Goal: Information Seeking & Learning: Learn about a topic

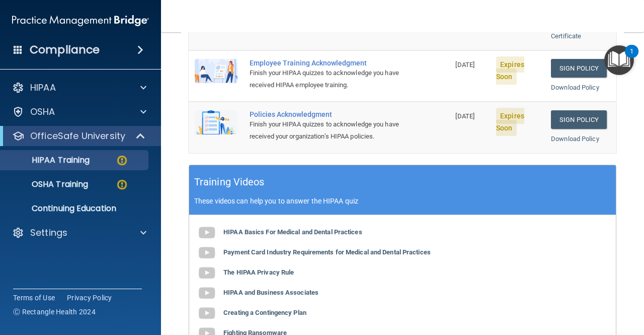
scroll to position [271, 0]
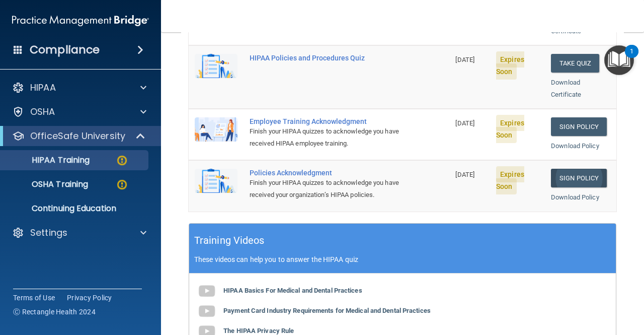
click at [565, 169] on link "Sign Policy" at bounding box center [579, 178] width 56 height 19
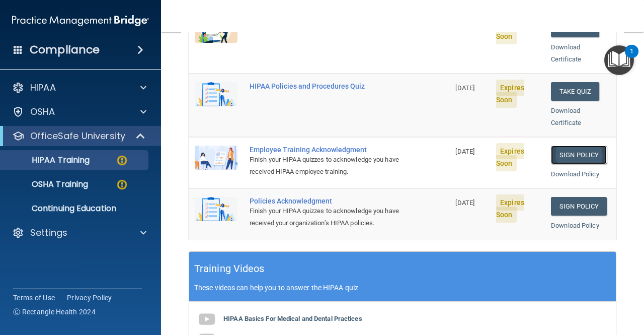
click at [582, 145] on link "Sign Policy" at bounding box center [579, 154] width 56 height 19
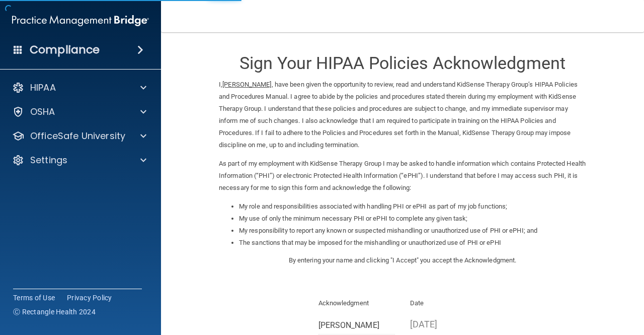
scroll to position [126, 0]
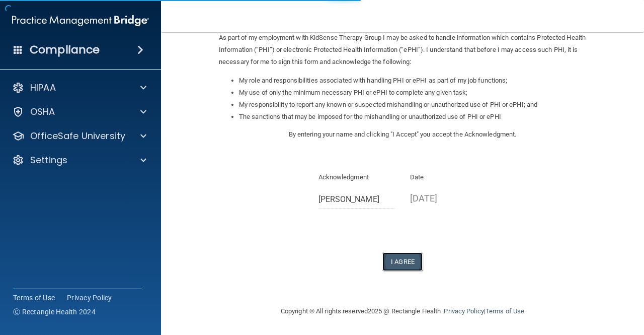
click at [402, 258] on button "I Agree" at bounding box center [402, 261] width 40 height 19
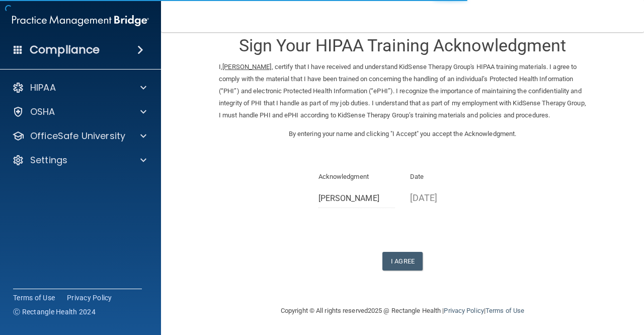
scroll to position [29, 0]
click at [427, 201] on p "09/01/2025" at bounding box center [448, 197] width 77 height 17
click at [403, 261] on button "I Agree" at bounding box center [402, 261] width 40 height 19
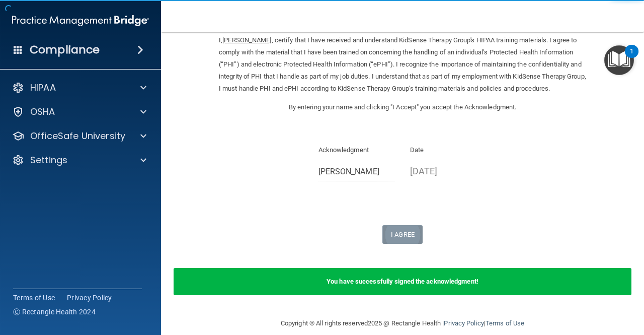
scroll to position [0, 0]
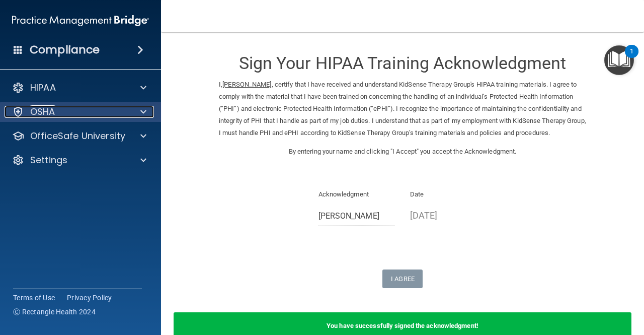
click at [126, 108] on div "OSHA" at bounding box center [67, 112] width 125 height 12
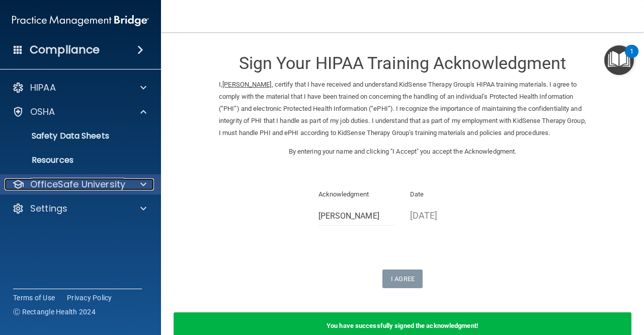
click at [117, 184] on p "OfficeSafe University" at bounding box center [77, 184] width 95 height 12
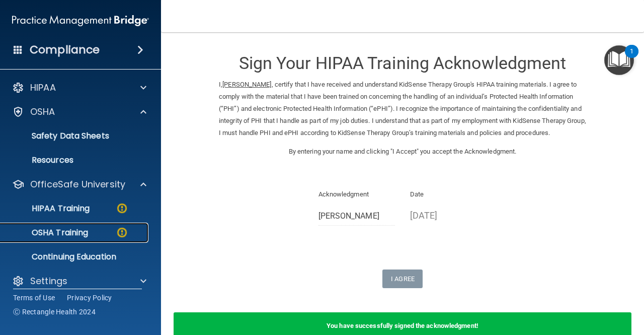
click at [120, 229] on img at bounding box center [122, 232] width 13 height 13
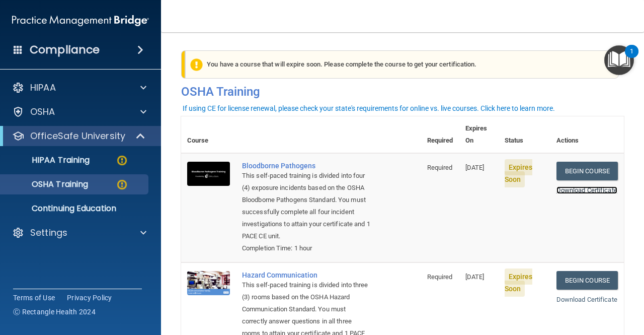
click at [565, 186] on link "Download Certificate" at bounding box center [587, 190] width 61 height 8
click at [105, 154] on link "HIPAA Training" at bounding box center [69, 160] width 159 height 20
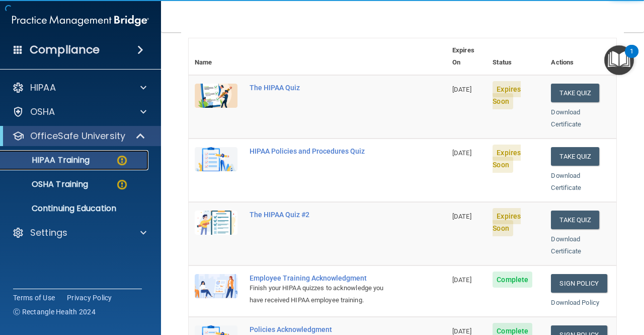
scroll to position [114, 0]
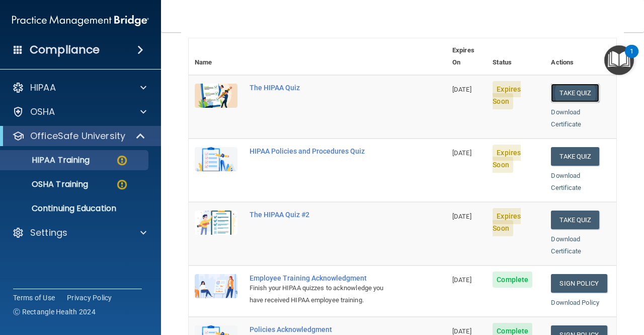
click at [557, 84] on button "Take Quiz" at bounding box center [575, 93] width 48 height 19
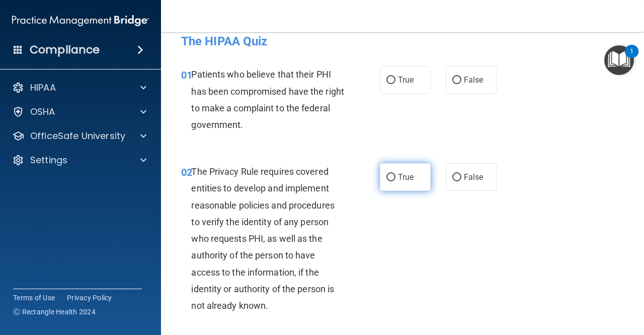
scroll to position [13, 0]
click at [398, 77] on span "True" at bounding box center [406, 80] width 16 height 10
click at [396, 77] on input "True" at bounding box center [391, 81] width 9 height 8
radio input "true"
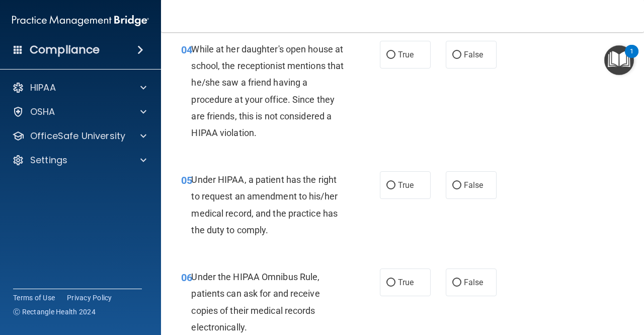
scroll to position [432, 0]
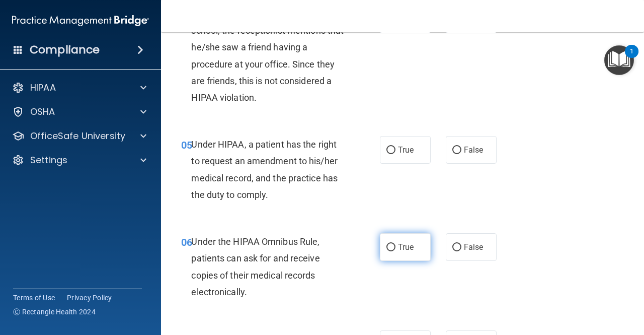
click at [406, 248] on span "True" at bounding box center [406, 247] width 16 height 10
click at [396, 248] on input "True" at bounding box center [391, 248] width 9 height 8
radio input "true"
click at [407, 151] on span "True" at bounding box center [406, 150] width 16 height 10
click at [396, 151] on input "True" at bounding box center [391, 150] width 9 height 8
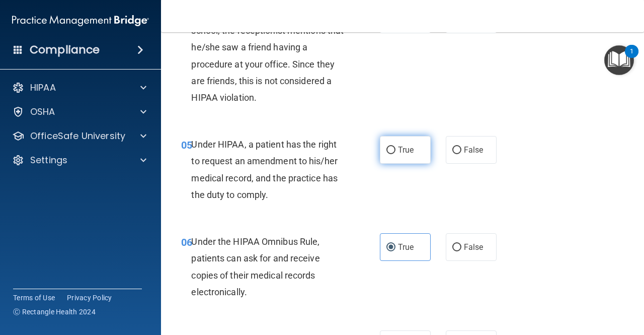
radio input "true"
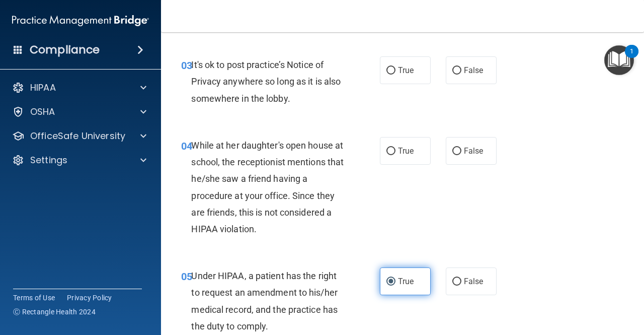
scroll to position [300, 0]
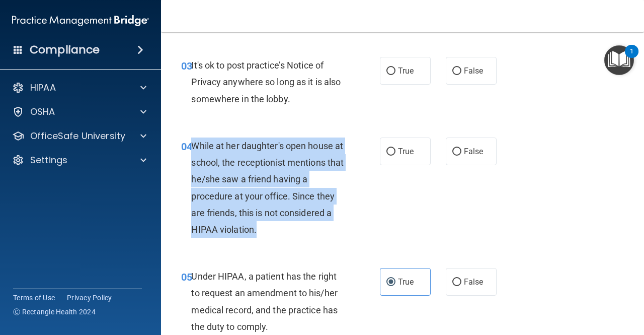
drag, startPoint x: 194, startPoint y: 144, endPoint x: 261, endPoint y: 234, distance: 111.5
click at [261, 234] on div "While at her daughter's open house at school, the receptionist mentions that he…" at bounding box center [271, 187] width 161 height 100
copy span "While at her daughter's open house at school, the receptionist mentions that he…"
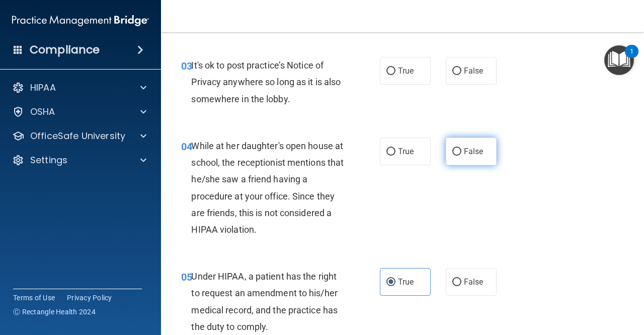
click at [464, 147] on span "False" at bounding box center [474, 151] width 20 height 10
click at [459, 148] on input "False" at bounding box center [456, 152] width 9 height 8
radio input "true"
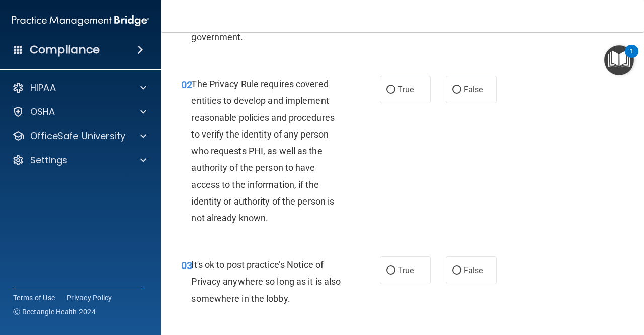
scroll to position [100, 0]
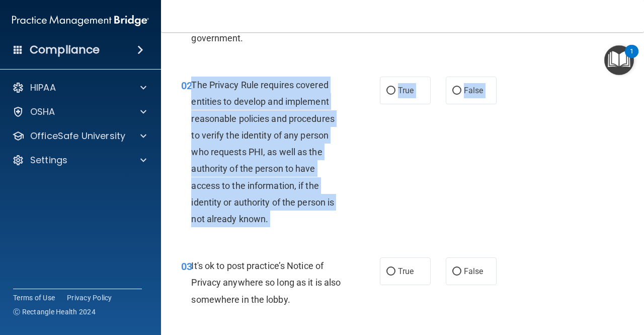
drag, startPoint x: 192, startPoint y: 84, endPoint x: 273, endPoint y: 233, distance: 168.9
click at [273, 233] on div "02 The Privacy Rule requires covered entities to develop and implement reasonab…" at bounding box center [403, 154] width 458 height 181
click at [268, 219] on div "The Privacy Rule requires covered entities to develop and implement reasonable …" at bounding box center [271, 151] width 161 height 150
drag, startPoint x: 191, startPoint y: 83, endPoint x: 270, endPoint y: 223, distance: 160.9
click at [270, 223] on div "The Privacy Rule requires covered entities to develop and implement reasonable …" at bounding box center [271, 151] width 161 height 150
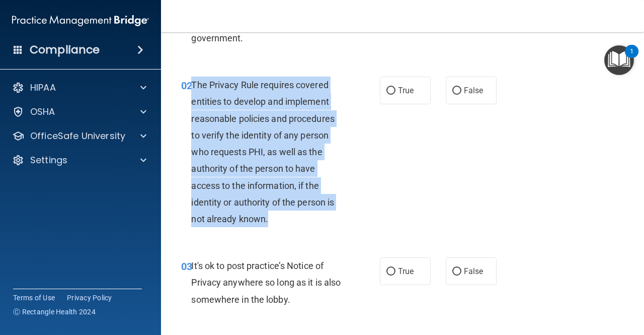
copy span "The Privacy Rule requires covered entities to develop and implement reasonable …"
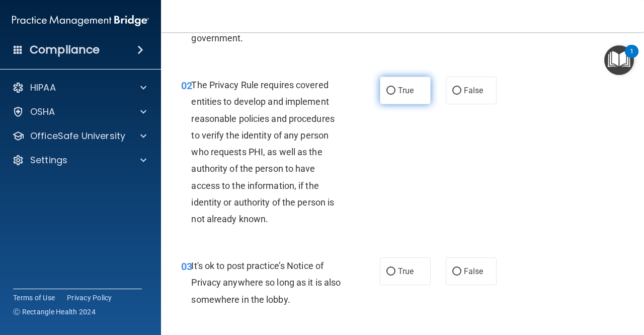
click at [400, 86] on span "True" at bounding box center [406, 91] width 16 height 10
click at [396, 87] on input "True" at bounding box center [391, 91] width 9 height 8
radio input "true"
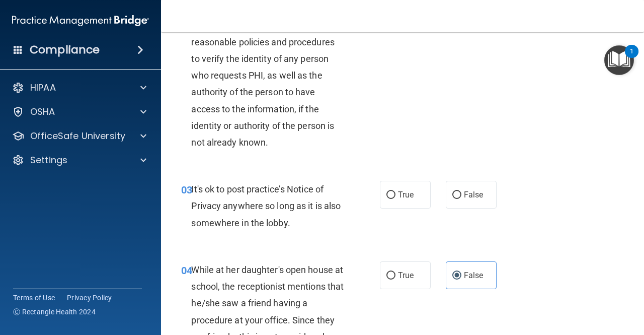
scroll to position [177, 0]
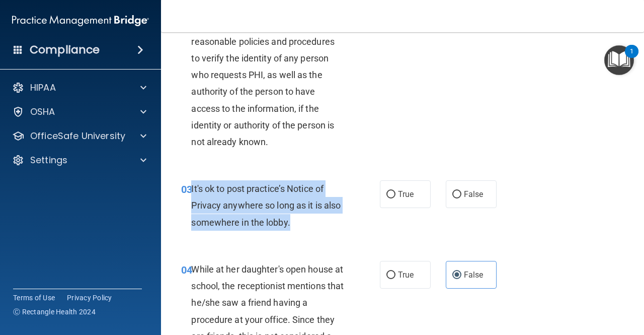
drag, startPoint x: 191, startPoint y: 186, endPoint x: 312, endPoint y: 228, distance: 127.8
click at [312, 228] on div "It's ok to post practice’s Notice of Privacy anywhere so long as it is also som…" at bounding box center [271, 205] width 161 height 50
copy span "It's ok to post practice’s Notice of Privacy anywhere so long as it is also som…"
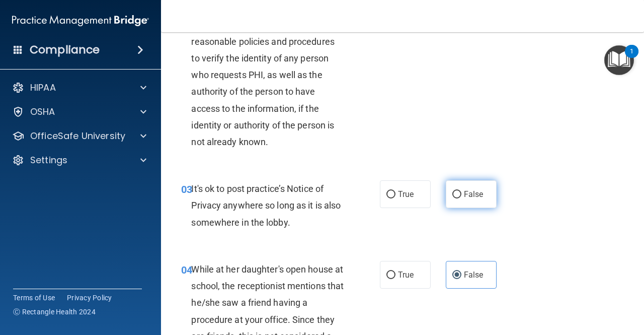
click at [468, 196] on span "False" at bounding box center [474, 194] width 20 height 10
click at [462, 196] on input "False" at bounding box center [456, 195] width 9 height 8
radio input "true"
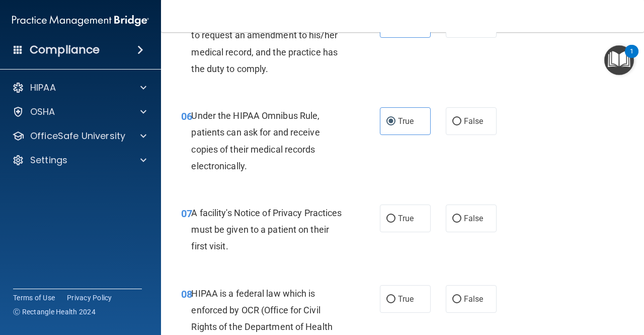
scroll to position [582, 0]
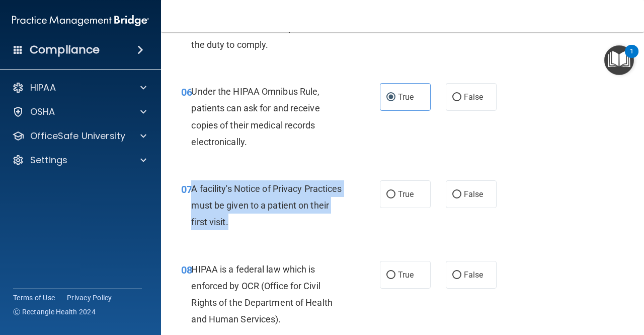
drag, startPoint x: 191, startPoint y: 189, endPoint x: 265, endPoint y: 231, distance: 85.0
click at [265, 231] on div "07 A facility's Notice of Privacy Practices must be given to a patient on their…" at bounding box center [280, 207] width 229 height 55
copy span "A facility's Notice of Privacy Practices must be given to a patient on their fi…"
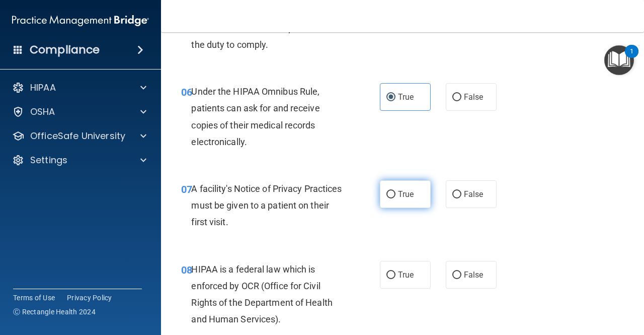
click at [399, 192] on span "True" at bounding box center [406, 194] width 16 height 10
click at [396, 192] on input "True" at bounding box center [391, 195] width 9 height 8
radio input "true"
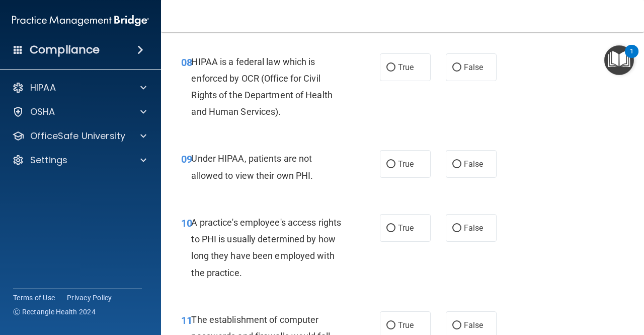
scroll to position [780, 0]
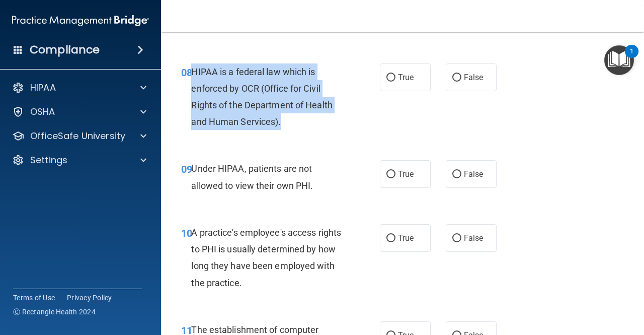
drag, startPoint x: 192, startPoint y: 73, endPoint x: 294, endPoint y: 121, distance: 113.0
click at [294, 121] on div "HIPAA is a federal law which is enforced by OCR (Office for Civil Rights of the…" at bounding box center [271, 96] width 161 height 67
copy span "HIPAA is a federal law which is enforced by OCR (Office for Civil Rights of the…"
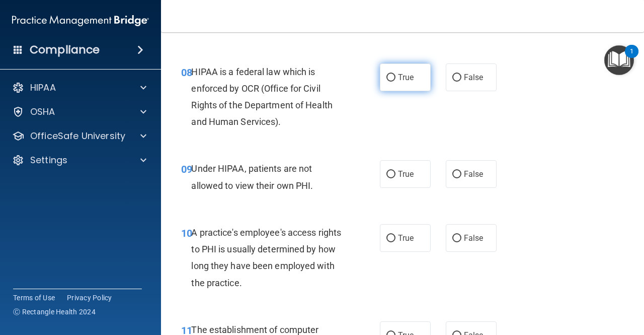
click at [409, 74] on span "True" at bounding box center [406, 77] width 16 height 10
click at [396, 74] on input "True" at bounding box center [391, 78] width 9 height 8
radio input "true"
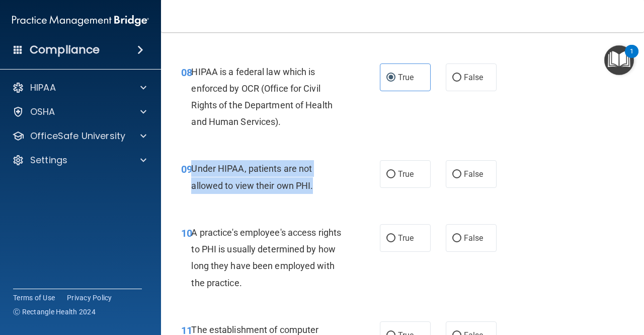
drag, startPoint x: 192, startPoint y: 168, endPoint x: 320, endPoint y: 196, distance: 130.8
click at [320, 196] on div "09 Under HIPAA, patients are not allowed to view their own PHI." at bounding box center [280, 179] width 229 height 38
copy span "Under HIPAA, patients are not allowed to view their own PHI."
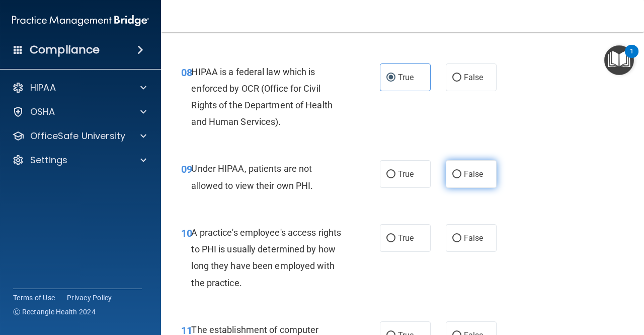
click at [461, 180] on label "False" at bounding box center [471, 174] width 51 height 28
click at [461, 178] on input "False" at bounding box center [456, 175] width 9 height 8
radio input "true"
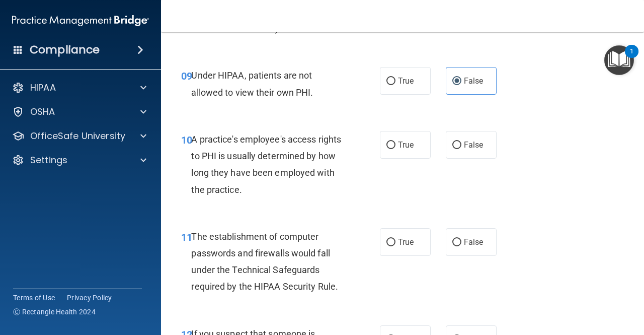
scroll to position [873, 0]
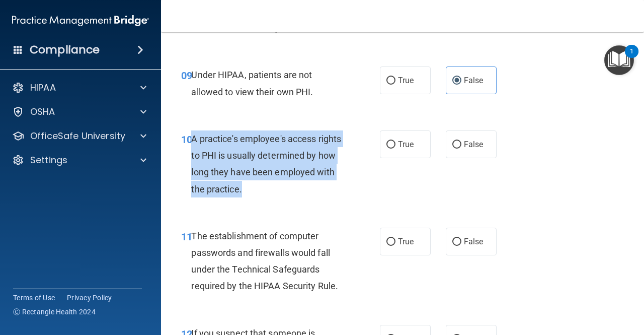
drag, startPoint x: 192, startPoint y: 138, endPoint x: 313, endPoint y: 193, distance: 132.0
click at [313, 193] on div "A practice's employee's access rights to PHI is usually determined by how long …" at bounding box center [271, 163] width 161 height 67
copy span "A practice's employee's access rights to PHI is usually determined by how long …"
click at [452, 145] on input "False" at bounding box center [456, 145] width 9 height 8
radio input "true"
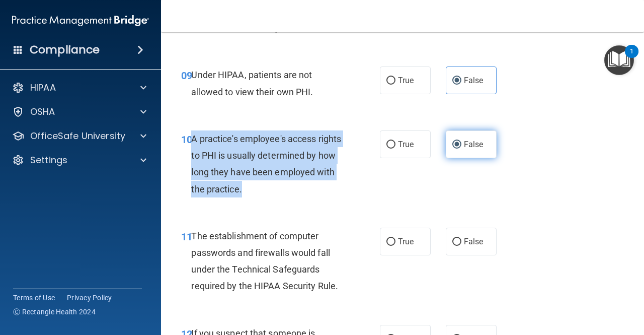
scroll to position [969, 0]
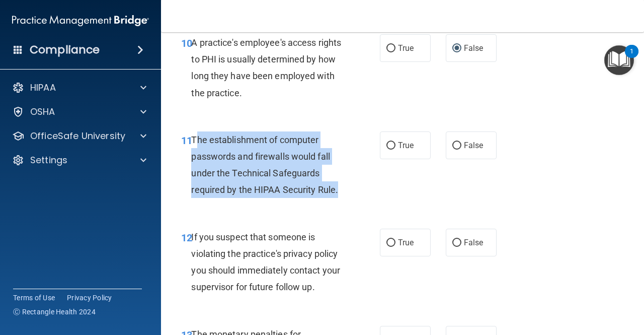
drag, startPoint x: 194, startPoint y: 141, endPoint x: 357, endPoint y: 200, distance: 173.4
click at [357, 200] on div "11 The establishment of computer passwords and firewalls would fall under the T…" at bounding box center [280, 167] width 229 height 72
drag, startPoint x: 191, startPoint y: 137, endPoint x: 336, endPoint y: 188, distance: 153.0
click at [336, 188] on span "The establishment of computer passwords and firewalls would fall under the Tech…" at bounding box center [264, 164] width 147 height 61
drag, startPoint x: 193, startPoint y: 140, endPoint x: 342, endPoint y: 188, distance: 156.3
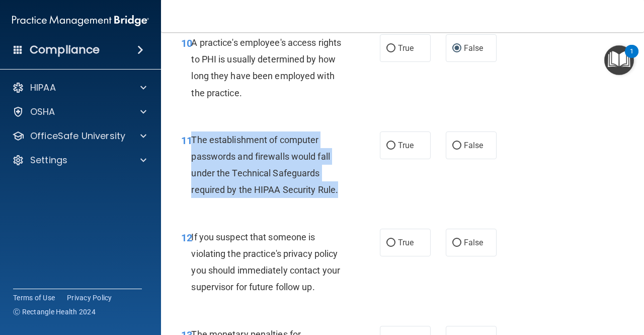
click at [342, 188] on div "The establishment of computer passwords and firewalls would fall under the Tech…" at bounding box center [271, 164] width 161 height 67
copy span "The establishment of computer passwords and firewalls would fall under the Tech…"
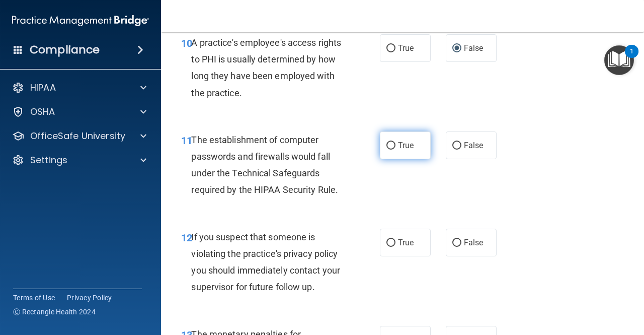
click at [412, 142] on label "True" at bounding box center [405, 145] width 51 height 28
click at [396, 142] on input "True" at bounding box center [391, 146] width 9 height 8
radio input "true"
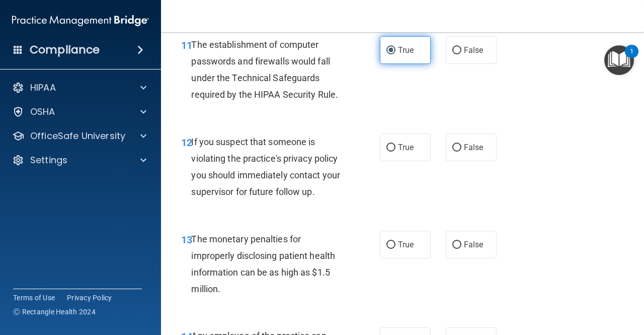
scroll to position [1067, 0]
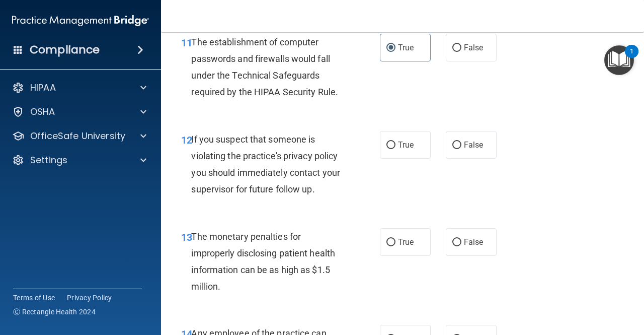
click at [194, 140] on span "If you suspect that someone is violating the practice's privacy policy you shou…" at bounding box center [265, 164] width 149 height 61
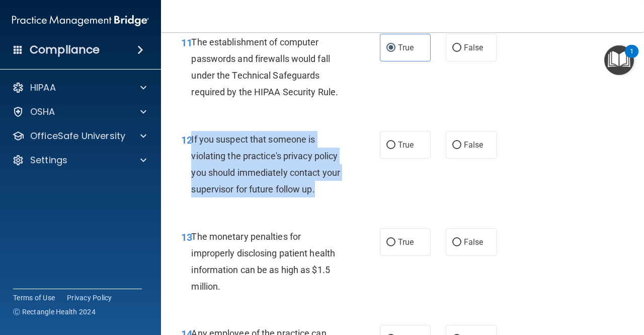
drag, startPoint x: 190, startPoint y: 138, endPoint x: 317, endPoint y: 191, distance: 137.2
click at [317, 191] on div "12 If you suspect that someone is violating the practice's privacy policy you s…" at bounding box center [280, 167] width 229 height 72
copy div "If you suspect that someone is violating the practice's privacy policy you shou…"
click at [391, 144] on input "True" at bounding box center [391, 145] width 9 height 8
radio input "true"
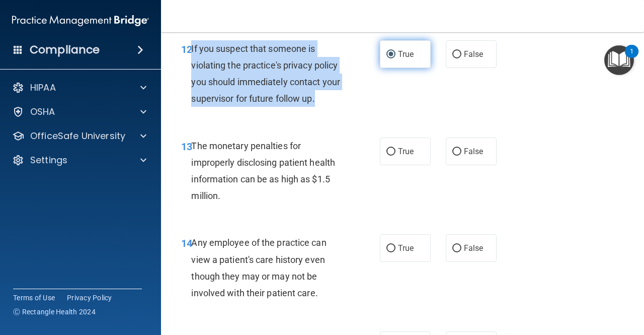
scroll to position [1161, 0]
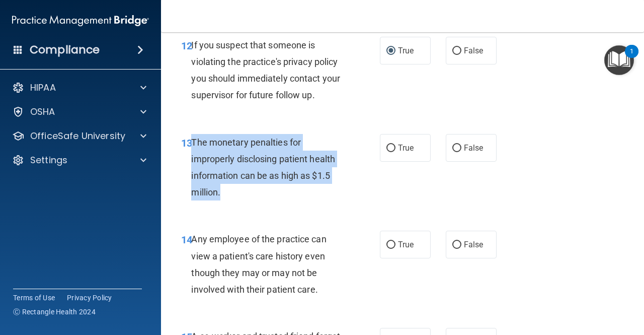
drag, startPoint x: 193, startPoint y: 142, endPoint x: 236, endPoint y: 189, distance: 63.8
click at [236, 189] on div "The monetary penalties for improperly disclosing patient health information can…" at bounding box center [271, 167] width 161 height 67
copy span "The monetary penalties for improperly disclosing patient health information can…"
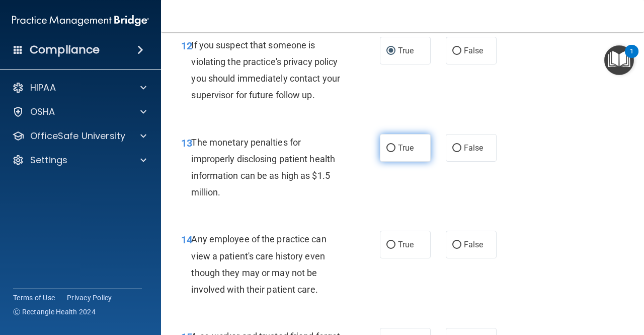
click at [387, 154] on label "True" at bounding box center [405, 148] width 51 height 28
click at [387, 152] on input "True" at bounding box center [391, 148] width 9 height 8
radio input "true"
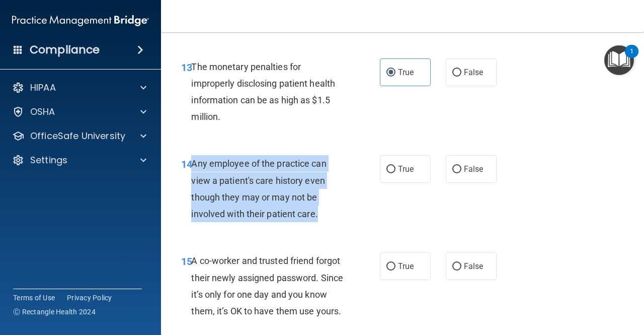
drag, startPoint x: 191, startPoint y: 163, endPoint x: 323, endPoint y: 214, distance: 140.8
click at [323, 214] on div "Any employee of the practice can view a patient's care history even though they…" at bounding box center [271, 188] width 161 height 67
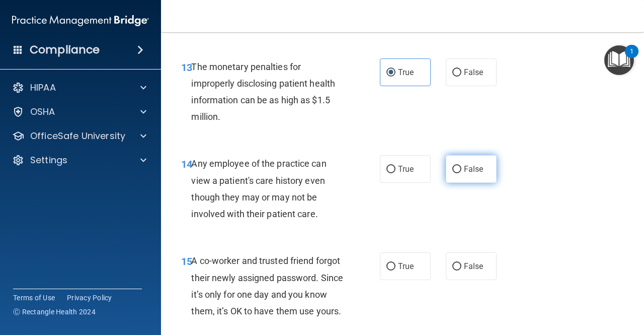
click at [472, 176] on label "False" at bounding box center [471, 169] width 51 height 28
click at [462, 173] on input "False" at bounding box center [456, 170] width 9 height 8
radio input "true"
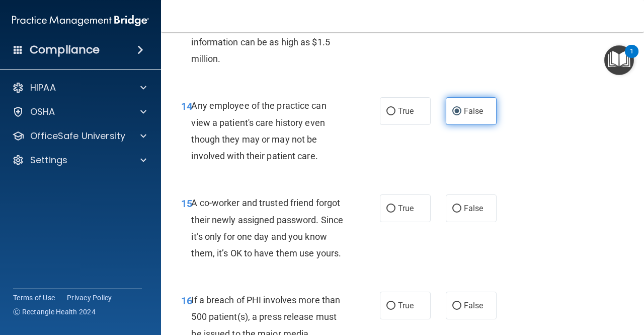
scroll to position [1295, 0]
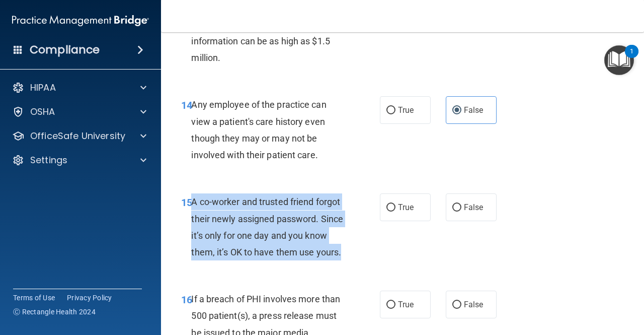
drag, startPoint x: 192, startPoint y: 202, endPoint x: 275, endPoint y: 262, distance: 102.0
click at [275, 260] on div "A co-worker and trusted friend forgot their newly assigned password. Since it’s…" at bounding box center [271, 226] width 161 height 67
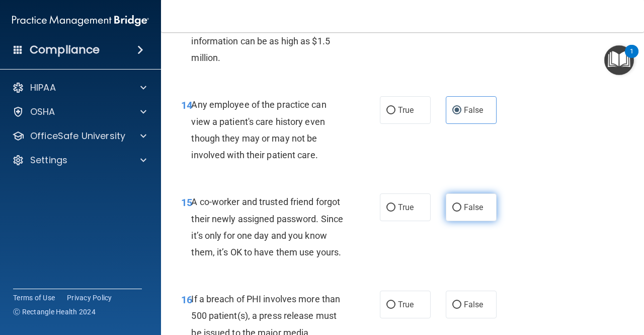
click at [446, 213] on label "False" at bounding box center [471, 207] width 51 height 28
click at [452, 211] on input "False" at bounding box center [456, 208] width 9 height 8
radio input "true"
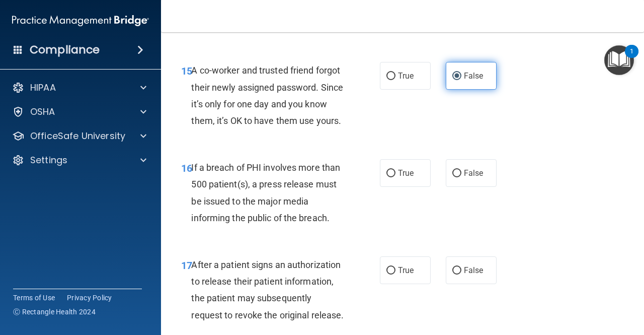
scroll to position [1433, 0]
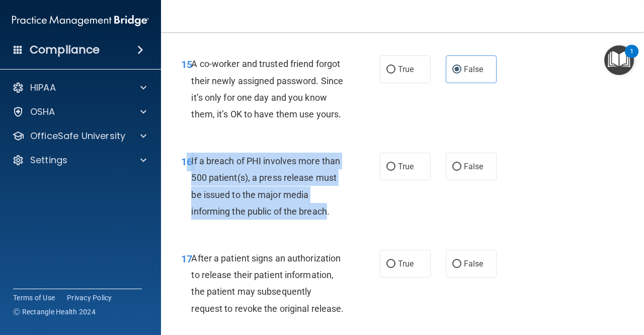
drag, startPoint x: 190, startPoint y: 177, endPoint x: 329, endPoint y: 225, distance: 147.7
click at [329, 224] on div "16 If a breach of PHI involves more than 500 patient(s), a press release must b…" at bounding box center [280, 188] width 229 height 72
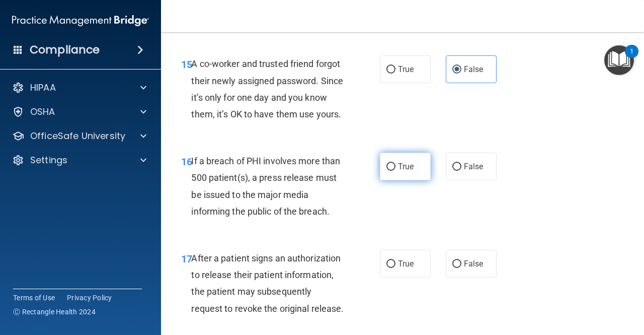
click at [398, 171] on span "True" at bounding box center [406, 167] width 16 height 10
click at [396, 171] on input "True" at bounding box center [391, 167] width 9 height 8
radio input "true"
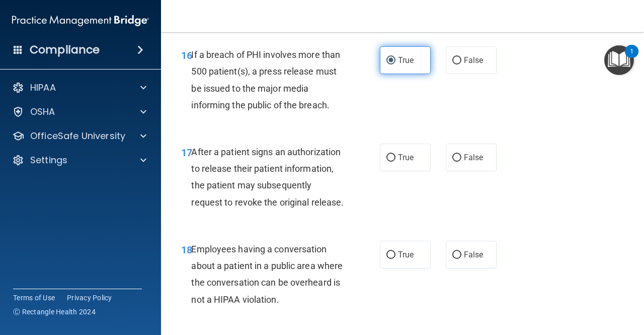
scroll to position [1539, 0]
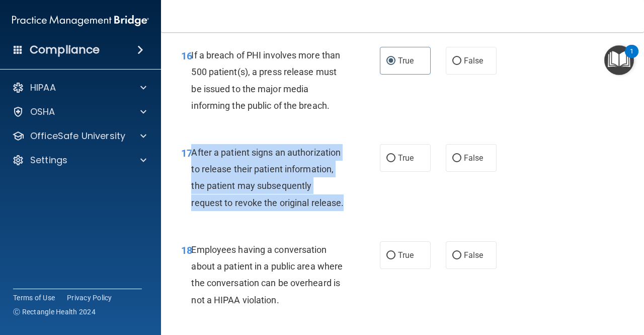
drag, startPoint x: 192, startPoint y: 169, endPoint x: 270, endPoint y: 236, distance: 102.7
click at [270, 211] on div "After a patient signs an authorization to release their patient information, th…" at bounding box center [271, 177] width 161 height 67
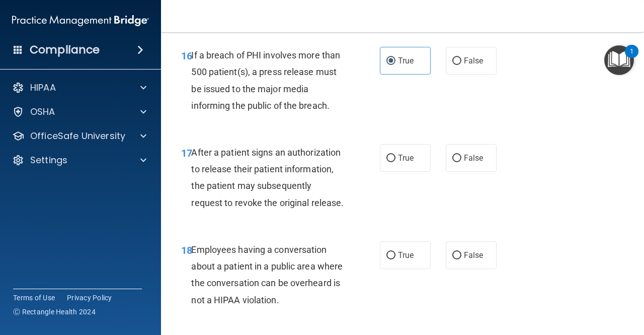
click at [409, 159] on div "17 After a patient signs an authorization to release their patient information,…" at bounding box center [403, 179] width 458 height 97
click at [402, 163] on span "True" at bounding box center [406, 158] width 16 height 10
click at [396, 162] on input "True" at bounding box center [391, 159] width 9 height 8
radio input "true"
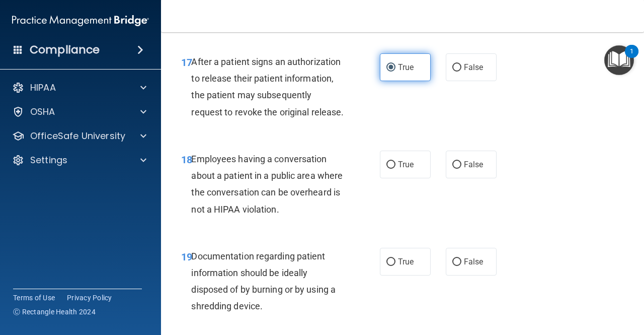
scroll to position [1666, 0]
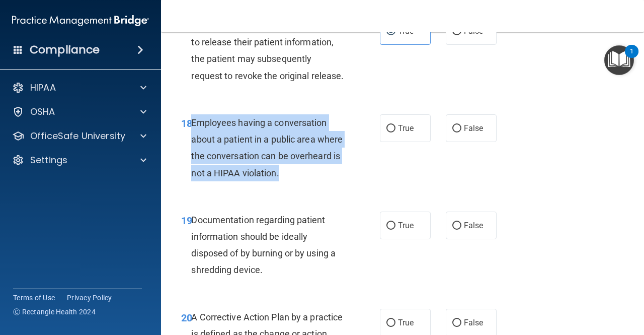
drag, startPoint x: 191, startPoint y: 158, endPoint x: 338, endPoint y: 210, distance: 156.2
click at [338, 181] on div "Employees having a conversation about a patient in a public area where the conv…" at bounding box center [271, 147] width 161 height 67
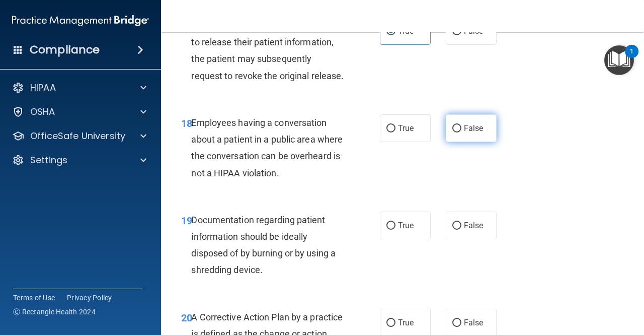
click at [457, 142] on label "False" at bounding box center [471, 128] width 51 height 28
click at [457, 132] on input "False" at bounding box center [456, 129] width 9 height 8
radio input "true"
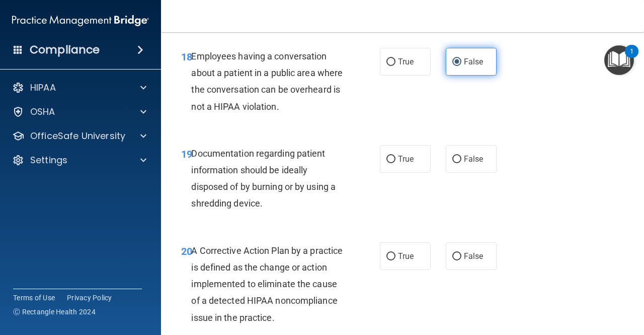
scroll to position [1734, 0]
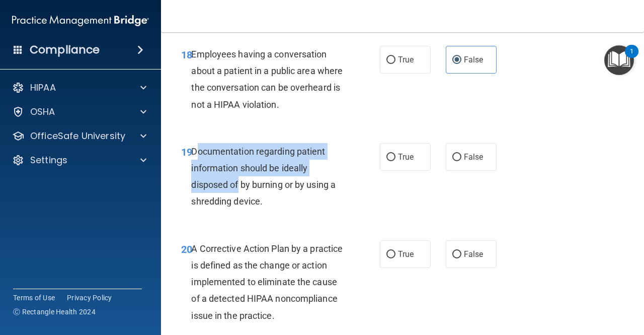
drag, startPoint x: 194, startPoint y: 183, endPoint x: 240, endPoint y: 215, distance: 55.6
click at [240, 207] on span "Documentation regarding patient information should be ideally disposed of by bu…" at bounding box center [263, 176] width 144 height 61
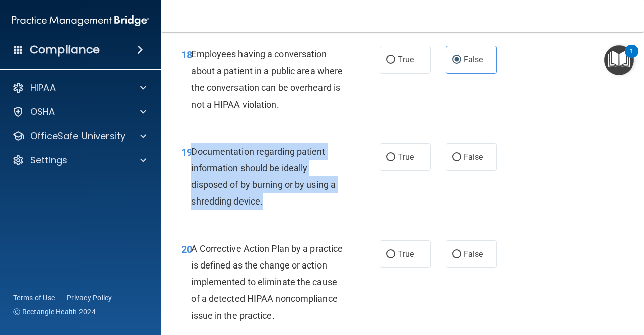
drag, startPoint x: 191, startPoint y: 182, endPoint x: 270, endPoint y: 237, distance: 95.8
click at [270, 210] on div "Documentation regarding patient information should be ideally disposed of by bu…" at bounding box center [271, 176] width 161 height 67
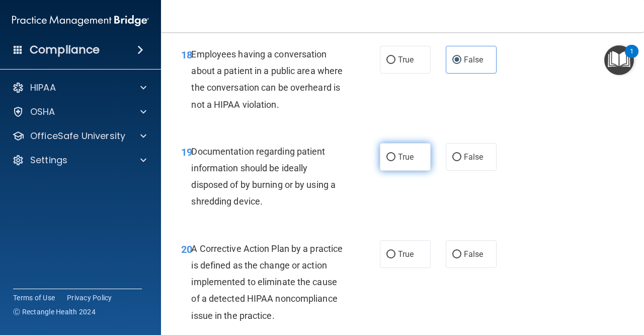
click at [402, 162] on span "True" at bounding box center [406, 157] width 16 height 10
click at [396, 161] on input "True" at bounding box center [391, 158] width 9 height 8
radio input "true"
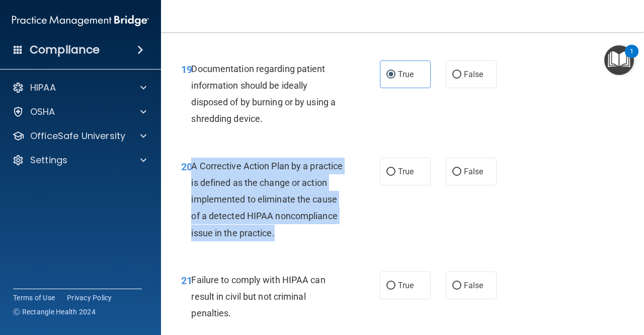
drag, startPoint x: 191, startPoint y: 201, endPoint x: 356, endPoint y: 267, distance: 177.8
click at [356, 246] on div "20 A Corrective Action Plan by a practice is defined as the change or action im…" at bounding box center [280, 202] width 229 height 89
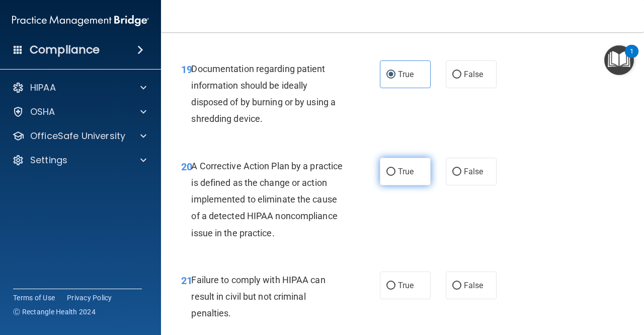
click at [392, 185] on label "True" at bounding box center [405, 172] width 51 height 28
click at [392, 176] on input "True" at bounding box center [391, 172] width 9 height 8
radio input "true"
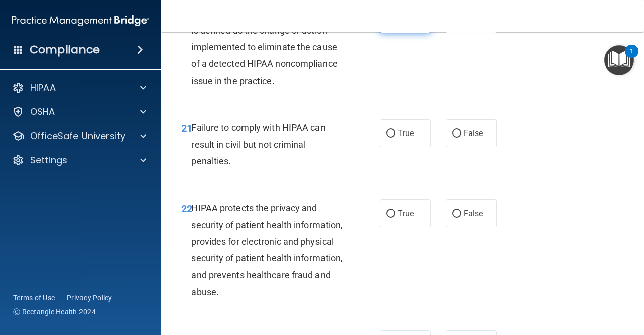
scroll to position [1982, 0]
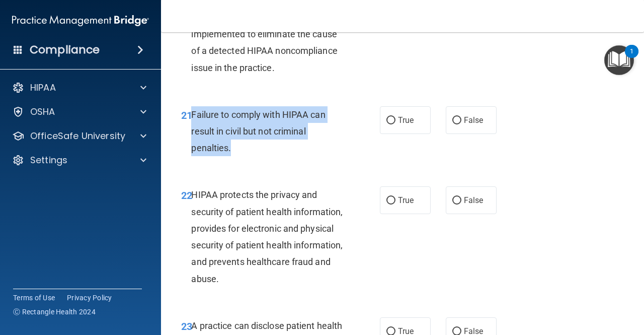
drag, startPoint x: 191, startPoint y: 147, endPoint x: 237, endPoint y: 183, distance: 57.7
click at [237, 157] on div "Failure to comply with HIPAA can result in civil but not criminal penalties." at bounding box center [271, 131] width 161 height 50
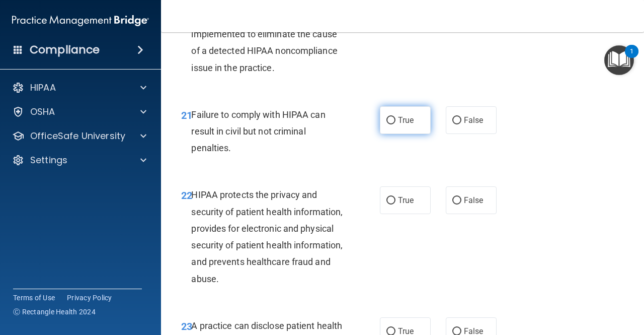
click at [398, 125] on span "True" at bounding box center [406, 120] width 16 height 10
click at [396, 124] on input "True" at bounding box center [391, 121] width 9 height 8
radio input "true"
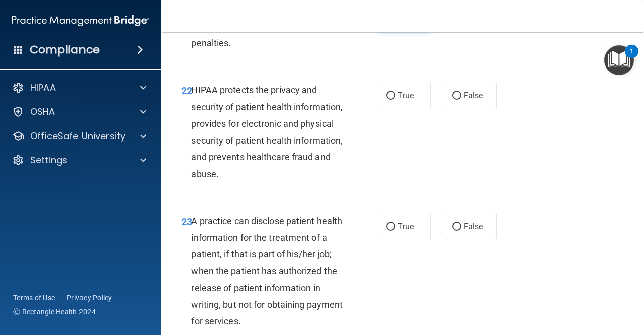
scroll to position [2073, 0]
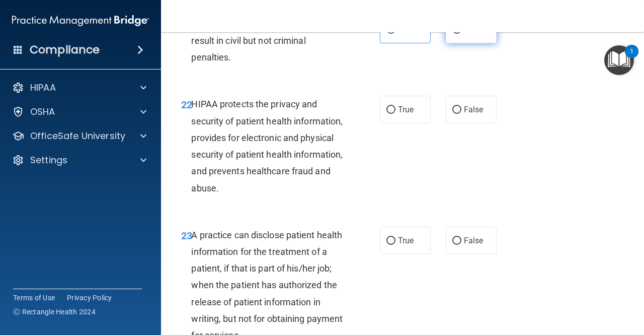
click at [457, 43] on label "False" at bounding box center [471, 30] width 51 height 28
click at [457, 34] on input "False" at bounding box center [456, 30] width 9 height 8
radio input "true"
radio input "false"
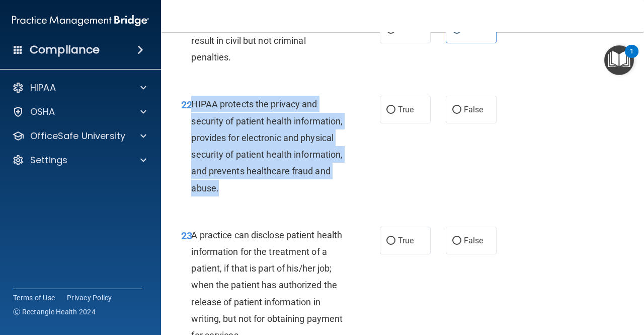
drag, startPoint x: 191, startPoint y: 137, endPoint x: 324, endPoint y: 229, distance: 162.0
click at [324, 201] on div "22 HIPAA protects the privacy and security of patient health information, provi…" at bounding box center [280, 148] width 229 height 105
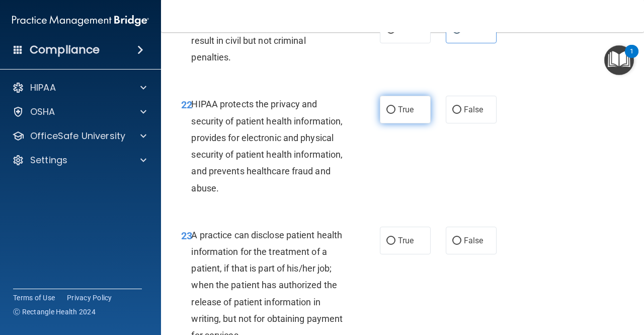
click at [415, 123] on label "True" at bounding box center [405, 110] width 51 height 28
click at [396, 114] on input "True" at bounding box center [391, 110] width 9 height 8
radio input "true"
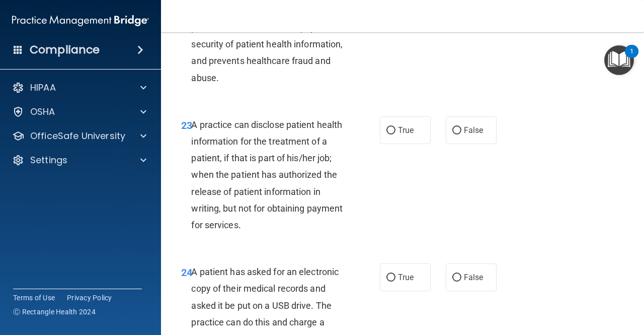
scroll to position [2183, 0]
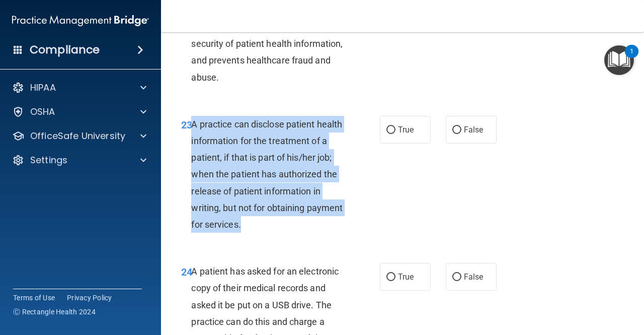
drag, startPoint x: 193, startPoint y: 160, endPoint x: 297, endPoint y: 252, distance: 139.1
click at [297, 233] on div "A practice can disclose patient health information for the treatment of a patie…" at bounding box center [271, 174] width 161 height 117
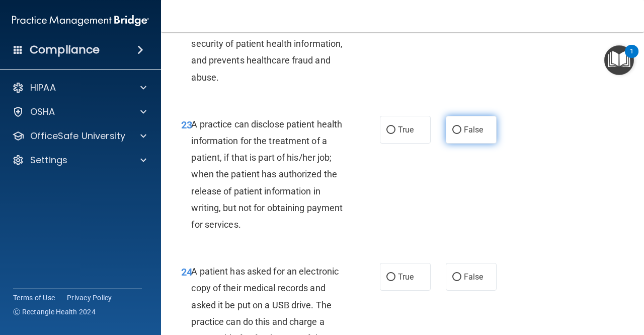
click at [465, 143] on label "False" at bounding box center [471, 130] width 51 height 28
click at [462, 134] on input "False" at bounding box center [456, 130] width 9 height 8
radio input "true"
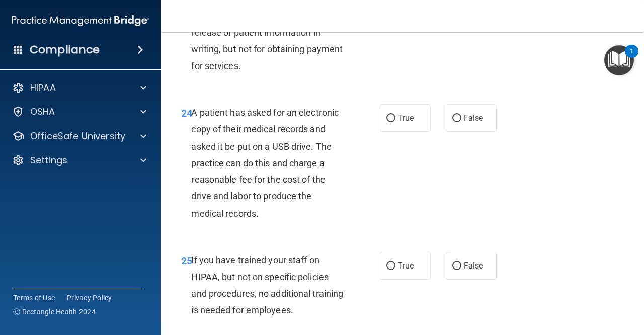
scroll to position [2342, 0]
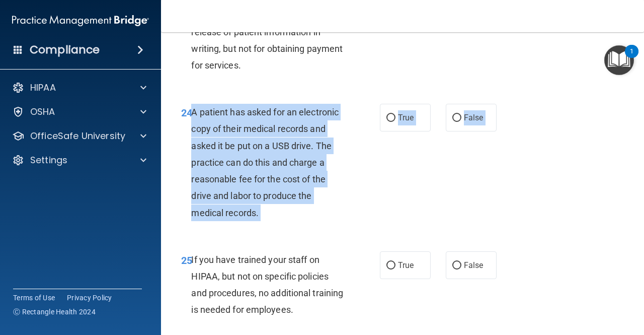
drag, startPoint x: 192, startPoint y: 145, endPoint x: 272, endPoint y: 259, distance: 139.1
click at [272, 239] on div "24 A patient has asked for an electronic copy of their medical records and aske…" at bounding box center [403, 164] width 458 height 147
click at [369, 208] on div "24 A patient has asked for an electronic copy of their medical records and aske…" at bounding box center [280, 165] width 229 height 122
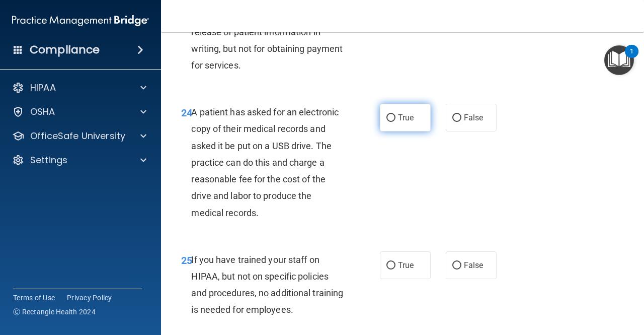
click at [413, 131] on label "True" at bounding box center [405, 118] width 51 height 28
click at [396, 122] on input "True" at bounding box center [391, 118] width 9 height 8
radio input "true"
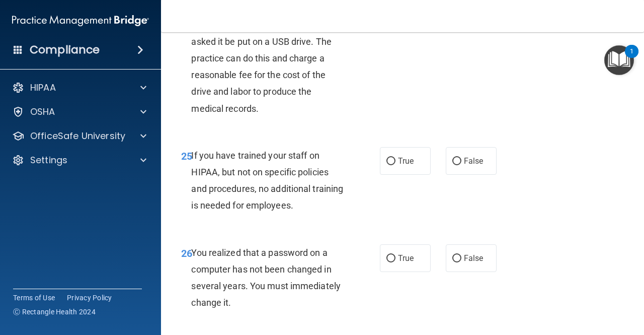
scroll to position [2478, 0]
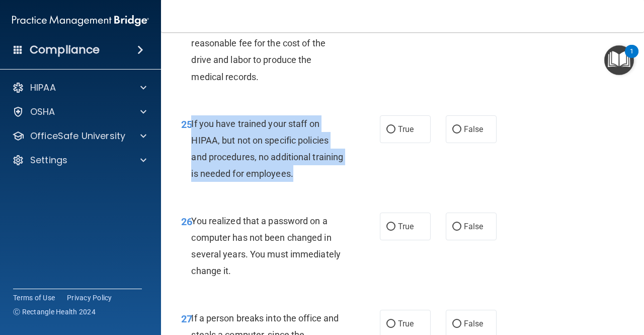
drag, startPoint x: 191, startPoint y: 155, endPoint x: 344, endPoint y: 220, distance: 166.6
click at [344, 200] on div "25 If you have trained your staff on HIPAA, but not on specific policies and pr…" at bounding box center [403, 151] width 458 height 97
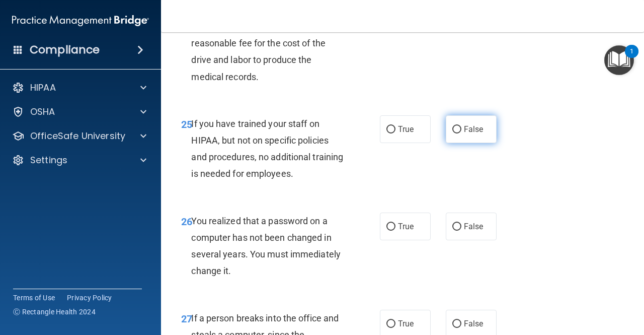
click at [446, 143] on label "False" at bounding box center [471, 129] width 51 height 28
click at [452, 133] on input "False" at bounding box center [456, 130] width 9 height 8
radio input "true"
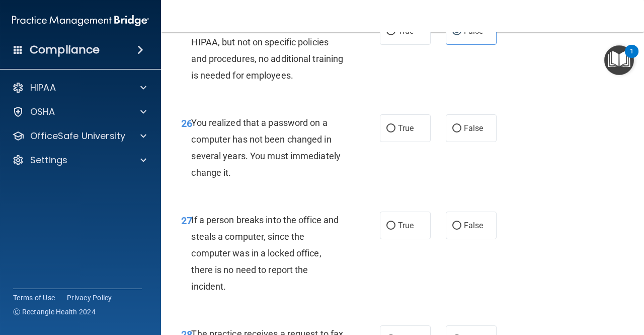
scroll to position [2576, 0]
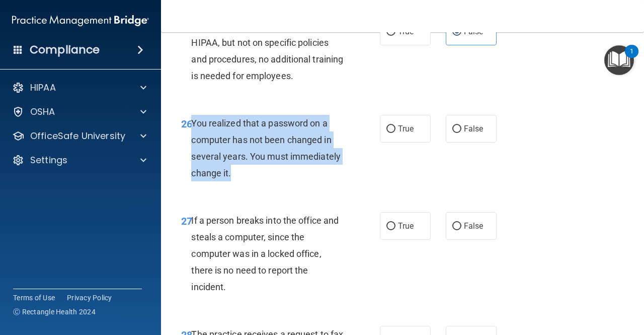
drag, startPoint x: 192, startPoint y: 151, endPoint x: 242, endPoint y: 204, distance: 72.3
click at [242, 182] on div "You realized that a password on a computer has not been changed in several year…" at bounding box center [271, 148] width 161 height 67
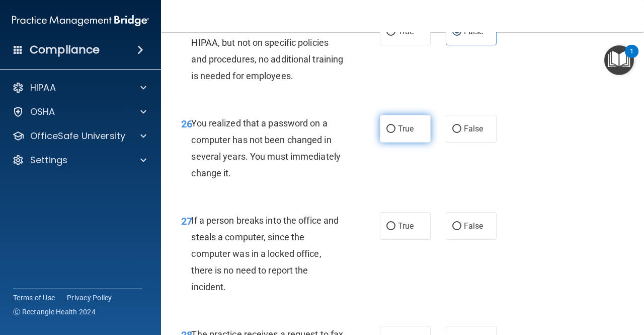
click at [410, 142] on label "True" at bounding box center [405, 129] width 51 height 28
click at [396, 133] on input "True" at bounding box center [391, 129] width 9 height 8
radio input "true"
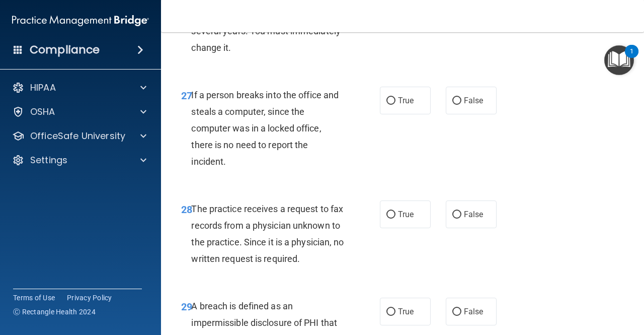
scroll to position [2702, 0]
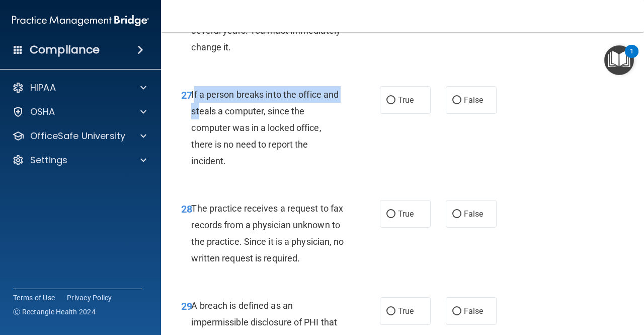
drag, startPoint x: 192, startPoint y: 126, endPoint x: 201, endPoint y: 138, distance: 14.8
click at [201, 138] on span "If a person breaks into the office and steals a computer, since the computer wa…" at bounding box center [264, 128] width 147 height 78
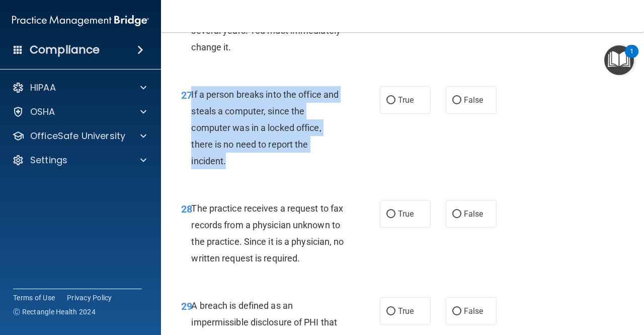
drag, startPoint x: 191, startPoint y: 127, endPoint x: 245, endPoint y: 193, distance: 84.4
click at [245, 170] on div "If a person breaks into the office and steals a computer, since the computer wa…" at bounding box center [271, 128] width 161 height 84
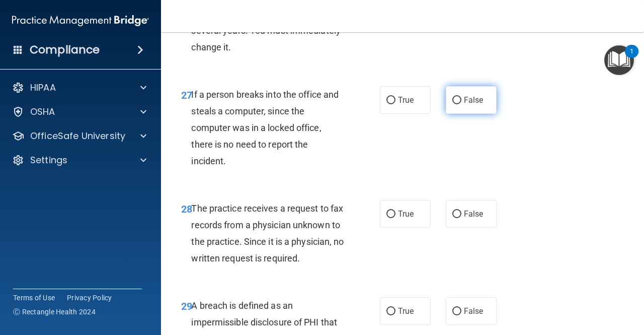
click at [470, 105] on span "False" at bounding box center [474, 100] width 20 height 10
click at [462, 104] on input "False" at bounding box center [456, 101] width 9 height 8
radio input "true"
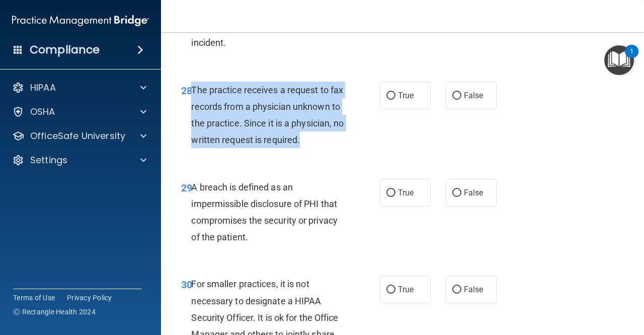
drag, startPoint x: 192, startPoint y: 122, endPoint x: 244, endPoint y: 188, distance: 83.6
click at [244, 148] on div "The practice receives a request to fax records from a physician unknown to the …" at bounding box center [271, 115] width 161 height 67
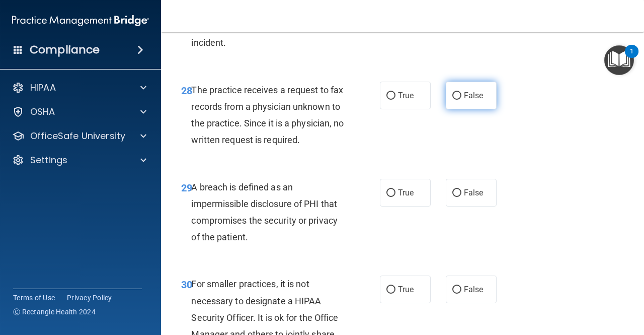
click at [456, 109] on label "False" at bounding box center [471, 96] width 51 height 28
click at [456, 100] on input "False" at bounding box center [456, 96] width 9 height 8
radio input "true"
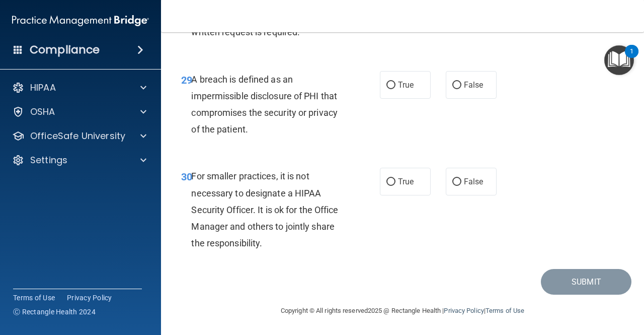
scroll to position [2944, 0]
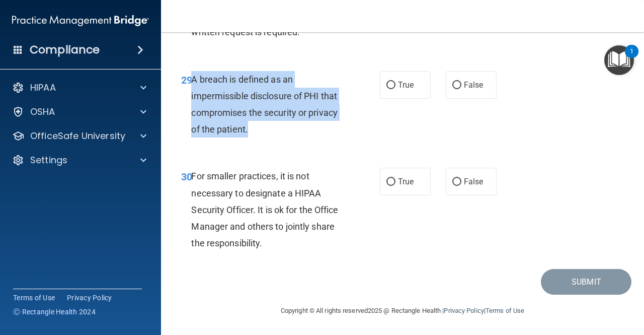
drag, startPoint x: 193, startPoint y: 114, endPoint x: 268, endPoint y: 166, distance: 91.4
click at [268, 138] on div "A breach is defined as an impermissible disclosure of PHI that compromises the …" at bounding box center [271, 104] width 161 height 67
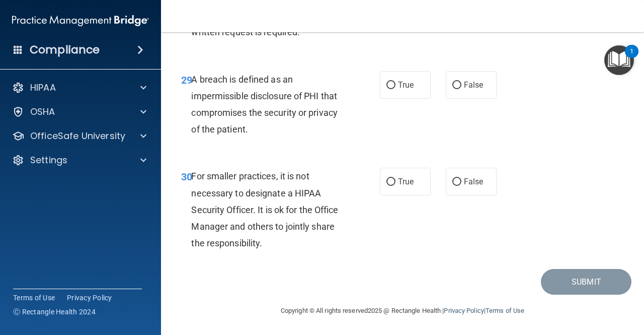
click at [410, 139] on div "29 A breach is defined as an impermissible disclosure of PHI that compromises t…" at bounding box center [403, 106] width 458 height 97
click at [400, 99] on label "True" at bounding box center [405, 85] width 51 height 28
click at [396, 89] on input "True" at bounding box center [391, 86] width 9 height 8
radio input "true"
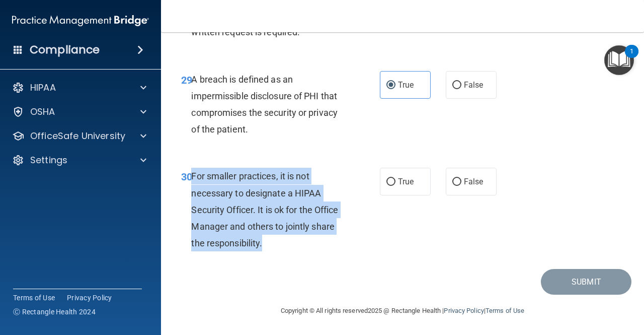
drag, startPoint x: 190, startPoint y: 175, endPoint x: 285, endPoint y: 252, distance: 122.3
click at [285, 252] on div "30 For smaller practices, it is not necessary to designate a HIPAA Security Off…" at bounding box center [280, 212] width 229 height 89
click at [455, 185] on input "False" at bounding box center [456, 182] width 9 height 8
radio input "true"
click at [566, 286] on button "Submit" at bounding box center [586, 282] width 91 height 26
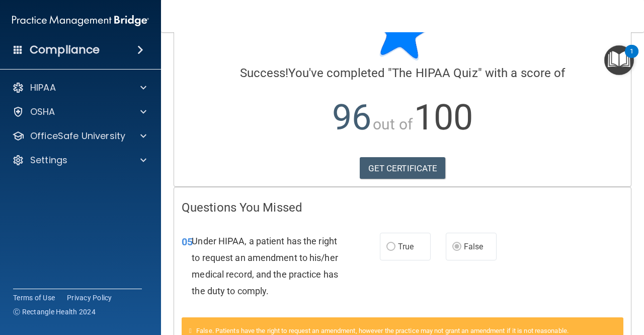
scroll to position [50, 0]
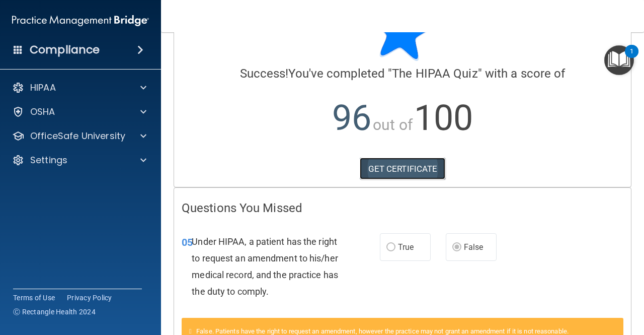
click at [414, 166] on link "GET CERTIFICATE" at bounding box center [403, 169] width 86 height 22
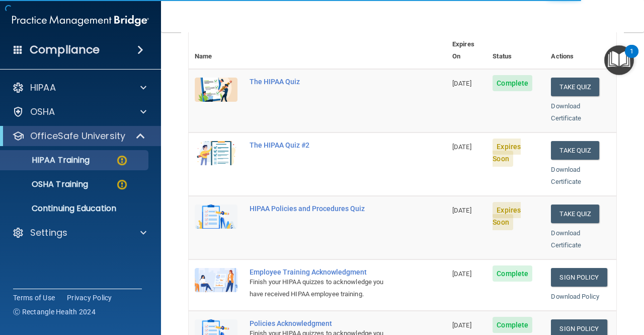
scroll to position [115, 0]
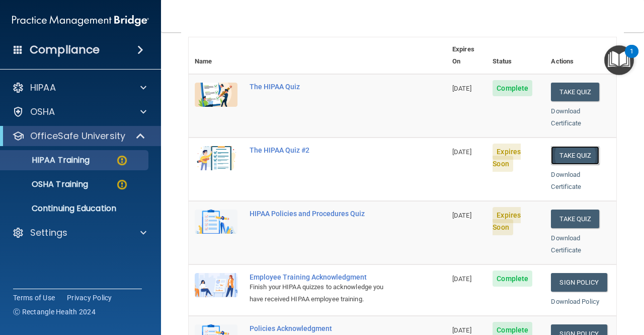
click at [578, 146] on button "Take Quiz" at bounding box center [575, 155] width 48 height 19
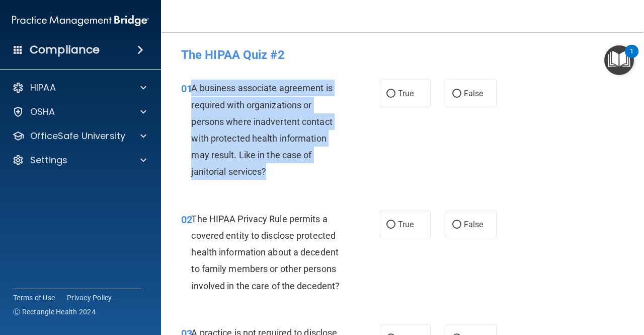
drag, startPoint x: 192, startPoint y: 88, endPoint x: 270, endPoint y: 177, distance: 118.5
click at [270, 177] on div "A business associate agreement is required with organizations or persons where …" at bounding box center [271, 130] width 161 height 100
copy span "A business associate agreement is required with organizations or persons where …"
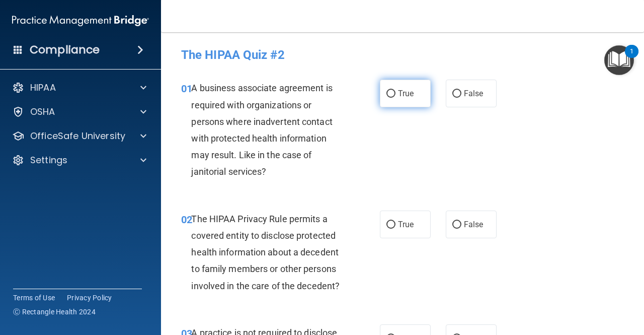
click at [412, 96] on label "True" at bounding box center [405, 94] width 51 height 28
click at [396, 96] on input "True" at bounding box center [391, 94] width 9 height 8
radio input "true"
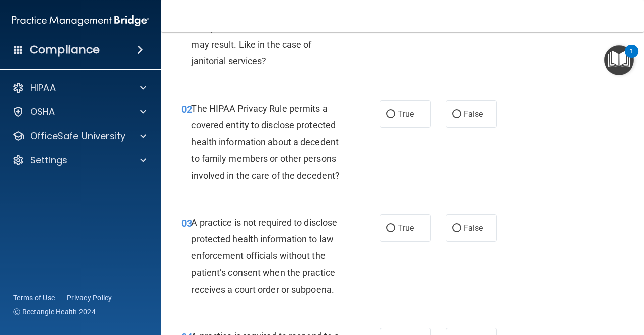
scroll to position [111, 0]
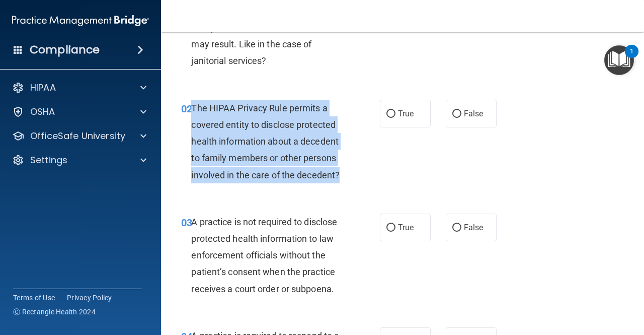
drag, startPoint x: 190, startPoint y: 106, endPoint x: 344, endPoint y: 177, distance: 168.9
click at [344, 177] on div "02 The HIPAA Privacy Rule permits a covered entity to disclose protected health…" at bounding box center [280, 144] width 229 height 89
copy div "The HIPAA Privacy Rule permits a covered entity to disclose protected health in…"
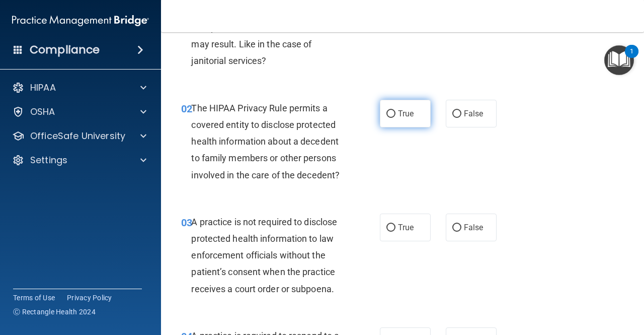
click at [398, 122] on label "True" at bounding box center [405, 114] width 51 height 28
click at [396, 118] on input "True" at bounding box center [391, 114] width 9 height 8
radio input "true"
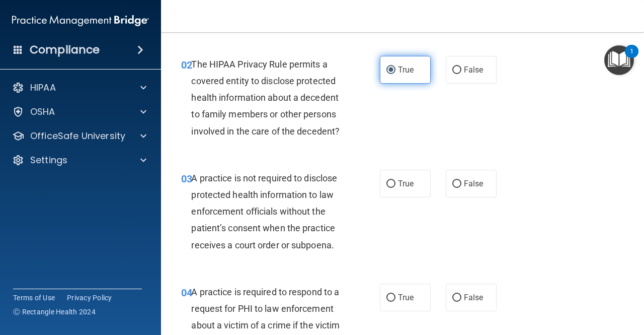
scroll to position [159, 0]
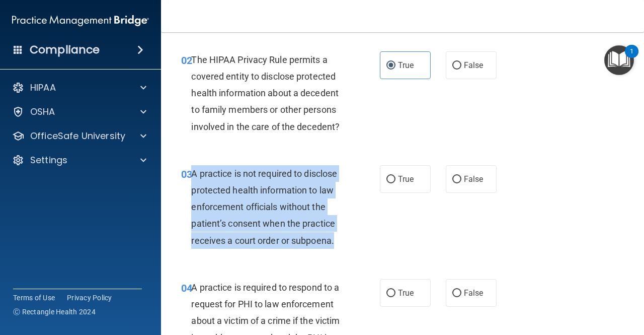
drag, startPoint x: 192, startPoint y: 173, endPoint x: 337, endPoint y: 239, distance: 159.2
click at [337, 239] on div "A practice is not required to disclose protected health information to law enfo…" at bounding box center [271, 207] width 161 height 84
copy span "A practice is not required to disclose protected health information to law enfo…"
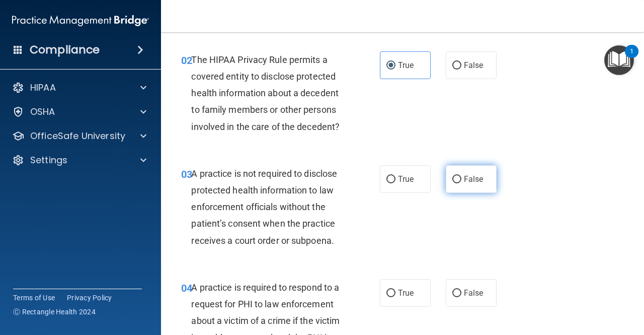
click at [456, 186] on label "False" at bounding box center [471, 179] width 51 height 28
click at [456, 183] on input "False" at bounding box center [456, 180] width 9 height 8
radio input "true"
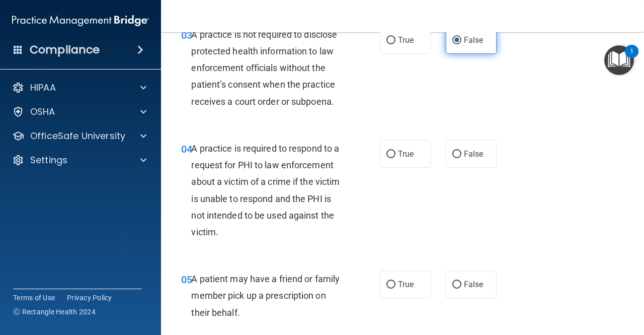
scroll to position [307, 0]
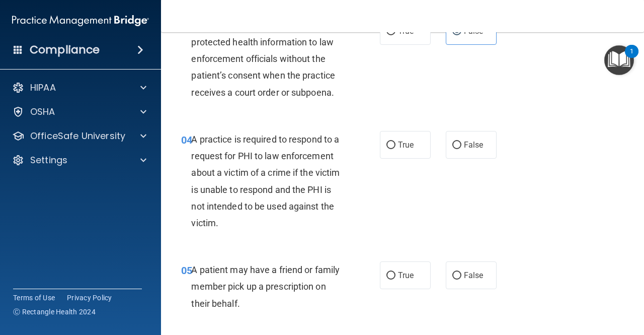
click at [194, 138] on span "A practice is required to respond to a request for PHI to law enforcement about…" at bounding box center [265, 181] width 148 height 94
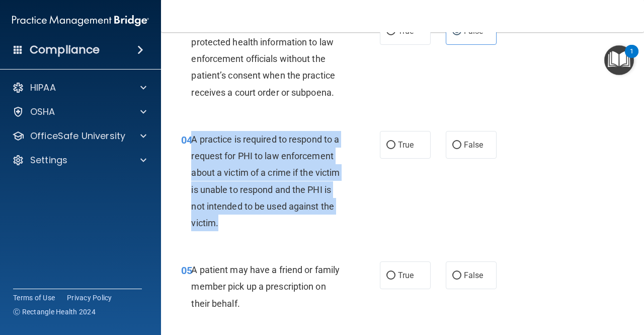
drag, startPoint x: 192, startPoint y: 137, endPoint x: 288, endPoint y: 223, distance: 129.0
click at [288, 223] on div "A practice is required to respond to a request for PHI to law enforcement about…" at bounding box center [271, 181] width 161 height 100
copy span "A practice is required to respond to a request for PHI to law enforcement about…"
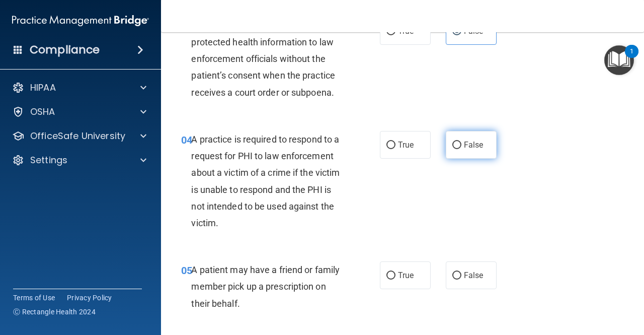
click at [464, 145] on span "False" at bounding box center [474, 145] width 20 height 10
click at [462, 145] on input "False" at bounding box center [456, 145] width 9 height 8
radio input "true"
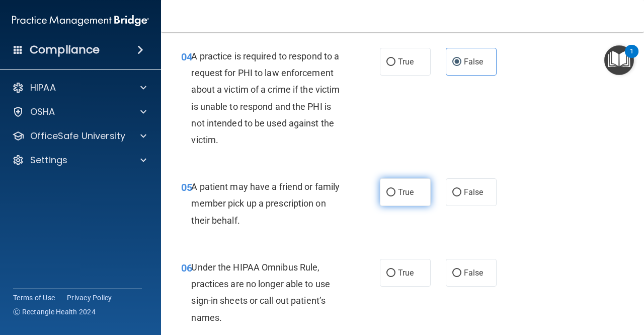
scroll to position [391, 0]
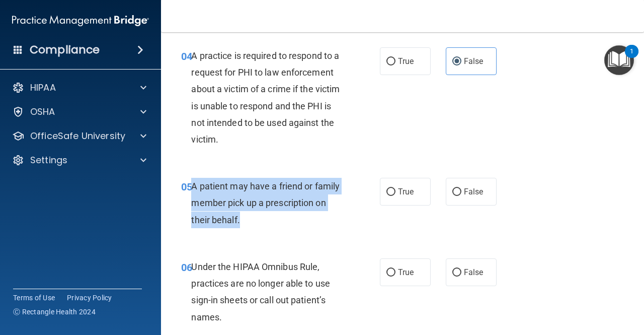
drag, startPoint x: 191, startPoint y: 187, endPoint x: 242, endPoint y: 223, distance: 63.1
click at [242, 223] on div "A patient may have a friend or family member pick up a prescription on their be…" at bounding box center [271, 203] width 161 height 50
copy span "A patient may have a friend or family member pick up a prescription on their be…"
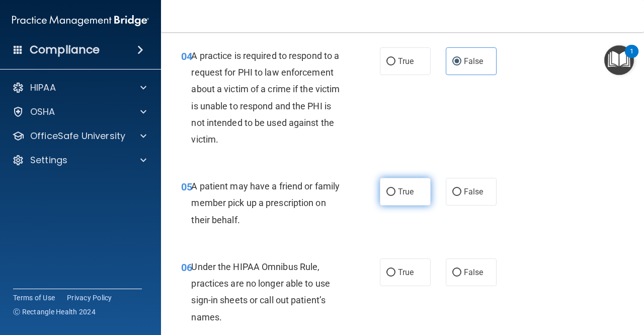
click at [410, 194] on span "True" at bounding box center [406, 192] width 16 height 10
click at [396, 194] on input "True" at bounding box center [391, 192] width 9 height 8
radio input "true"
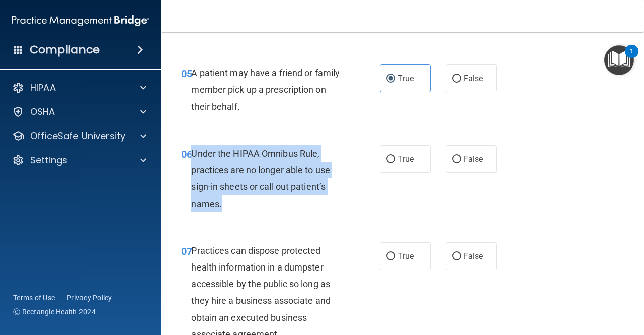
drag, startPoint x: 191, startPoint y: 154, endPoint x: 253, endPoint y: 207, distance: 81.7
click at [253, 207] on div "Under the HIPAA Omnibus Rule, practices are no longer able to use sign-in sheet…" at bounding box center [271, 178] width 161 height 67
copy span "Under the HIPAA Omnibus Rule, practices are no longer able to use sign-in sheet…"
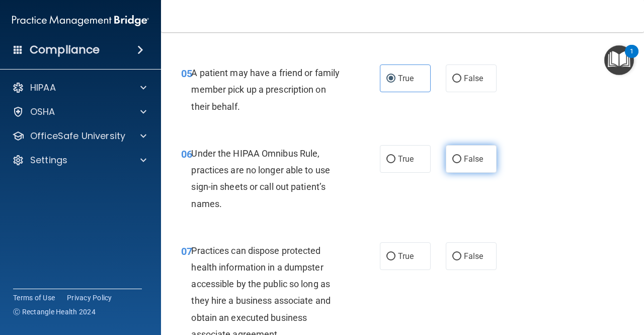
click at [467, 157] on span "False" at bounding box center [474, 159] width 20 height 10
click at [462, 157] on input "False" at bounding box center [456, 160] width 9 height 8
radio input "true"
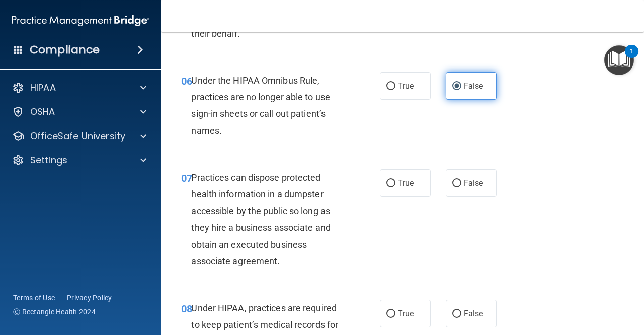
scroll to position [577, 0]
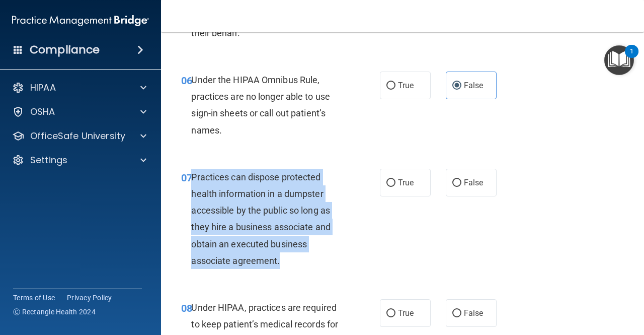
drag, startPoint x: 191, startPoint y: 179, endPoint x: 281, endPoint y: 273, distance: 129.9
click at [281, 273] on div "07 Practices can dispose protected health information in a dumpster accessible …" at bounding box center [280, 221] width 229 height 105
copy span "Practices can dispose protected health information in a dumpster accessible by …"
click at [452, 184] on input "False" at bounding box center [456, 183] width 9 height 8
radio input "true"
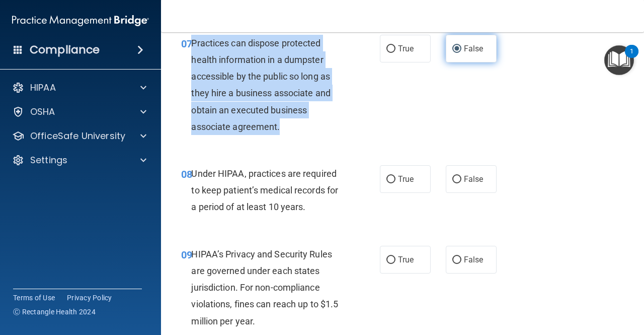
scroll to position [716, 0]
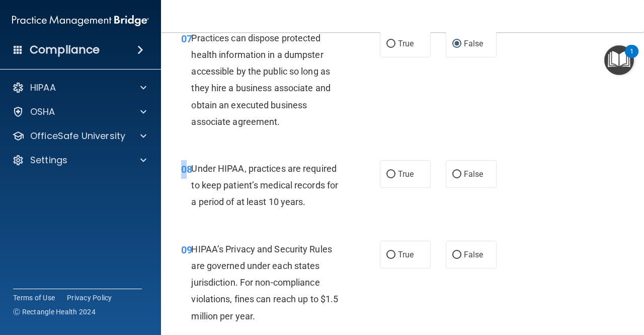
drag, startPoint x: 190, startPoint y: 166, endPoint x: 316, endPoint y: 226, distance: 139.8
click at [316, 226] on div "08 Under HIPAA, practices are required to keep patient’s medical records for a …" at bounding box center [403, 187] width 458 height 81
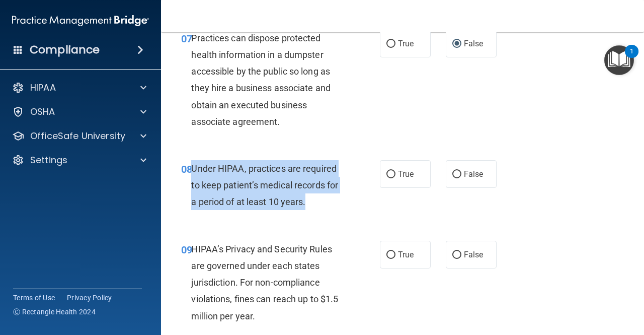
drag, startPoint x: 307, startPoint y: 200, endPoint x: 193, endPoint y: 169, distance: 117.9
click at [193, 169] on div "Under HIPAA, practices are required to keep patient’s medical records for a per…" at bounding box center [271, 185] width 161 height 50
copy span "Under HIPAA, practices are required to keep patient’s medical records for a per…"
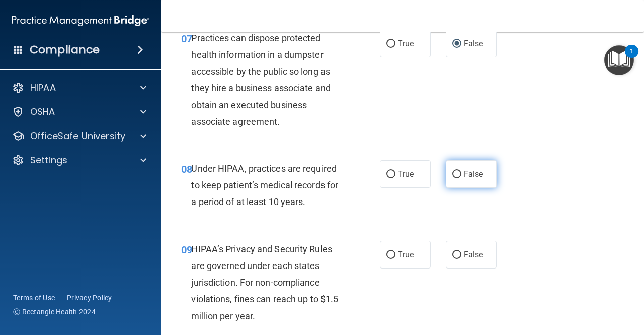
click at [453, 163] on label "False" at bounding box center [471, 174] width 51 height 28
click at [453, 171] on input "False" at bounding box center [456, 175] width 9 height 8
radio input "true"
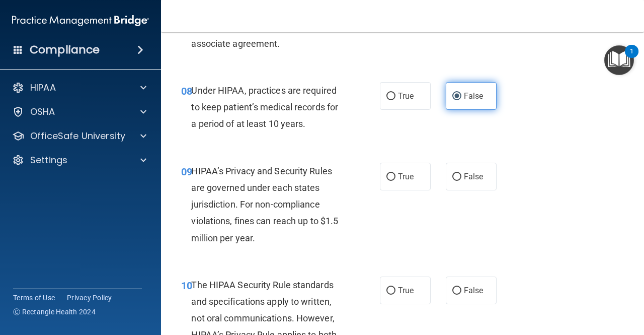
scroll to position [799, 0]
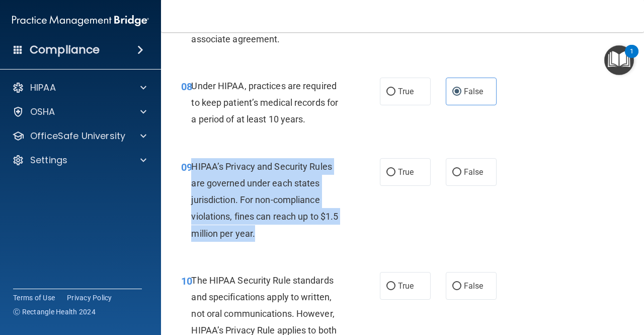
drag, startPoint x: 192, startPoint y: 167, endPoint x: 272, endPoint y: 239, distance: 108.0
click at [272, 239] on div "HIPAA’s Privacy and Security Rules are governed under each states jurisdiction.…" at bounding box center [271, 200] width 161 height 84
copy span "HIPAA’s Privacy and Security Rules are governed under each states jurisdiction.…"
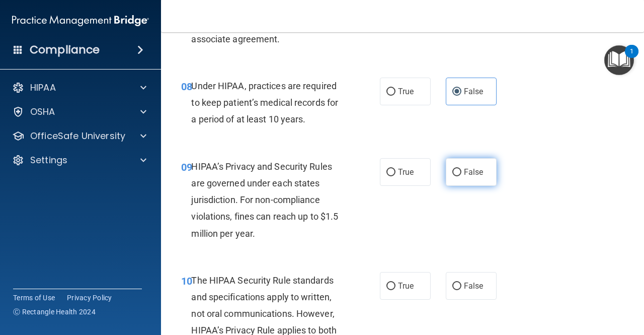
click at [468, 177] on label "False" at bounding box center [471, 172] width 51 height 28
click at [462, 176] on input "False" at bounding box center [456, 173] width 9 height 8
radio input "true"
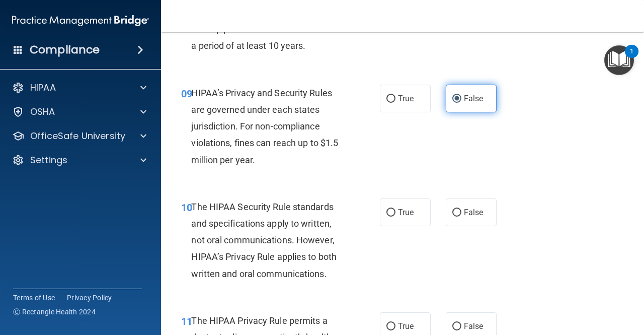
scroll to position [919, 0]
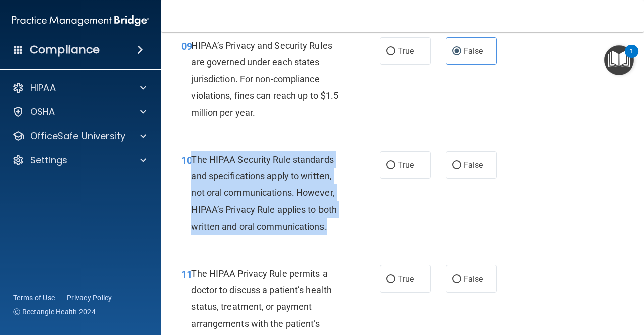
drag, startPoint x: 192, startPoint y: 157, endPoint x: 344, endPoint y: 224, distance: 166.5
click at [344, 224] on div "The HIPAA Security Rule standards and specifications apply to written, not oral…" at bounding box center [271, 193] width 161 height 84
copy span "The HIPAA Security Rule standards and specifications apply to written, not oral…"
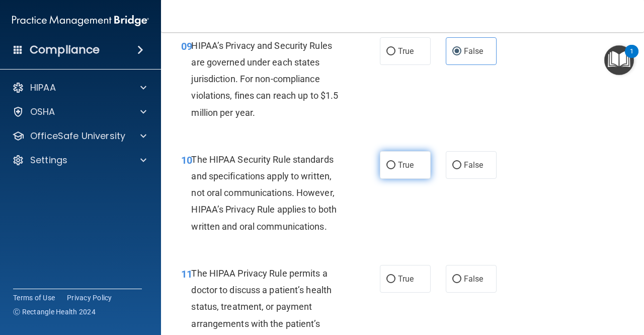
click at [408, 167] on span "True" at bounding box center [406, 165] width 16 height 10
click at [396, 167] on input "True" at bounding box center [391, 166] width 9 height 8
radio input "true"
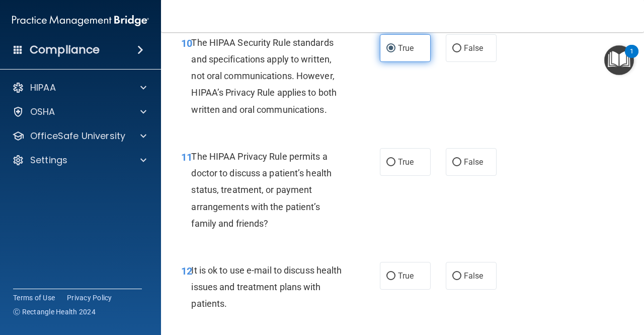
scroll to position [1045, 0]
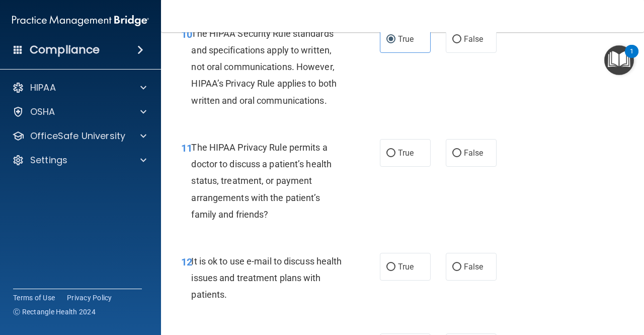
click at [195, 145] on span "The HIPAA Privacy Rule permits a doctor to discuss a patient’s health status, t…" at bounding box center [261, 181] width 140 height 78
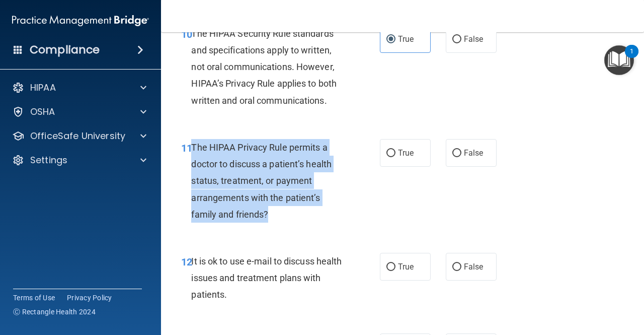
drag, startPoint x: 191, startPoint y: 143, endPoint x: 317, endPoint y: 214, distance: 144.5
click at [317, 214] on div "The HIPAA Privacy Rule permits a doctor to discuss a patient’s health status, t…" at bounding box center [271, 181] width 161 height 84
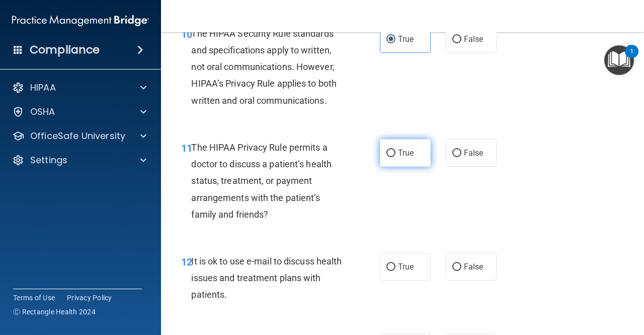
click at [412, 158] on label "True" at bounding box center [405, 153] width 51 height 28
click at [396, 157] on input "True" at bounding box center [391, 153] width 9 height 8
radio input "true"
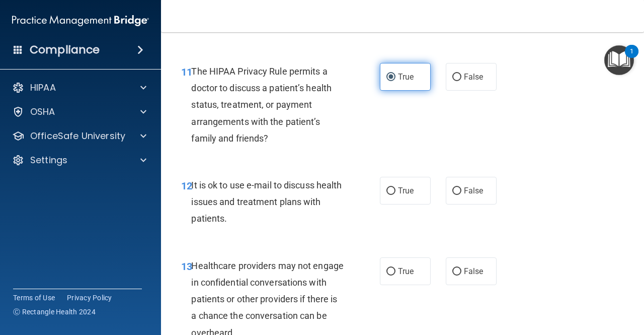
scroll to position [1123, 0]
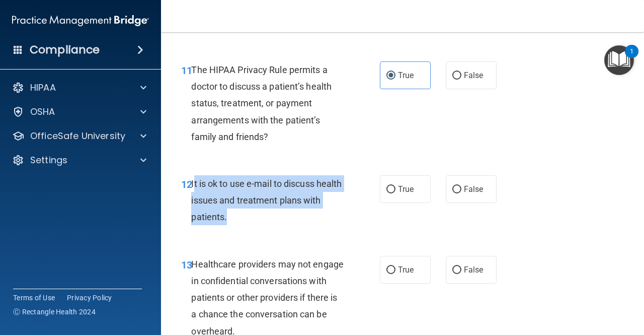
drag, startPoint x: 192, startPoint y: 184, endPoint x: 280, endPoint y: 221, distance: 95.2
click at [280, 221] on div "It is ok to use e-mail to discuss health issues and treatment plans with patien…" at bounding box center [271, 200] width 161 height 50
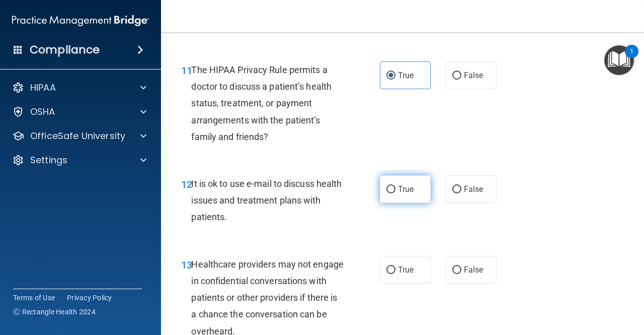
click at [403, 189] on span "True" at bounding box center [406, 189] width 16 height 10
click at [396, 189] on input "True" at bounding box center [391, 190] width 9 height 8
radio input "true"
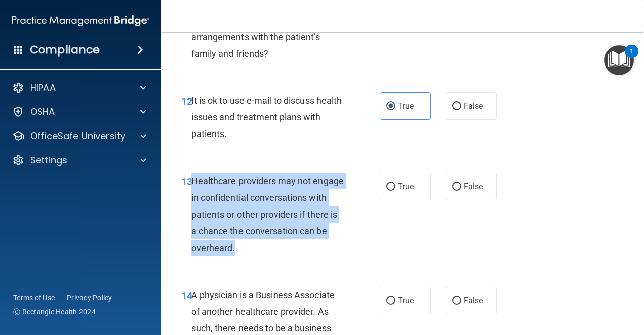
drag, startPoint x: 191, startPoint y: 180, endPoint x: 291, endPoint y: 246, distance: 119.9
click at [291, 246] on div "Healthcare providers may not engage in confidential conversations with patients…" at bounding box center [271, 215] width 161 height 84
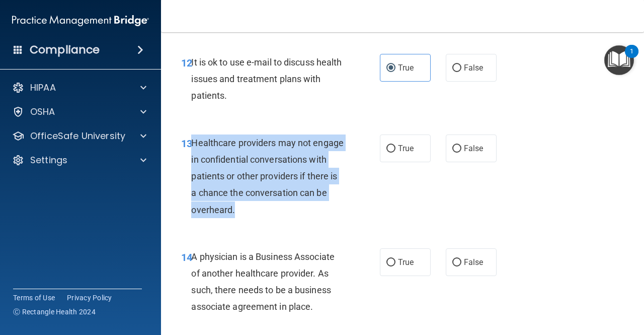
scroll to position [1245, 0]
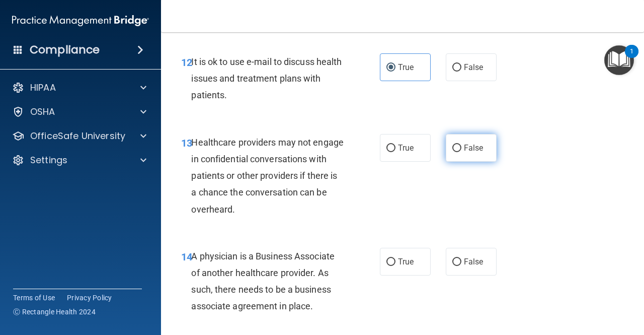
click at [473, 158] on label "False" at bounding box center [471, 148] width 51 height 28
click at [462, 152] on input "False" at bounding box center [456, 148] width 9 height 8
radio input "true"
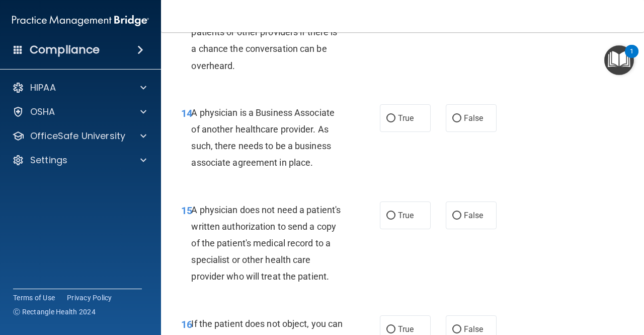
scroll to position [1390, 0]
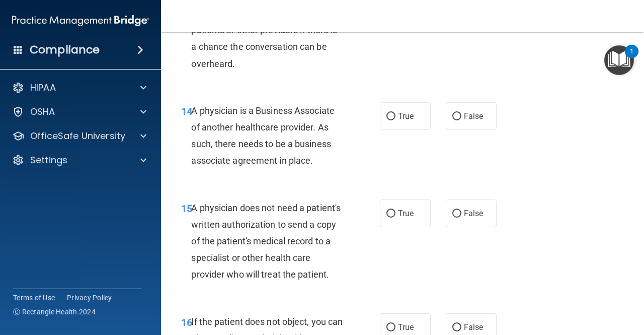
drag, startPoint x: 192, startPoint y: 108, endPoint x: 329, endPoint y: 159, distance: 145.6
click at [329, 159] on div "A physician is a Business Associate of another healthcare provider. As such, th…" at bounding box center [271, 135] width 161 height 67
click at [461, 129] on label "False" at bounding box center [471, 116] width 51 height 28
click at [461, 120] on input "False" at bounding box center [456, 117] width 9 height 8
radio input "true"
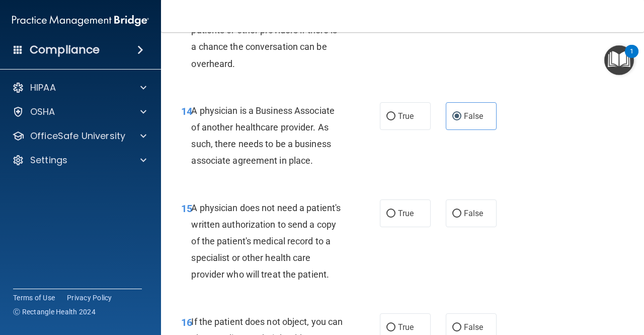
scroll to position [1484, 0]
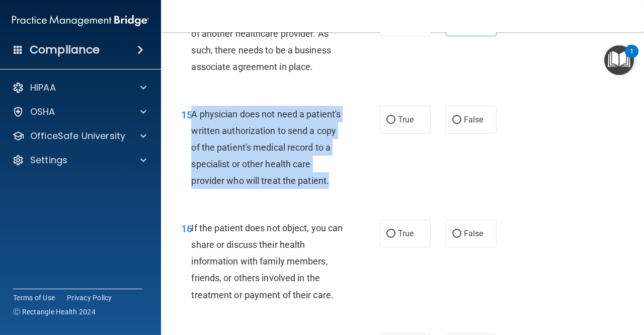
drag, startPoint x: 192, startPoint y: 112, endPoint x: 249, endPoint y: 198, distance: 102.5
click at [249, 189] on div "A physician does not need a patient's written authorization to send a copy of t…" at bounding box center [271, 148] width 161 height 84
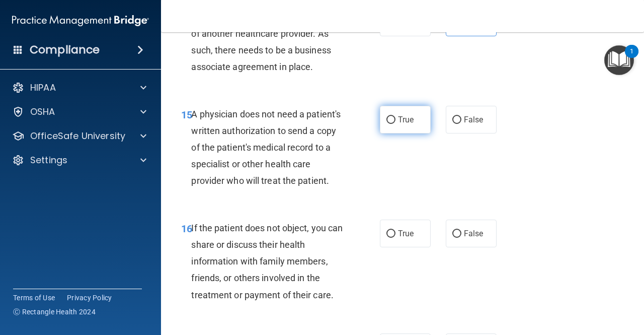
click at [409, 117] on span "True" at bounding box center [406, 120] width 16 height 10
click at [396, 117] on input "True" at bounding box center [391, 120] width 9 height 8
radio input "true"
click at [409, 117] on span "True" at bounding box center [406, 120] width 16 height 10
click at [396, 117] on input "True" at bounding box center [391, 120] width 9 height 8
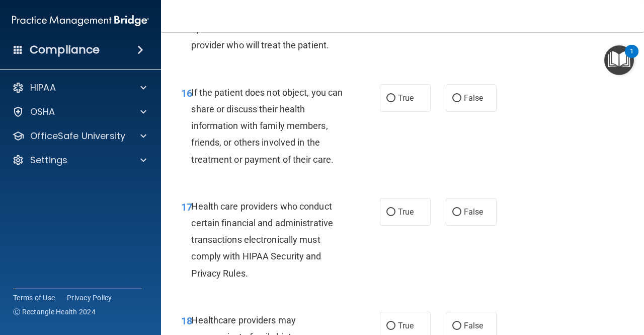
scroll to position [1620, 0]
click at [193, 108] on span "If the patient does not object, you can share or discuss their health informati…" at bounding box center [266, 126] width 151 height 78
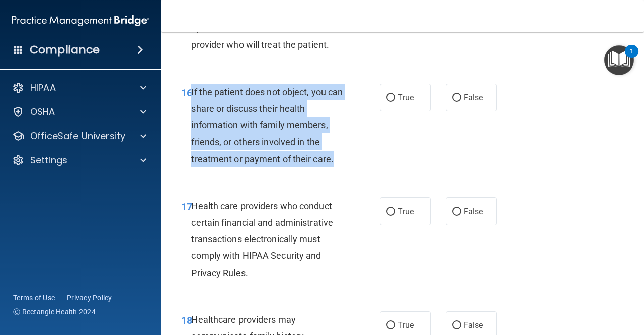
drag, startPoint x: 192, startPoint y: 107, endPoint x: 341, endPoint y: 181, distance: 166.8
click at [341, 167] on div "If the patient does not object, you can share or discuss their health informati…" at bounding box center [271, 126] width 161 height 84
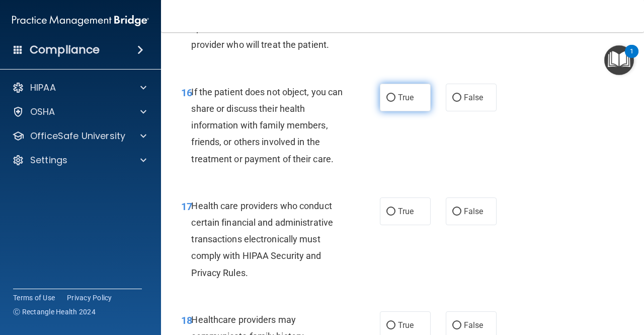
click at [395, 111] on label "True" at bounding box center [405, 98] width 51 height 28
click at [395, 102] on input "True" at bounding box center [391, 98] width 9 height 8
radio input "true"
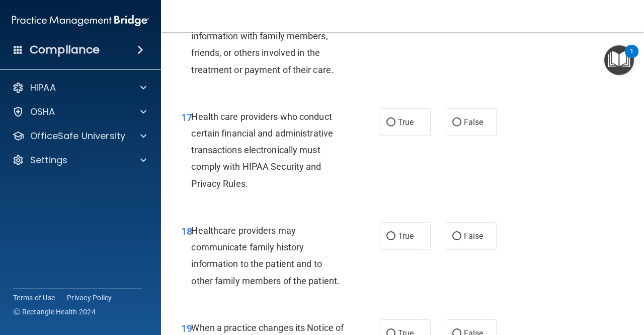
scroll to position [1708, 0]
drag, startPoint x: 192, startPoint y: 134, endPoint x: 309, endPoint y: 225, distance: 148.1
click at [309, 210] on div "17 Health care providers who conduct certain financial and administrative trans…" at bounding box center [403, 153] width 458 height 114
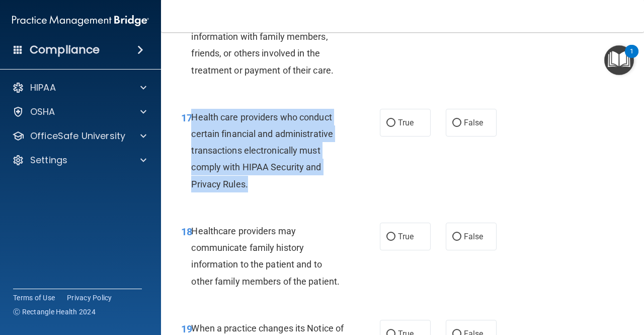
click at [250, 192] on div "Health care providers who conduct certain financial and administrative transact…" at bounding box center [271, 151] width 161 height 84
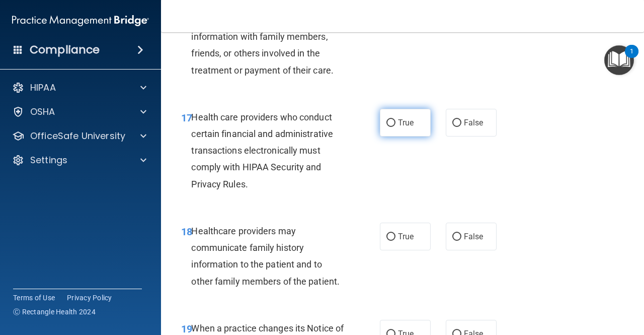
click at [404, 136] on label "True" at bounding box center [405, 123] width 51 height 28
click at [396, 127] on input "True" at bounding box center [391, 123] width 9 height 8
radio input "true"
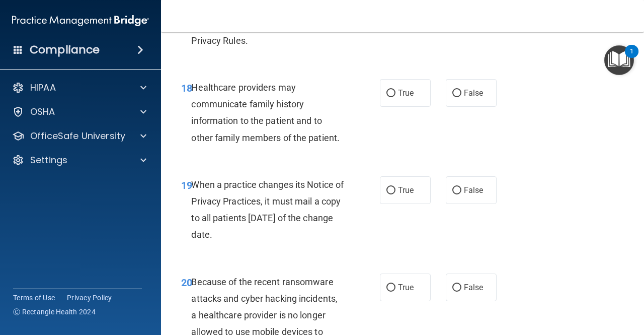
scroll to position [1852, 0]
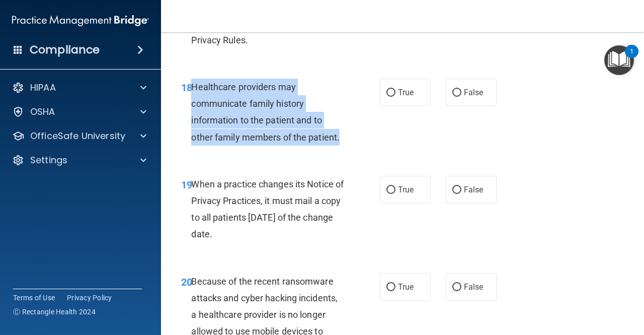
drag, startPoint x: 192, startPoint y: 101, endPoint x: 386, endPoint y: 158, distance: 201.9
click at [386, 150] on div "18 Healthcare providers may communicate family history information to the patie…" at bounding box center [280, 115] width 229 height 72
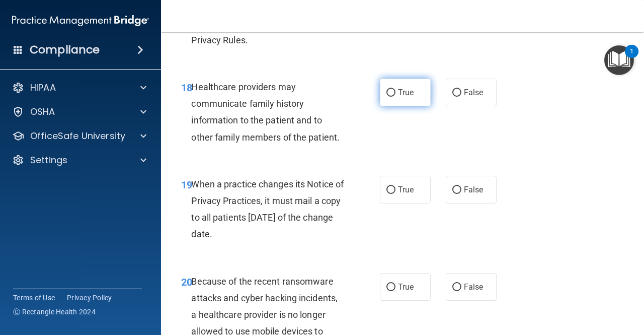
click at [410, 106] on label "True" at bounding box center [405, 93] width 51 height 28
click at [396, 97] on input "True" at bounding box center [391, 93] width 9 height 8
radio input "true"
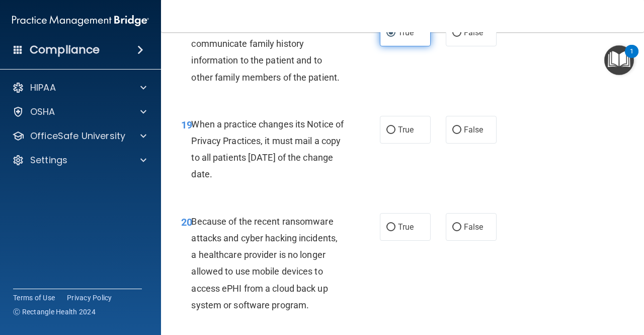
scroll to position [1866, 0]
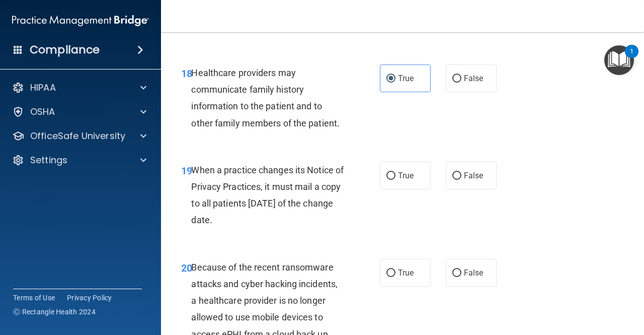
drag, startPoint x: 192, startPoint y: 183, endPoint x: 278, endPoint y: 241, distance: 104.0
click at [278, 228] on div "When a practice changes its Notice of Privacy Practices, it must mail a copy to…" at bounding box center [271, 195] width 161 height 67
click at [452, 189] on label "False" at bounding box center [471, 176] width 51 height 28
click at [452, 180] on input "False" at bounding box center [456, 176] width 9 height 8
radio input "true"
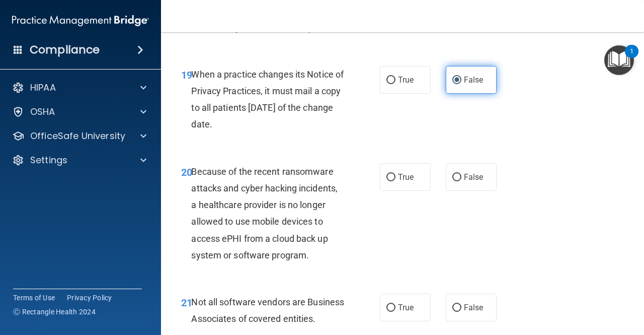
scroll to position [1962, 0]
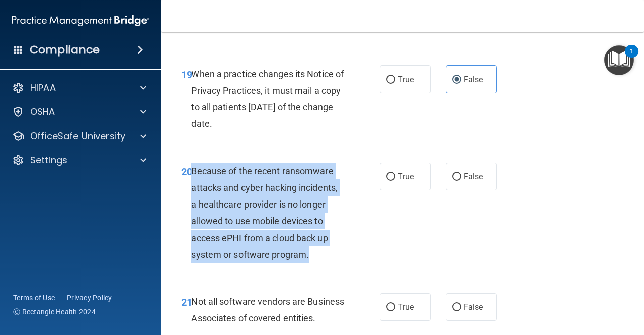
drag, startPoint x: 191, startPoint y: 188, endPoint x: 314, endPoint y: 272, distance: 148.8
click at [314, 263] on div "Because of the recent ransomware attacks and cyber hacking incidents, a healthc…" at bounding box center [271, 213] width 161 height 100
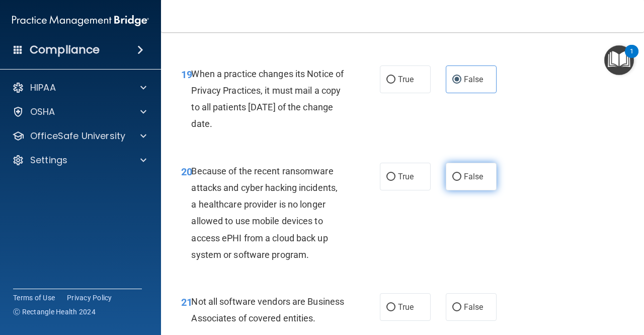
click at [464, 181] on span "False" at bounding box center [474, 177] width 20 height 10
click at [461, 181] on input "False" at bounding box center [456, 177] width 9 height 8
radio input "true"
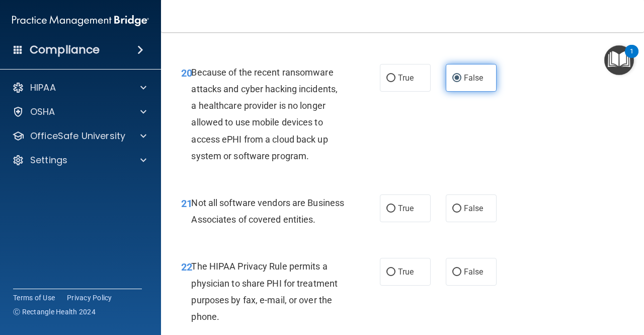
scroll to position [2061, 0]
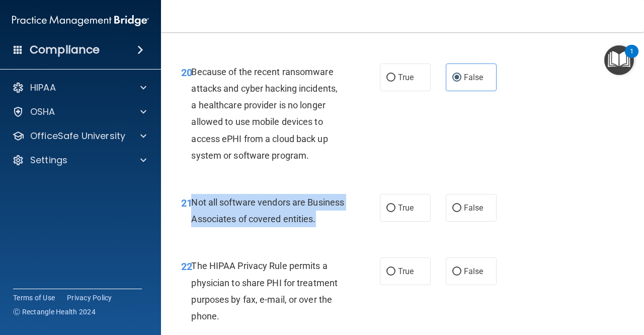
drag, startPoint x: 192, startPoint y: 216, endPoint x: 251, endPoint y: 251, distance: 68.6
click at [251, 227] on div "Not all software vendors are Business Associates of covered entities." at bounding box center [271, 210] width 161 height 33
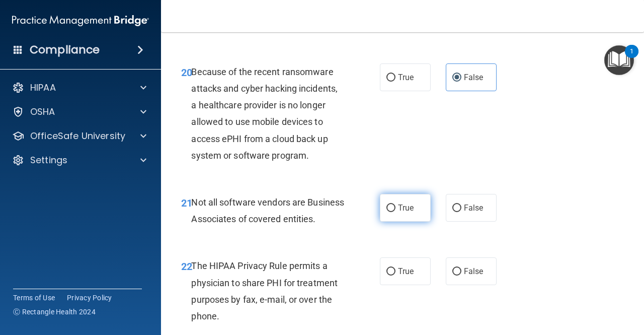
click at [418, 221] on label "True" at bounding box center [405, 208] width 51 height 28
click at [396, 212] on input "True" at bounding box center [391, 208] width 9 height 8
radio input "true"
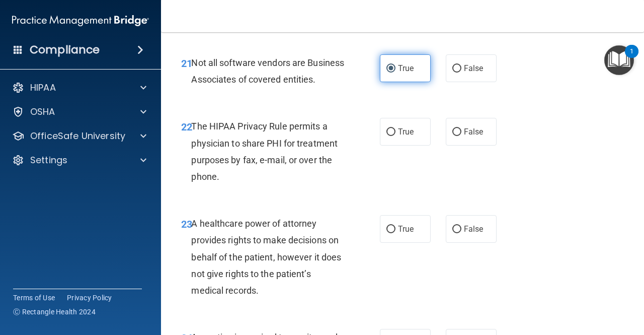
scroll to position [2201, 0]
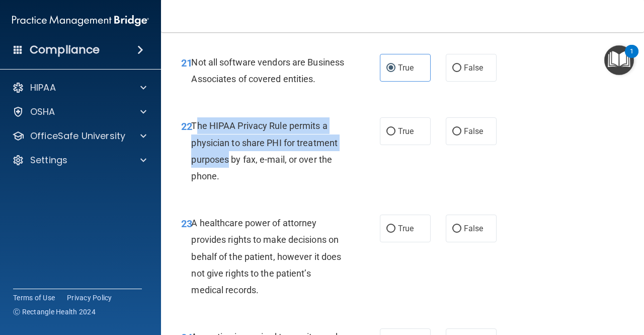
drag, startPoint x: 194, startPoint y: 158, endPoint x: 229, endPoint y: 201, distance: 55.4
click at [229, 184] on div "The HIPAA Privacy Rule permits a physician to share PHI for treatment purposes …" at bounding box center [271, 150] width 161 height 67
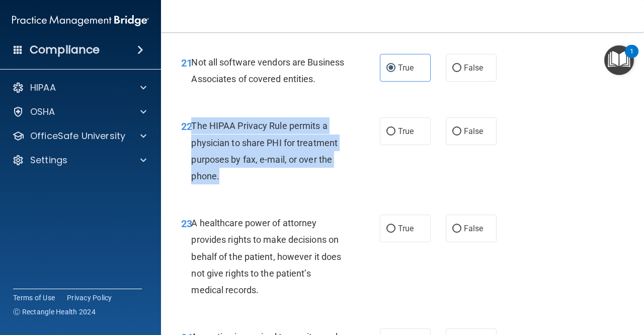
drag, startPoint x: 193, startPoint y: 158, endPoint x: 233, endPoint y: 215, distance: 69.1
click at [233, 184] on div "The HIPAA Privacy Rule permits a physician to share PHI for treatment purposes …" at bounding box center [271, 150] width 161 height 67
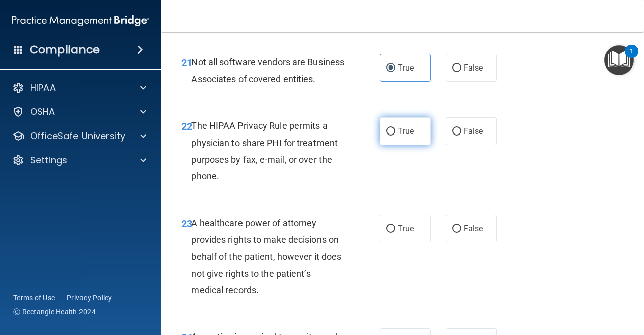
click at [411, 145] on label "True" at bounding box center [405, 131] width 51 height 28
click at [396, 135] on input "True" at bounding box center [391, 132] width 9 height 8
radio input "true"
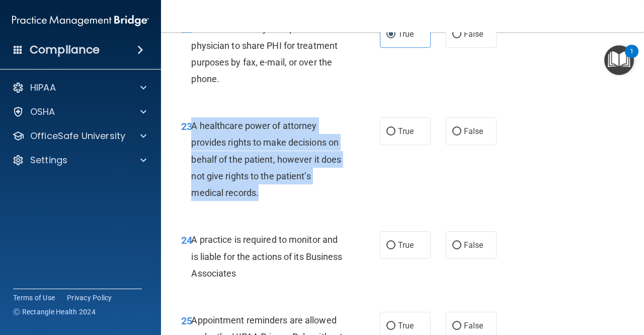
drag, startPoint x: 191, startPoint y: 160, endPoint x: 272, endPoint y: 233, distance: 109.8
click at [272, 201] on div "A healthcare power of attorney provides rights to make decisions on behalf of t…" at bounding box center [271, 159] width 161 height 84
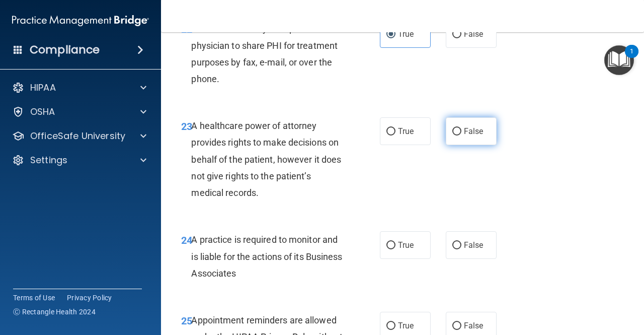
click at [466, 145] on label "False" at bounding box center [471, 131] width 51 height 28
click at [462, 135] on input "False" at bounding box center [456, 132] width 9 height 8
radio input "true"
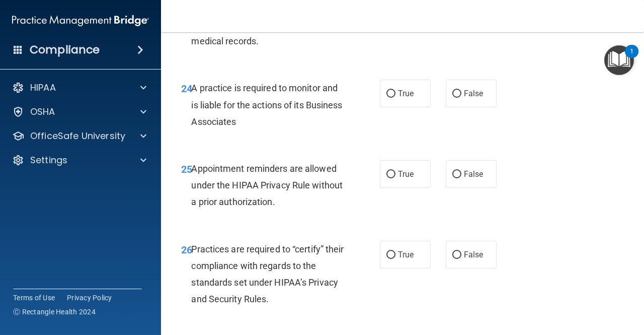
scroll to position [2450, 0]
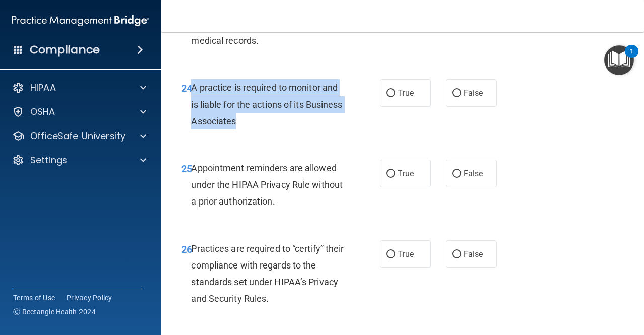
drag, startPoint x: 191, startPoint y: 119, endPoint x: 292, endPoint y: 163, distance: 110.5
click at [292, 129] on div "A practice is required to monitor and is liable for the actions of its Business…" at bounding box center [271, 104] width 161 height 50
click at [456, 97] on input "False" at bounding box center [456, 94] width 9 height 8
radio input "true"
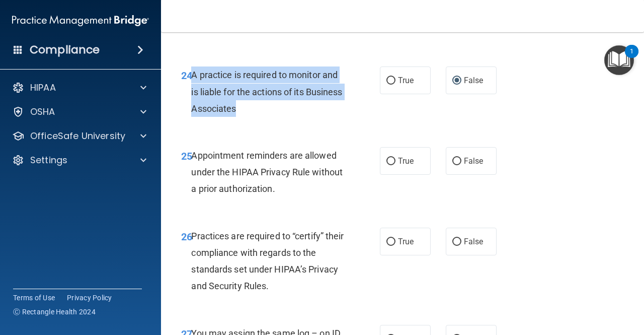
scroll to position [2464, 0]
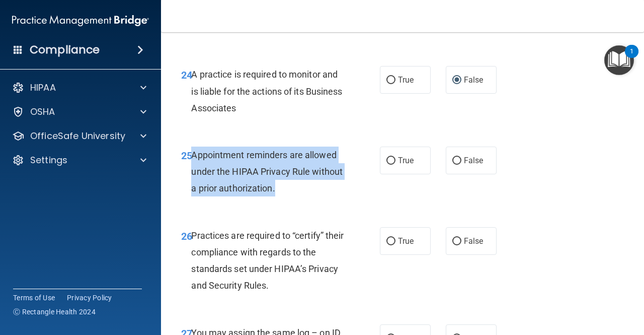
drag, startPoint x: 191, startPoint y: 184, endPoint x: 310, endPoint y: 227, distance: 125.8
click at [310, 197] on div "Appointment reminders are allowed under the HIPAA Privacy Rule without a prior …" at bounding box center [271, 171] width 161 height 50
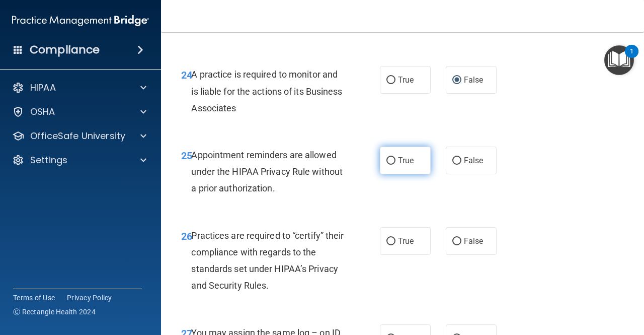
click at [403, 174] on label "True" at bounding box center [405, 160] width 51 height 28
click at [396, 165] on input "True" at bounding box center [391, 161] width 9 height 8
radio input "true"
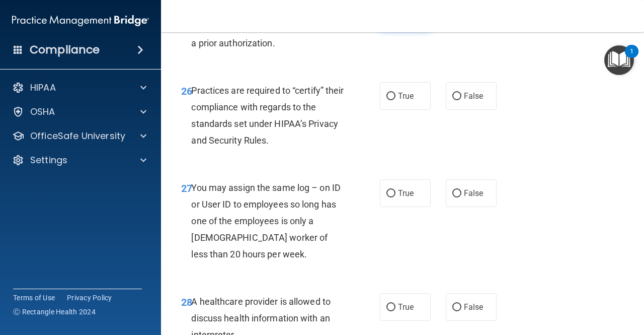
scroll to position [2625, 0]
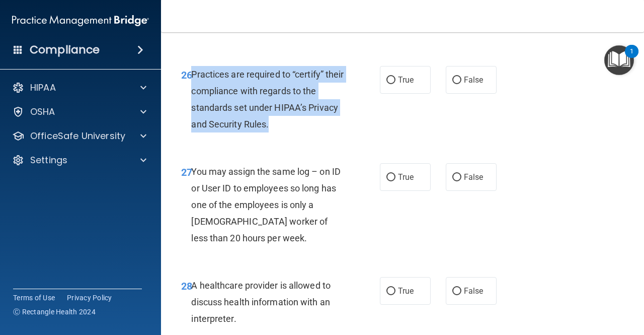
drag, startPoint x: 191, startPoint y: 104, endPoint x: 271, endPoint y: 162, distance: 98.4
click at [271, 133] on div "Practices are required to “certify” their compliance with regards to the standa…" at bounding box center [271, 99] width 161 height 67
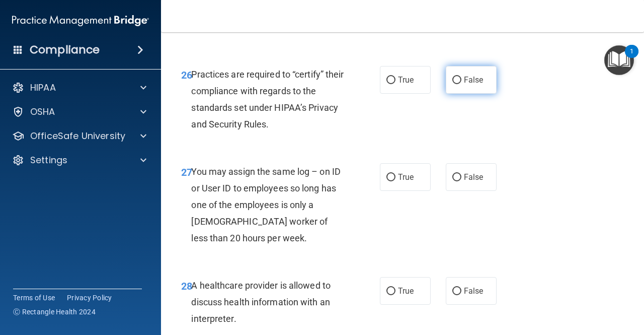
click at [484, 94] on label "False" at bounding box center [471, 80] width 51 height 28
click at [462, 84] on input "False" at bounding box center [456, 80] width 9 height 8
radio input "true"
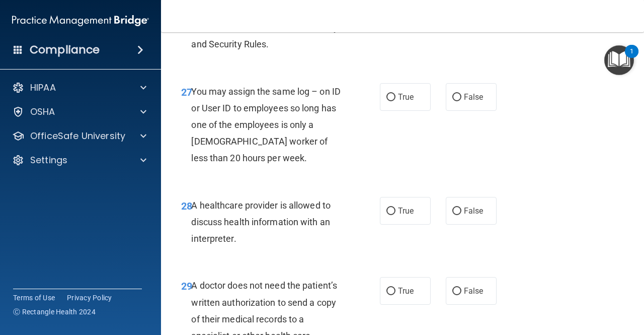
scroll to position [2705, 0]
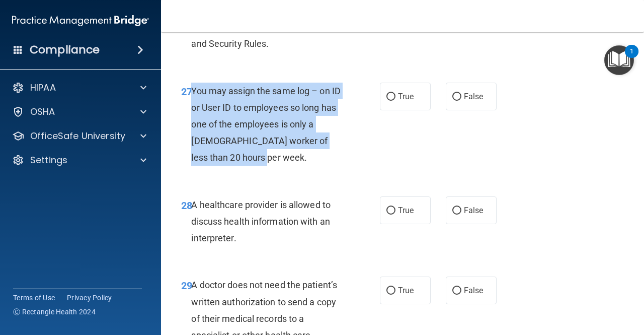
drag, startPoint x: 192, startPoint y: 124, endPoint x: 306, endPoint y: 204, distance: 139.2
click at [306, 171] on div "27 You may assign the same log – on ID or User ID to employees so long has one …" at bounding box center [280, 127] width 229 height 89
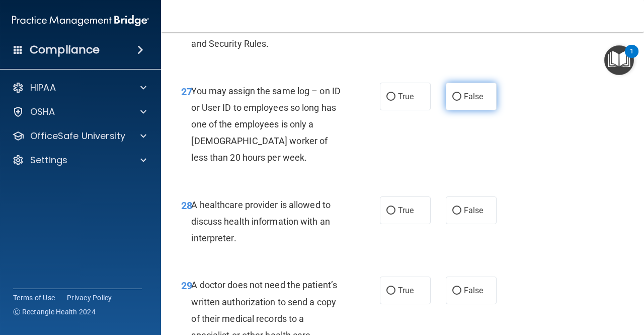
click at [467, 101] on span "False" at bounding box center [474, 97] width 20 height 10
click at [462, 101] on input "False" at bounding box center [456, 97] width 9 height 8
radio input "true"
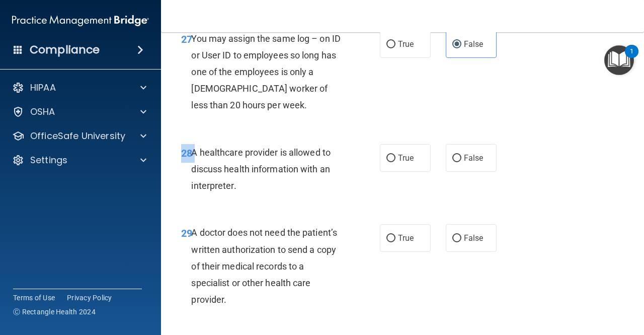
drag, startPoint x: 193, startPoint y: 185, endPoint x: 262, endPoint y: 233, distance: 83.2
click at [262, 212] on div "28 A healthcare provider is allowed to discuss health information with an inter…" at bounding box center [403, 171] width 458 height 81
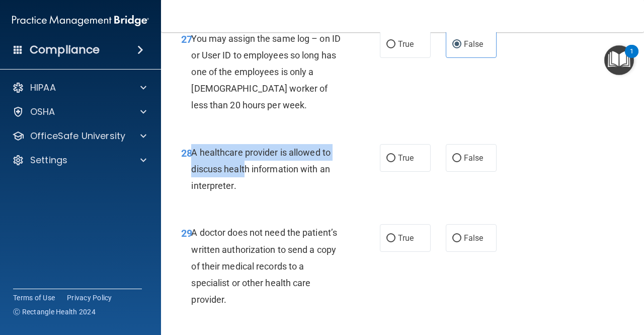
click at [246, 194] on div "A healthcare provider is allowed to discuss health information with an interpre…" at bounding box center [271, 169] width 161 height 50
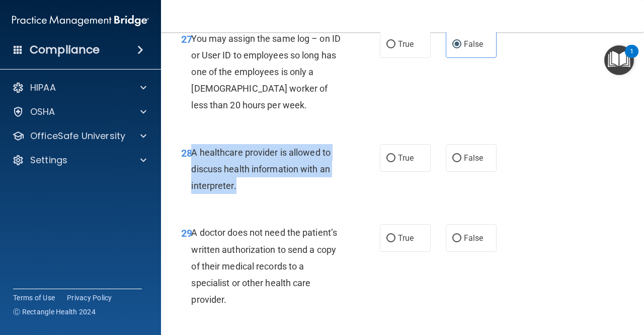
click at [236, 194] on div "A healthcare provider is allowed to discuss health information with an interpre…" at bounding box center [271, 169] width 161 height 50
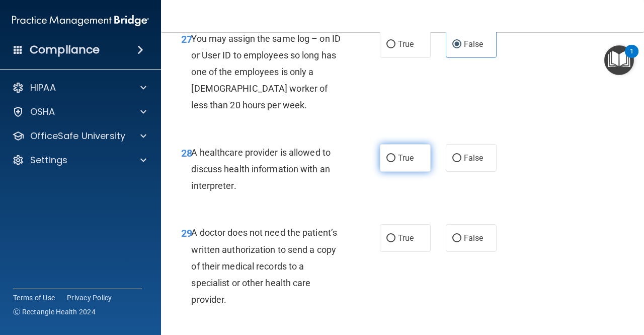
click at [409, 172] on label "True" at bounding box center [405, 158] width 51 height 28
click at [396, 162] on input "True" at bounding box center [391, 159] width 9 height 8
radio input "true"
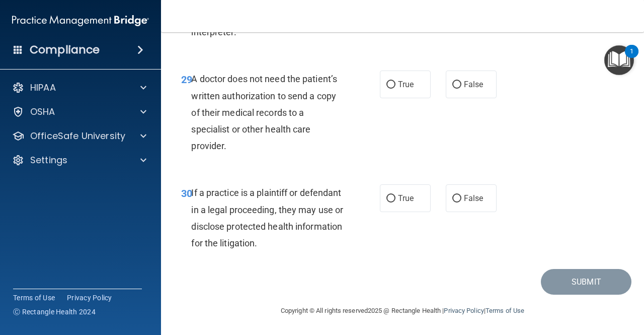
drag, startPoint x: 193, startPoint y: 80, endPoint x: 248, endPoint y: 147, distance: 86.5
click at [248, 147] on div "A doctor does not need the patient’s written authorization to send a copy of th…" at bounding box center [271, 112] width 161 height 84
click at [461, 93] on label "False" at bounding box center [471, 84] width 51 height 28
click at [461, 89] on input "False" at bounding box center [456, 85] width 9 height 8
radio input "true"
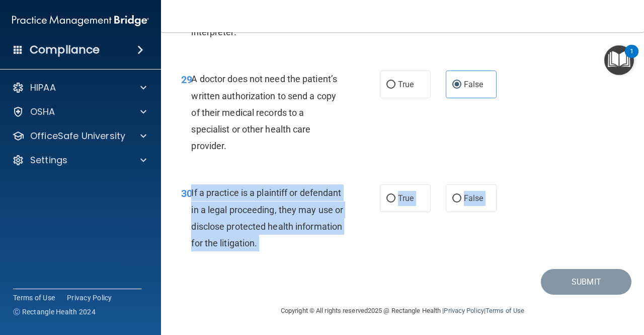
drag, startPoint x: 191, startPoint y: 194, endPoint x: 318, endPoint y: 277, distance: 151.6
click at [318, 277] on div "Submit" at bounding box center [403, 282] width 458 height 26
drag, startPoint x: 311, startPoint y: 244, endPoint x: 193, endPoint y: 198, distance: 125.7
click at [193, 198] on div "If a practice is a plaintiff or defendant in a legal proceeding, they may use o…" at bounding box center [271, 217] width 161 height 67
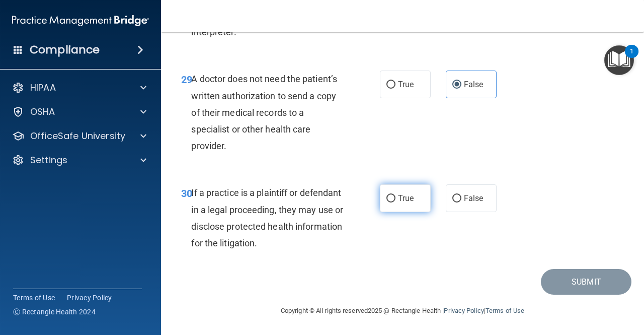
click at [414, 192] on label "True" at bounding box center [405, 198] width 51 height 28
click at [396, 195] on input "True" at bounding box center [391, 199] width 9 height 8
radio input "true"
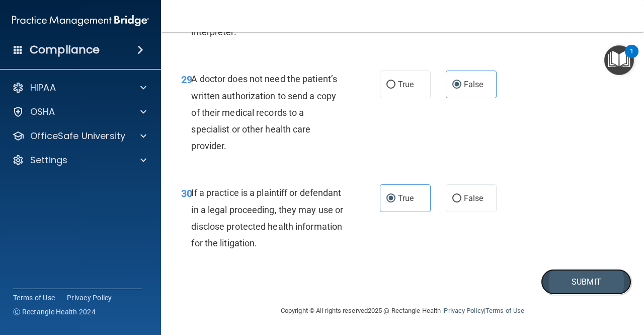
click at [593, 287] on button "Submit" at bounding box center [586, 282] width 91 height 26
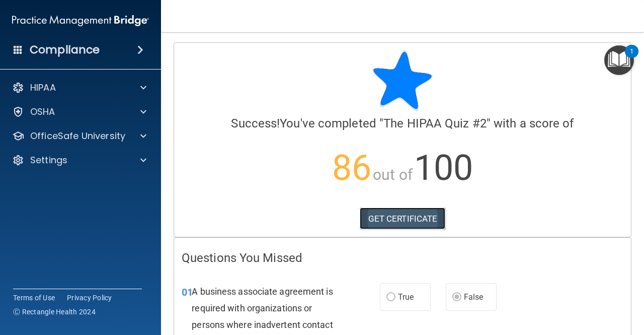
click at [412, 221] on link "GET CERTIFICATE" at bounding box center [403, 218] width 86 height 22
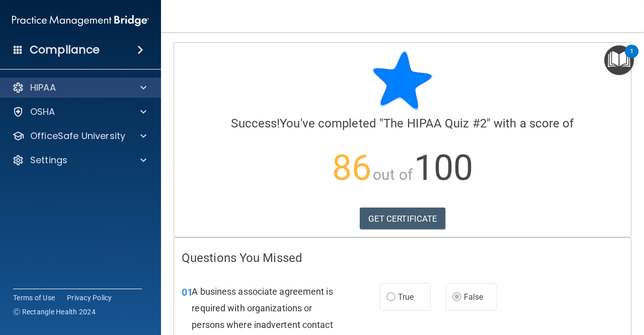
click at [93, 96] on div "HIPAA" at bounding box center [81, 88] width 162 height 20
click at [96, 89] on div "HIPAA" at bounding box center [67, 88] width 125 height 12
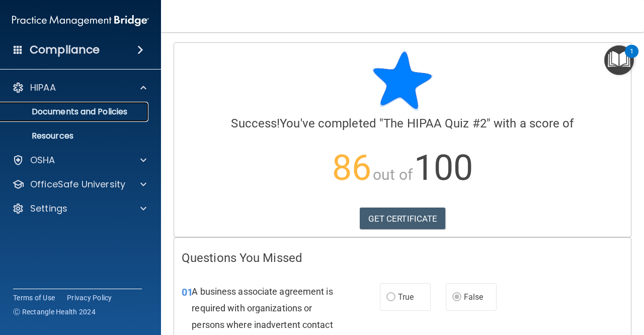
click at [83, 117] on link "Documents and Policies" at bounding box center [69, 112] width 159 height 20
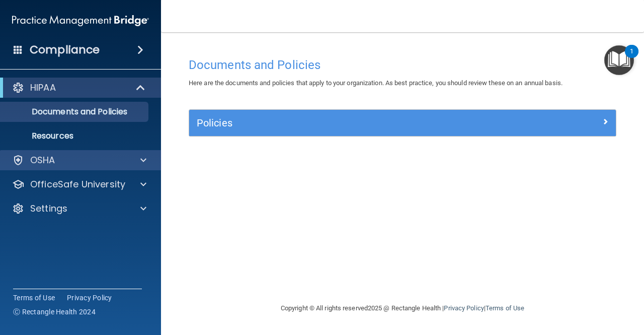
click at [138, 169] on div "OSHA" at bounding box center [81, 160] width 162 height 20
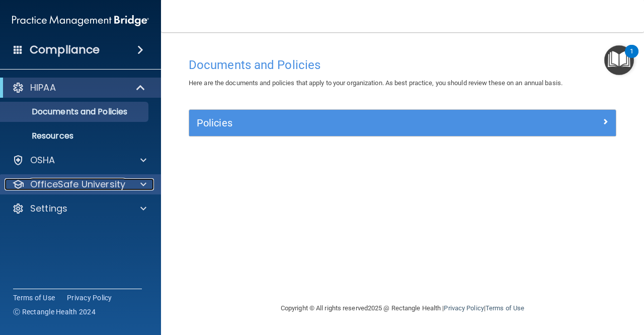
click at [133, 188] on div at bounding box center [141, 184] width 25 height 12
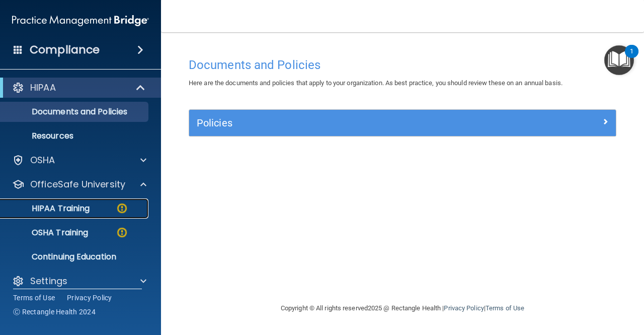
click at [99, 210] on div "HIPAA Training" at bounding box center [75, 208] width 137 height 10
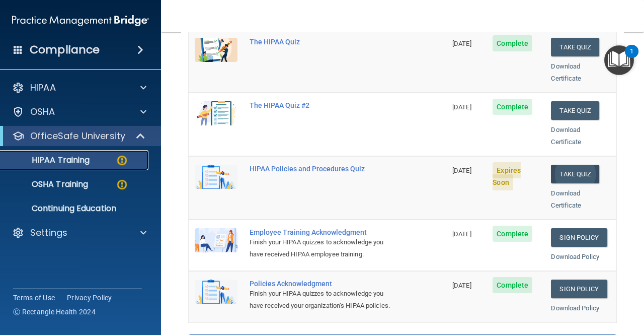
scroll to position [161, 0]
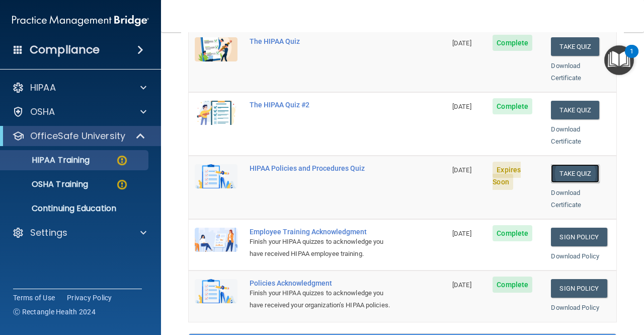
click at [590, 164] on button "Take Quiz" at bounding box center [575, 173] width 48 height 19
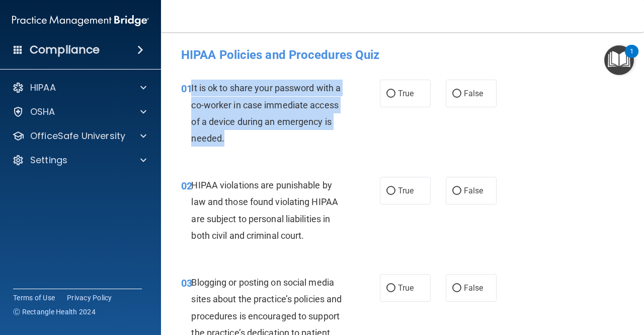
drag, startPoint x: 190, startPoint y: 88, endPoint x: 302, endPoint y: 139, distance: 123.0
click at [302, 139] on div "01 It is ok to share your password with a co-worker in case immediate access of…" at bounding box center [280, 116] width 229 height 72
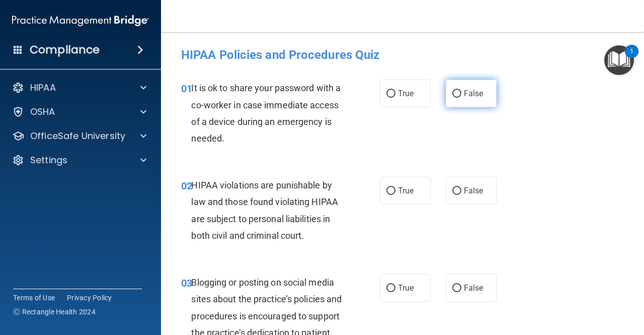
click at [453, 105] on label "False" at bounding box center [471, 94] width 51 height 28
click at [453, 98] on input "False" at bounding box center [456, 94] width 9 height 8
radio input "true"
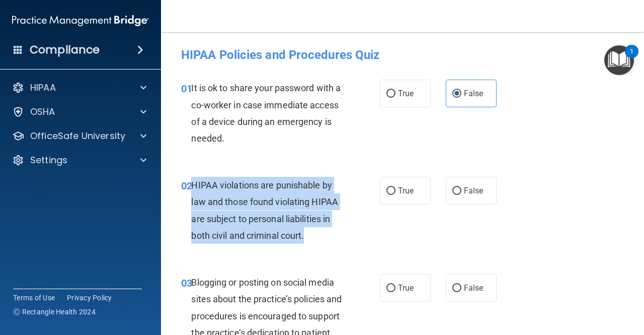
drag, startPoint x: 192, startPoint y: 186, endPoint x: 322, endPoint y: 236, distance: 138.6
click at [322, 236] on div "HIPAA violations are punishable by law and those found violating HIPAA are subj…" at bounding box center [271, 210] width 161 height 67
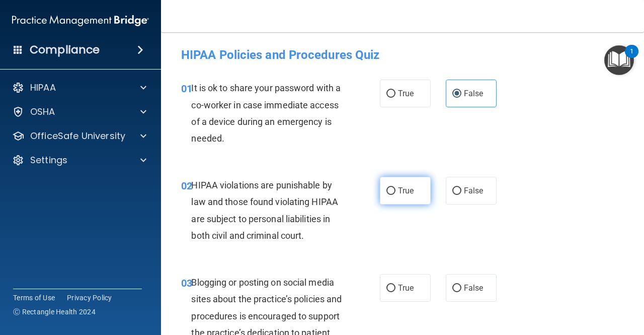
click at [412, 196] on label "True" at bounding box center [405, 191] width 51 height 28
click at [396, 195] on input "True" at bounding box center [391, 191] width 9 height 8
radio input "true"
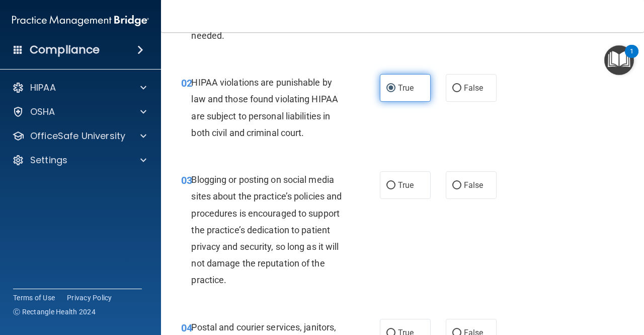
scroll to position [106, 0]
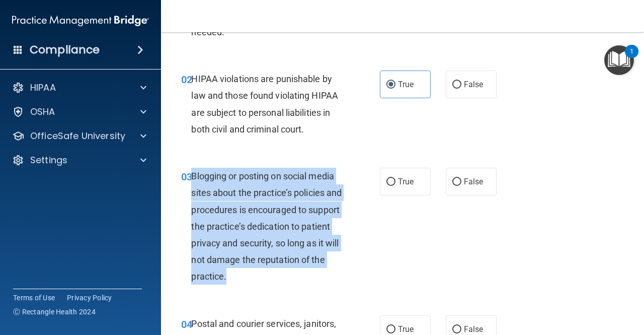
drag, startPoint x: 192, startPoint y: 177, endPoint x: 280, endPoint y: 269, distance: 127.5
click at [280, 269] on div "Blogging or posting on social media sites about the practice’s policies and pro…" at bounding box center [271, 226] width 161 height 117
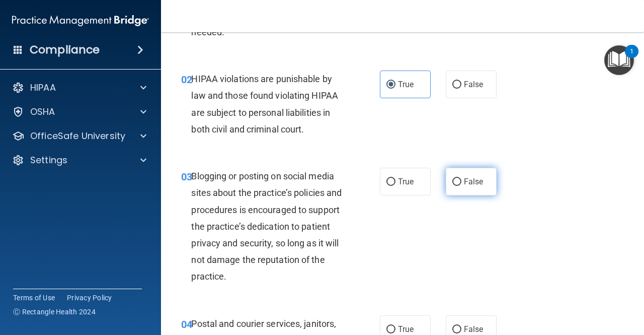
click at [457, 190] on label "False" at bounding box center [471, 182] width 51 height 28
click at [457, 186] on input "False" at bounding box center [456, 182] width 9 height 8
radio input "true"
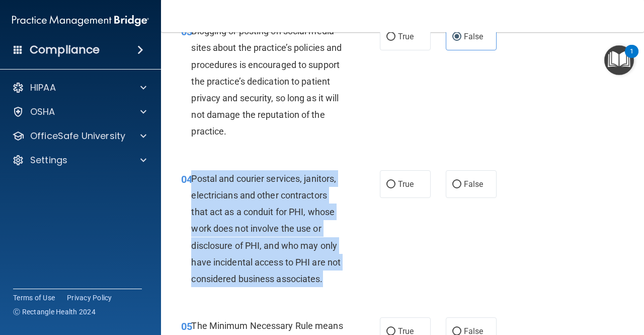
drag, startPoint x: 193, startPoint y: 178, endPoint x: 374, endPoint y: 279, distance: 207.9
click at [374, 279] on div "04 Postal and courier services, janitors, electricians and other contractors th…" at bounding box center [280, 231] width 229 height 122
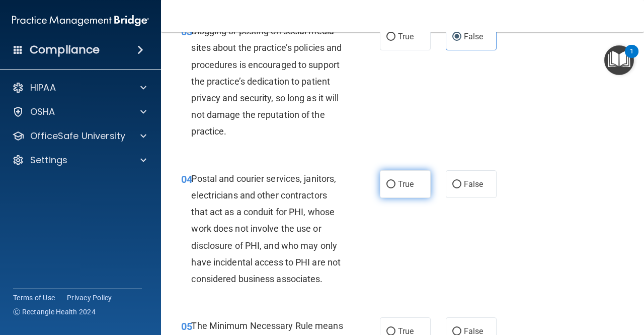
click at [411, 186] on label "True" at bounding box center [405, 184] width 51 height 28
click at [396, 186] on input "True" at bounding box center [391, 185] width 9 height 8
radio input "true"
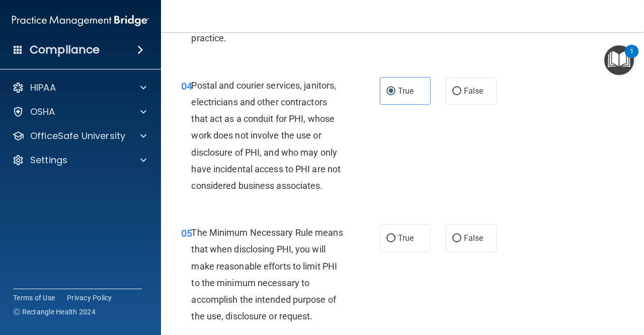
scroll to position [363, 0]
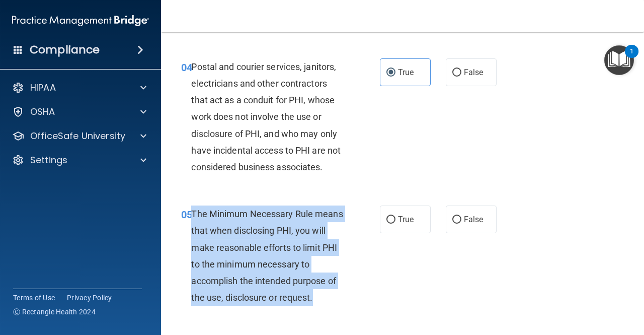
drag, startPoint x: 193, startPoint y: 213, endPoint x: 321, endPoint y: 299, distance: 154.1
click at [321, 299] on div "The Minimum Necessary Rule means that when disclosing PHI, you will make reason…" at bounding box center [271, 255] width 161 height 100
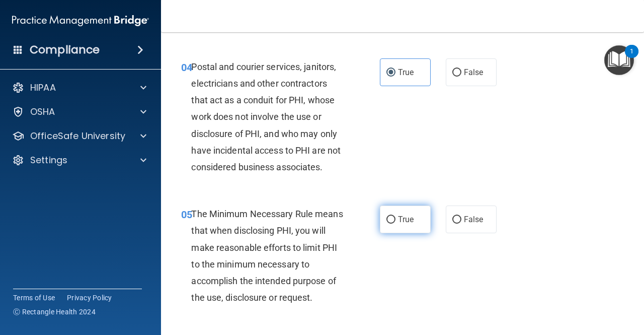
click at [400, 216] on span "True" at bounding box center [406, 219] width 16 height 10
click at [396, 216] on input "True" at bounding box center [391, 220] width 9 height 8
radio input "true"
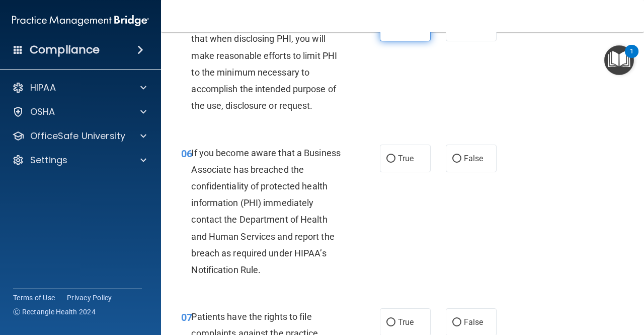
scroll to position [555, 0]
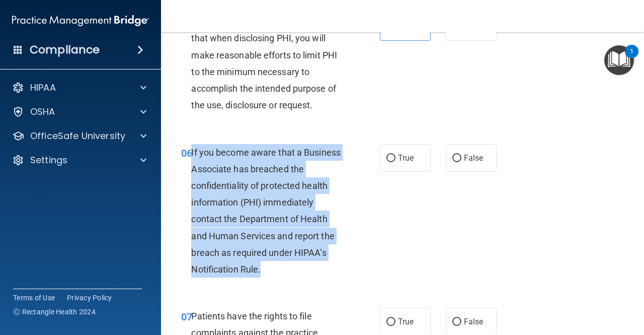
drag, startPoint x: 192, startPoint y: 152, endPoint x: 277, endPoint y: 278, distance: 152.3
click at [277, 278] on div "06 If you become aware that a Business Associate has breached the confidentiali…" at bounding box center [280, 213] width 229 height 139
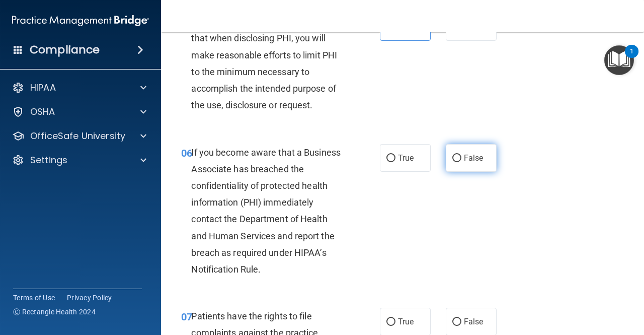
click at [471, 157] on span "False" at bounding box center [474, 158] width 20 height 10
click at [462, 157] on input "False" at bounding box center [456, 159] width 9 height 8
radio input "true"
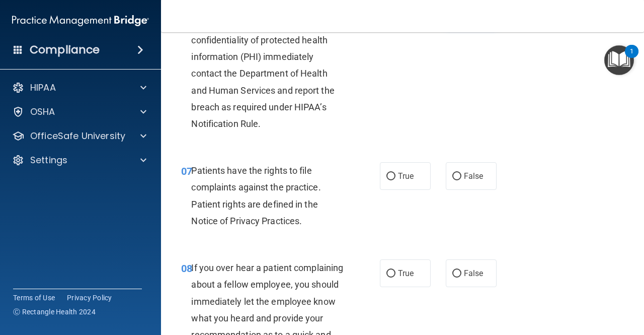
scroll to position [701, 0]
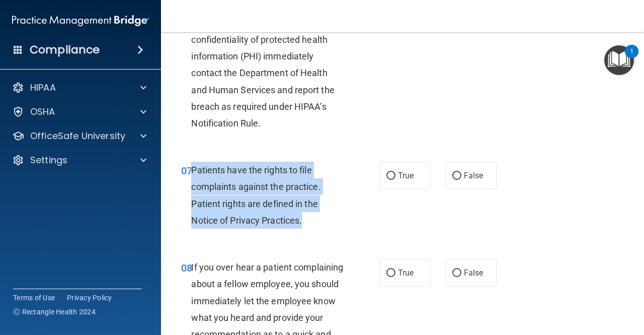
drag, startPoint x: 191, startPoint y: 168, endPoint x: 316, endPoint y: 226, distance: 137.8
click at [316, 226] on div "Patients have the rights to file complaints against the practice. Patient right…" at bounding box center [271, 195] width 161 height 67
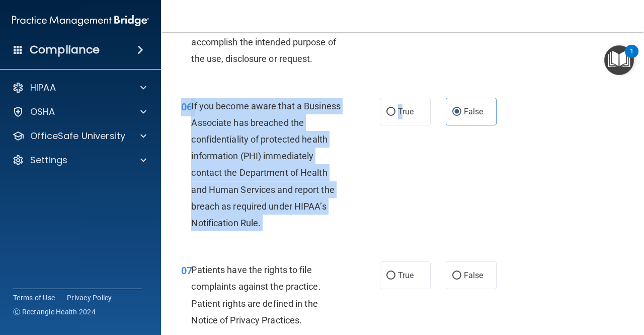
drag, startPoint x: 399, startPoint y: 119, endPoint x: 415, endPoint y: 238, distance: 119.8
click at [418, 235] on div "06 If you become aware that a Business Associate has breached the confidentiali…" at bounding box center [403, 167] width 458 height 164
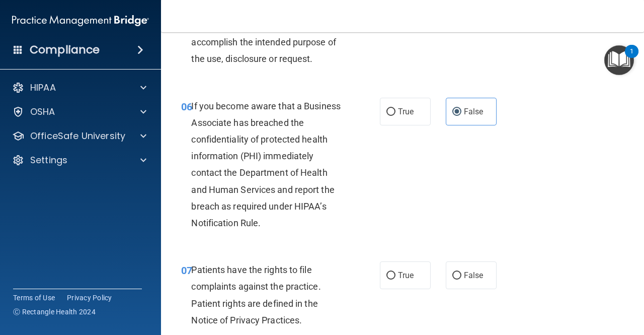
drag, startPoint x: 381, startPoint y: 267, endPoint x: 391, endPoint y: 290, distance: 25.0
click at [391, 290] on div "07 Patients have the rights to file complaints against the practice. Patient ri…" at bounding box center [280, 297] width 229 height 72
click at [388, 278] on input "True" at bounding box center [391, 276] width 9 height 8
radio input "true"
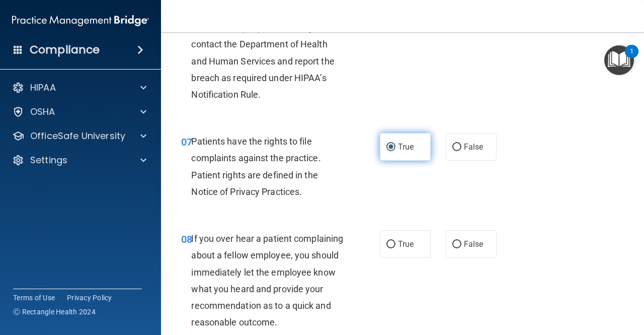
scroll to position [730, 0]
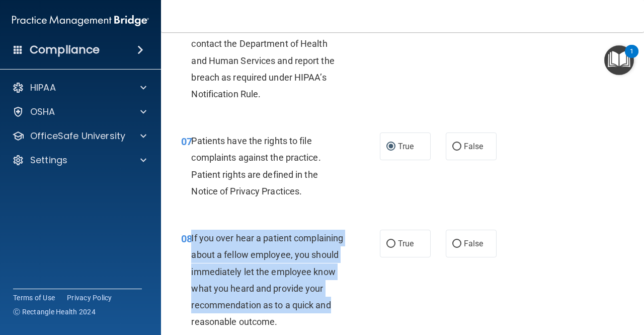
drag, startPoint x: 192, startPoint y: 236, endPoint x: 373, endPoint y: 320, distance: 200.0
click at [373, 320] on div "08 If you over hear a patient complaining about a fellow employee, you should i…" at bounding box center [280, 281] width 229 height 105
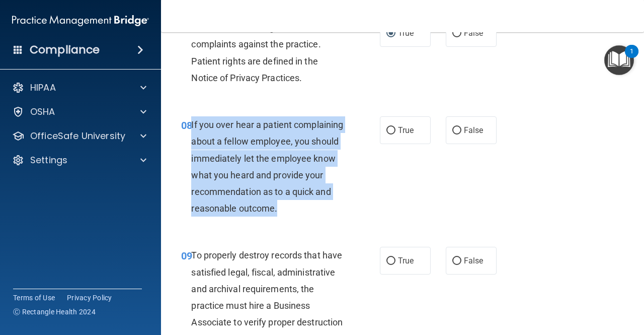
click at [278, 216] on div "If you over hear a patient complaining about a fellow employee, you should imme…" at bounding box center [271, 166] width 161 height 100
click at [455, 133] on input "False" at bounding box center [456, 131] width 9 height 8
radio input "true"
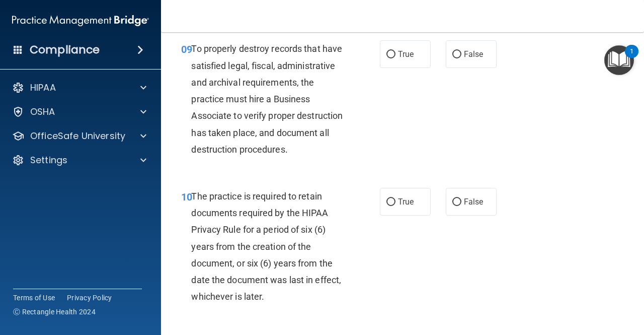
scroll to position [1050, 0]
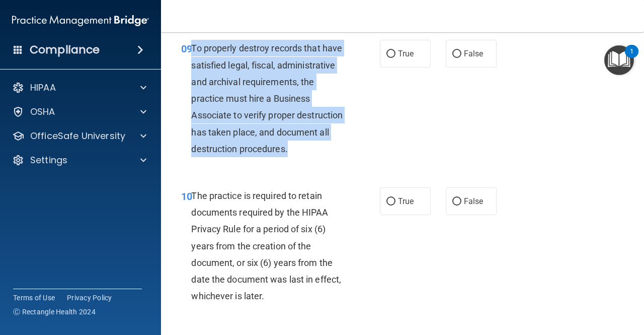
drag, startPoint x: 191, startPoint y: 63, endPoint x: 264, endPoint y: 184, distance: 141.6
click at [264, 157] on div "To properly destroy records that have satisfied legal, fiscal, administrative a…" at bounding box center [271, 98] width 161 height 117
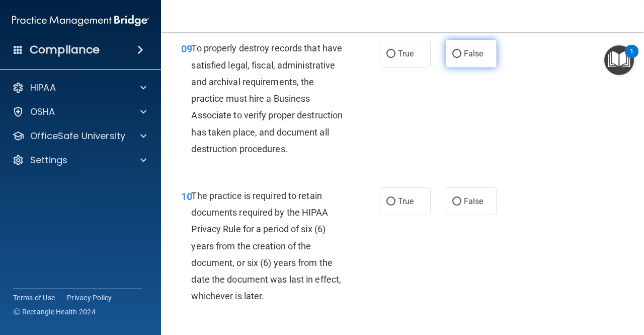
click at [464, 58] on span "False" at bounding box center [474, 54] width 20 height 10
click at [462, 58] on input "False" at bounding box center [456, 54] width 9 height 8
radio input "true"
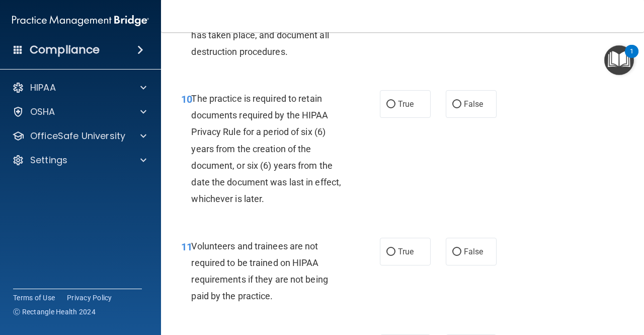
scroll to position [1174, 0]
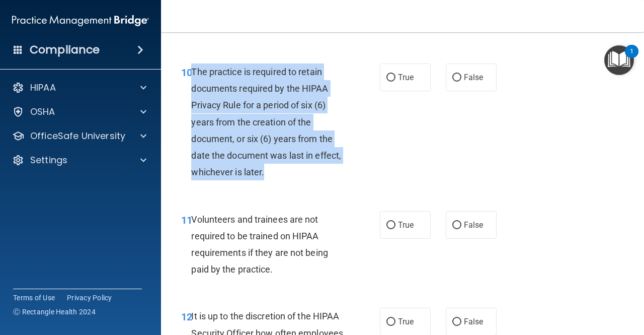
drag, startPoint x: 192, startPoint y: 104, endPoint x: 302, endPoint y: 202, distance: 147.6
click at [302, 181] on div "The practice is required to retain documents required by the HIPAA Privacy Rule…" at bounding box center [271, 121] width 161 height 117
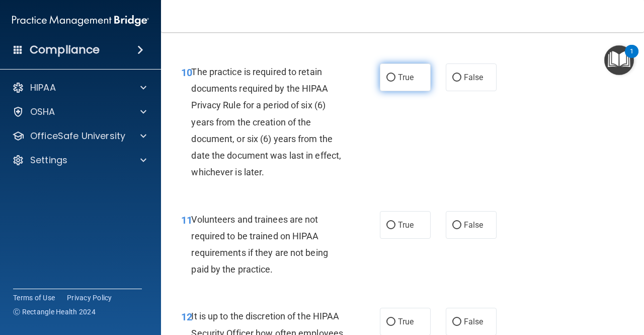
click at [392, 91] on label "True" at bounding box center [405, 77] width 51 height 28
click at [392, 82] on input "True" at bounding box center [391, 78] width 9 height 8
radio input "true"
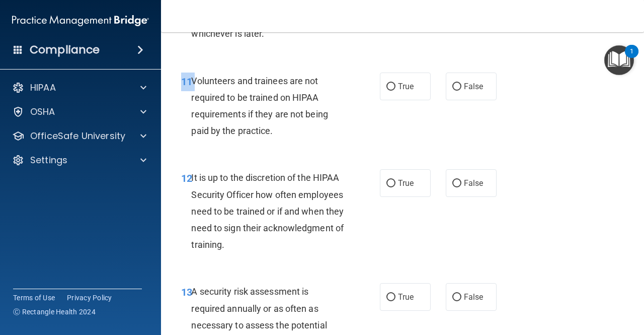
drag, startPoint x: 192, startPoint y: 113, endPoint x: 294, endPoint y: 180, distance: 122.4
click at [294, 157] on div "11 Volunteers and trainees are not required to be trained on HIPAA requirements…" at bounding box center [403, 108] width 458 height 97
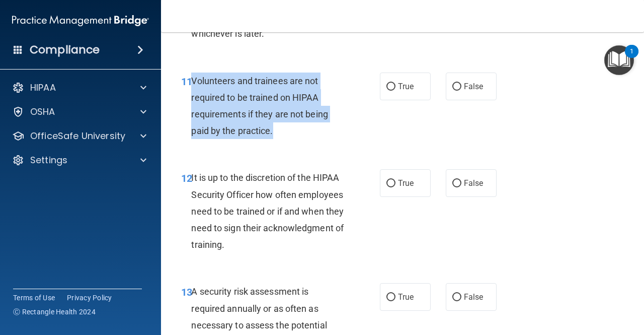
click at [275, 139] on div "Volunteers and trainees are not required to be trained on HIPAA requirements if…" at bounding box center [271, 105] width 161 height 67
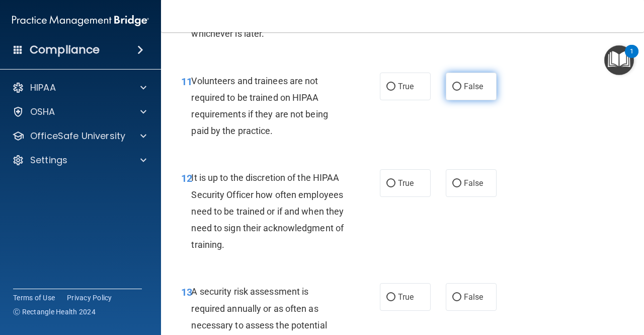
click at [463, 100] on label "False" at bounding box center [471, 86] width 51 height 28
click at [462, 91] on input "False" at bounding box center [456, 87] width 9 height 8
radio input "true"
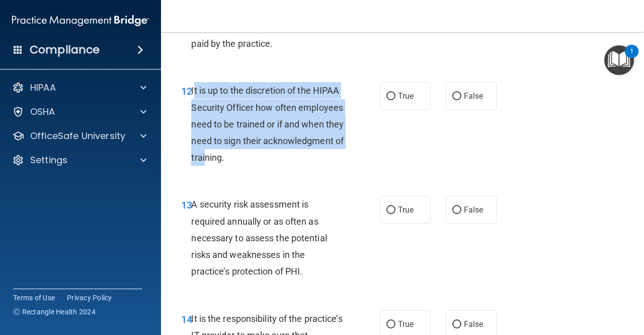
drag, startPoint x: 192, startPoint y: 122, endPoint x: 287, endPoint y: 186, distance: 114.6
click at [287, 163] on span "It is up to the discretion of the HIPAA Security Officer how often employees ne…" at bounding box center [267, 124] width 152 height 78
drag, startPoint x: 192, startPoint y: 121, endPoint x: 322, endPoint y: 199, distance: 151.7
click at [322, 166] on div "It is up to the discretion of the HIPAA Security Officer how often employees ne…" at bounding box center [271, 124] width 161 height 84
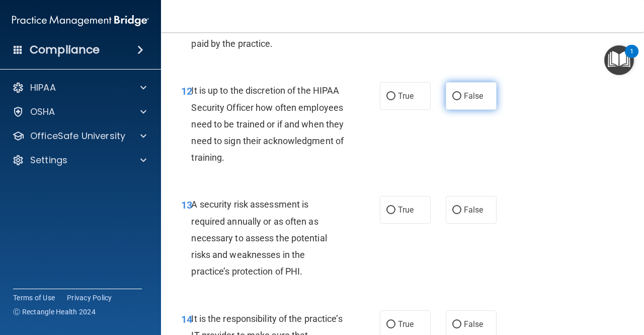
click at [475, 101] on span "False" at bounding box center [474, 96] width 20 height 10
click at [462, 100] on input "False" at bounding box center [456, 97] width 9 height 8
radio input "true"
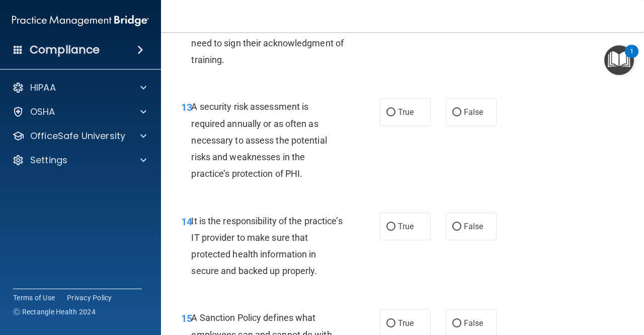
click at [194, 138] on span "A security risk assessment is required annually or as often as necessary to ass…" at bounding box center [258, 140] width 135 height 78
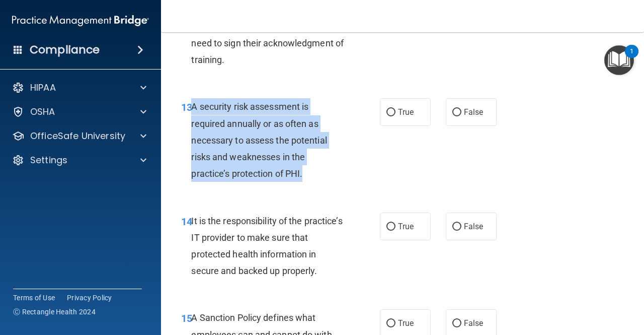
drag, startPoint x: 192, startPoint y: 139, endPoint x: 309, endPoint y: 218, distance: 141.4
click at [309, 187] on div "13 A security risk assessment is required annually or as often as necessary to …" at bounding box center [280, 142] width 229 height 89
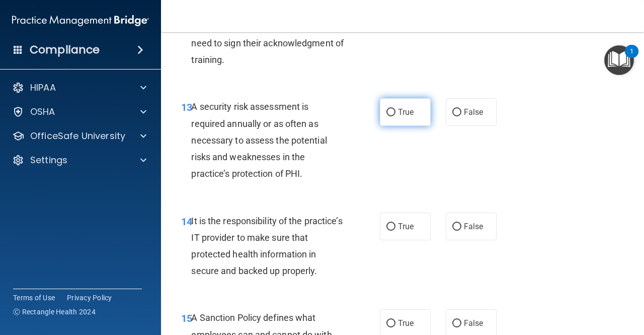
click at [408, 117] on span "True" at bounding box center [406, 112] width 16 height 10
click at [396, 116] on input "True" at bounding box center [391, 113] width 9 height 8
radio input "true"
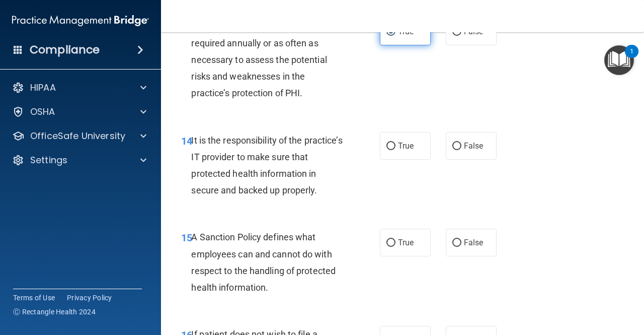
scroll to position [1585, 0]
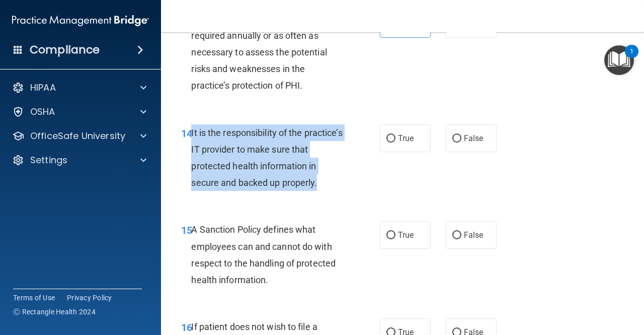
drag, startPoint x: 191, startPoint y: 166, endPoint x: 335, endPoint y: 222, distance: 154.1
click at [335, 191] on div "It is the responsibility of the practice’s IT provider to make sure that protec…" at bounding box center [271, 157] width 161 height 67
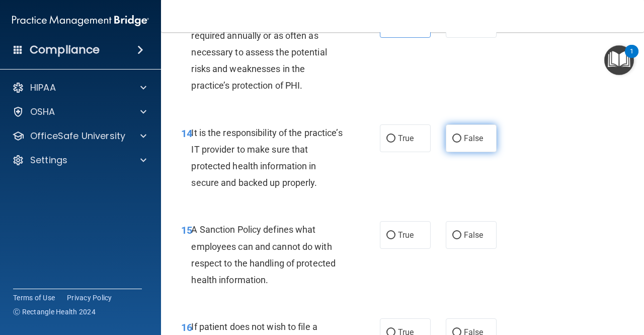
click at [459, 152] on label "False" at bounding box center [471, 138] width 51 height 28
click at [459, 142] on input "False" at bounding box center [456, 139] width 9 height 8
radio input "true"
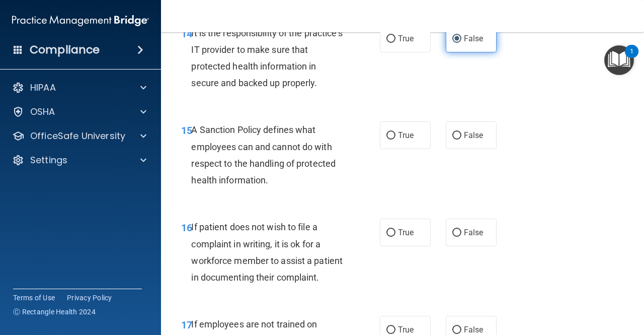
scroll to position [1706, 0]
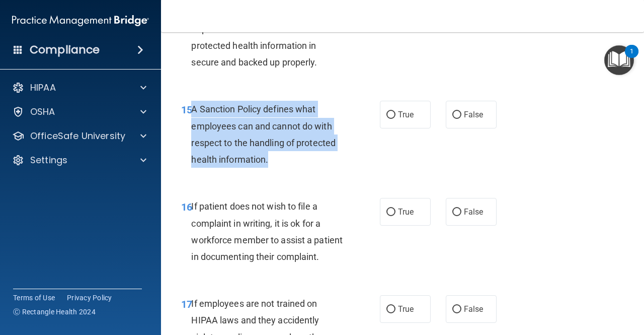
drag, startPoint x: 193, startPoint y: 142, endPoint x: 306, endPoint y: 194, distance: 124.3
click at [306, 168] on div "A Sanction Policy defines what employees can and cannot do with respect to the …" at bounding box center [271, 134] width 161 height 67
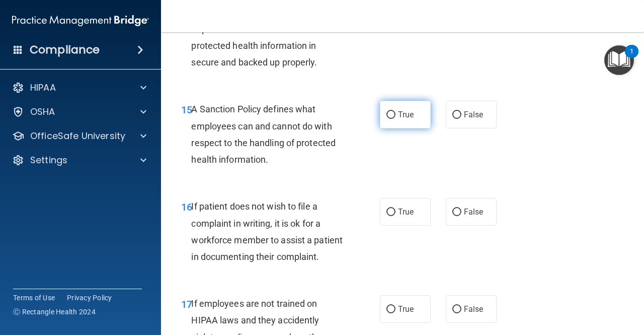
click at [404, 119] on span "True" at bounding box center [406, 115] width 16 height 10
click at [396, 119] on input "True" at bounding box center [391, 115] width 9 height 8
radio input "true"
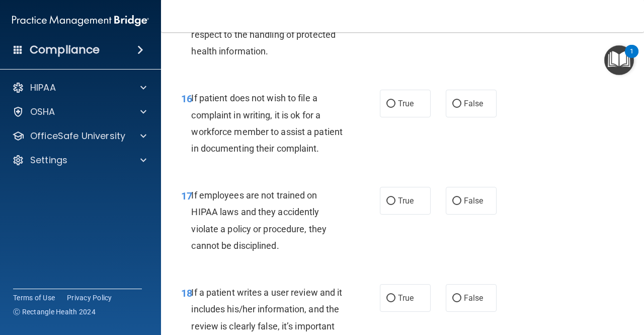
scroll to position [1814, 0]
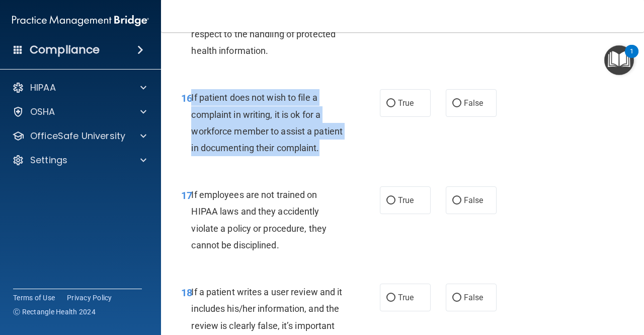
drag, startPoint x: 190, startPoint y: 130, endPoint x: 268, endPoint y: 195, distance: 101.1
click at [268, 161] on div "16 If patient does not wish to file a complaint in writing, it is ok for a work…" at bounding box center [280, 125] width 229 height 72
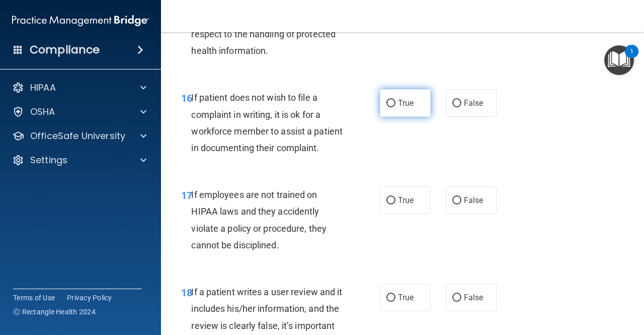
click at [399, 117] on label "True" at bounding box center [405, 103] width 51 height 28
click at [396, 107] on input "True" at bounding box center [391, 104] width 9 height 8
radio input "true"
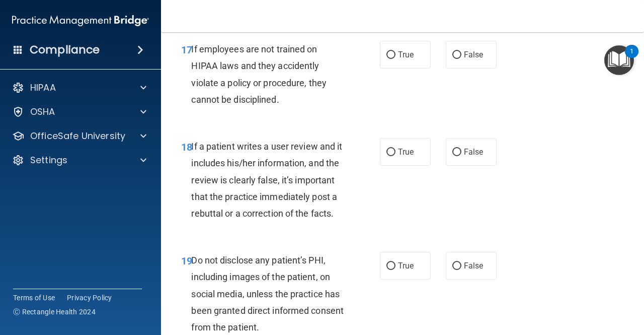
scroll to position [1960, 0]
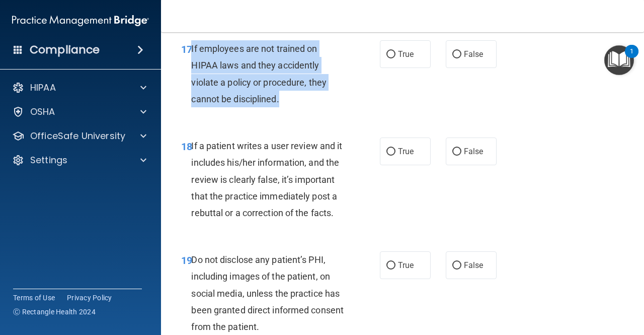
drag, startPoint x: 190, startPoint y: 97, endPoint x: 291, endPoint y: 162, distance: 119.5
click at [291, 112] on div "17 If employees are not trained on HIPAA laws and they accidently violate a pol…" at bounding box center [280, 76] width 229 height 72
click at [452, 58] on input "False" at bounding box center [456, 55] width 9 height 8
radio input "true"
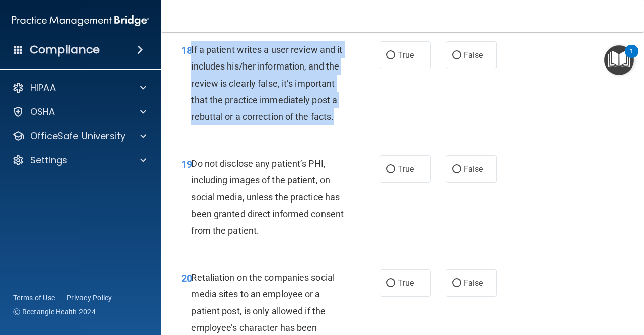
drag, startPoint x: 192, startPoint y: 102, endPoint x: 309, endPoint y: 176, distance: 138.5
click at [309, 125] on div "If a patient writes a user review and it includes his/her information, and the …" at bounding box center [271, 83] width 161 height 84
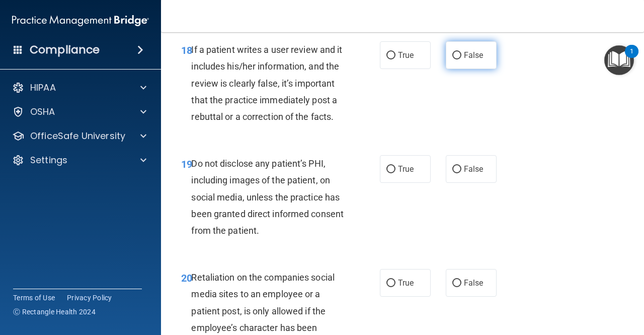
click at [469, 60] on span "False" at bounding box center [474, 55] width 20 height 10
click at [462, 59] on input "False" at bounding box center [456, 56] width 9 height 8
radio input "true"
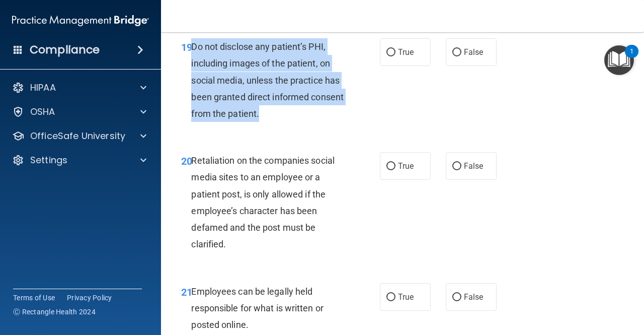
drag, startPoint x: 194, startPoint y: 115, endPoint x: 299, endPoint y: 182, distance: 124.4
click at [299, 122] on div "Do not disclose any patient’s PHI, including images of the patient, on social m…" at bounding box center [271, 80] width 161 height 84
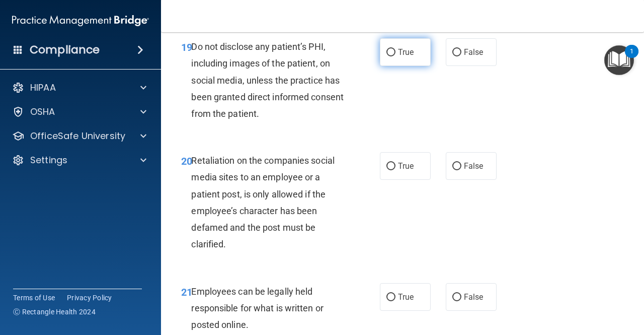
click at [405, 57] on span "True" at bounding box center [406, 52] width 16 height 10
click at [396, 56] on input "True" at bounding box center [391, 53] width 9 height 8
radio input "true"
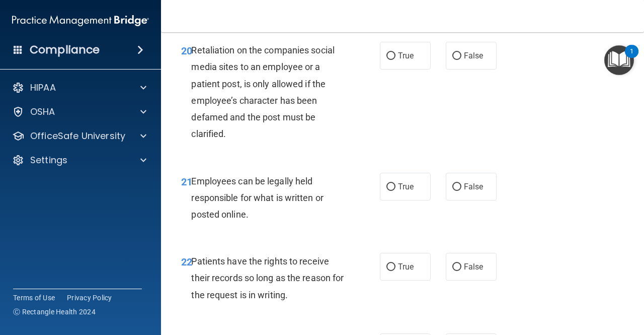
scroll to position [2287, 0]
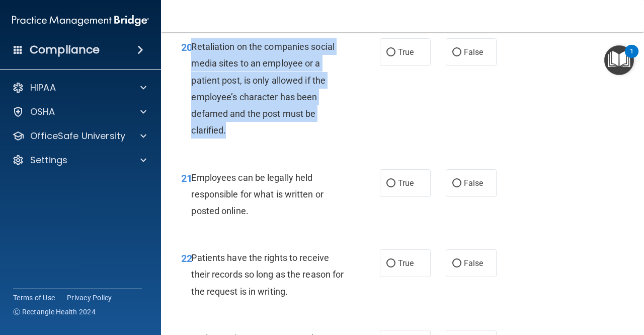
drag, startPoint x: 191, startPoint y: 114, endPoint x: 278, endPoint y: 201, distance: 123.1
click at [278, 138] on div "Retaliation on the companies social media sites to an employee or a patient pos…" at bounding box center [271, 88] width 161 height 100
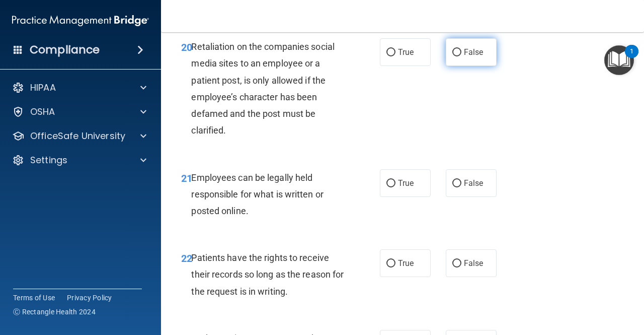
click at [474, 66] on label "False" at bounding box center [471, 52] width 51 height 28
click at [462, 56] on input "False" at bounding box center [456, 53] width 9 height 8
radio input "true"
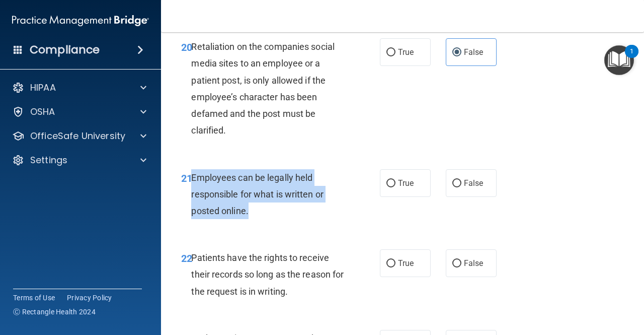
drag, startPoint x: 190, startPoint y: 243, endPoint x: 249, endPoint y: 280, distance: 69.9
click at [249, 224] on div "21 Employees can be legally held responsible for what is written or posted onli…" at bounding box center [280, 196] width 229 height 55
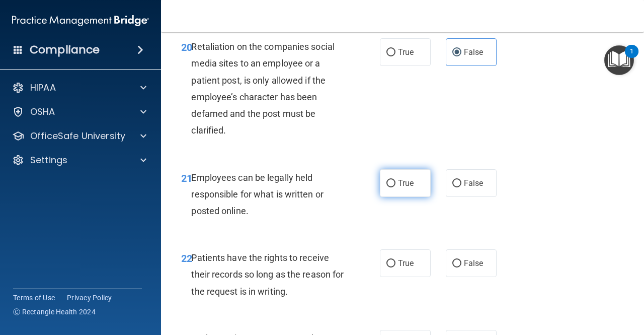
click at [398, 188] on span "True" at bounding box center [406, 183] width 16 height 10
click at [396, 187] on input "True" at bounding box center [391, 184] width 9 height 8
radio input "true"
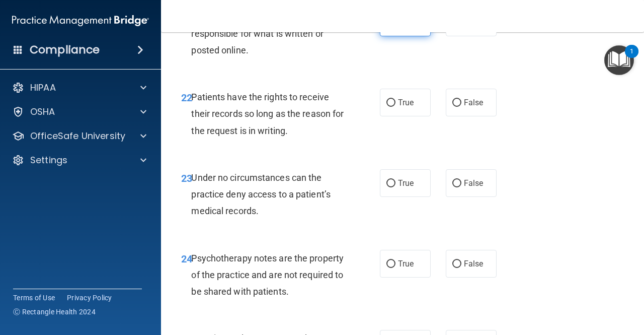
scroll to position [2448, 0]
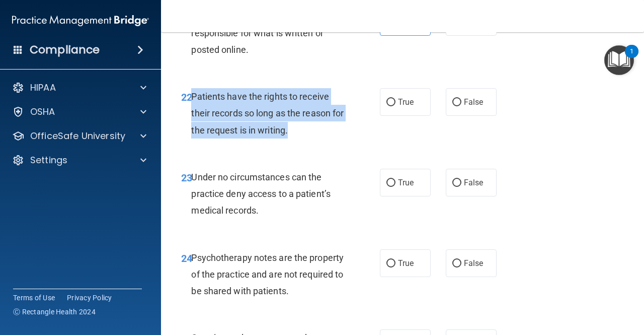
drag, startPoint x: 191, startPoint y: 163, endPoint x: 321, endPoint y: 197, distance: 134.3
click at [321, 138] on div "Patients have the rights to receive their records so long as the reason for the…" at bounding box center [271, 113] width 161 height 50
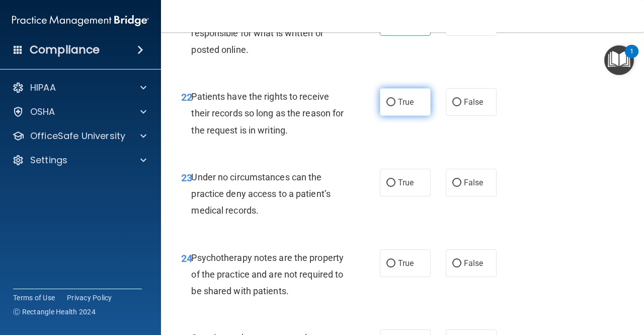
click at [422, 116] on label "True" at bounding box center [405, 102] width 51 height 28
click at [396, 106] on input "True" at bounding box center [391, 103] width 9 height 8
radio input "true"
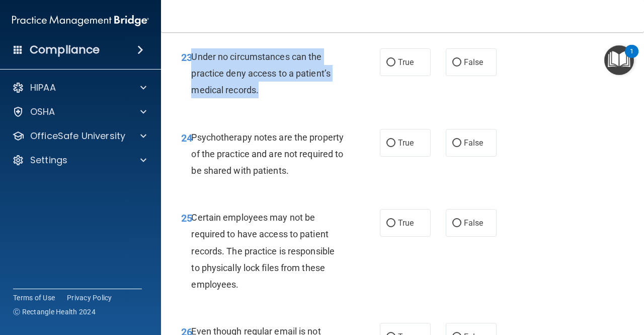
drag, startPoint x: 190, startPoint y: 122, endPoint x: 277, endPoint y: 156, distance: 93.4
click at [277, 104] on div "23 Under no circumstances can the practice deny access to a patient’s medical r…" at bounding box center [280, 75] width 229 height 55
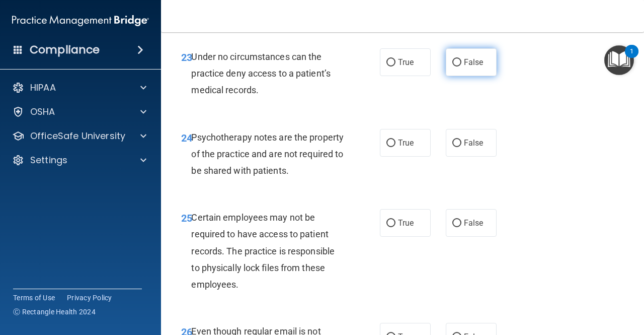
click at [467, 76] on label "False" at bounding box center [471, 62] width 51 height 28
click at [462, 66] on input "False" at bounding box center [456, 63] width 9 height 8
radio input "true"
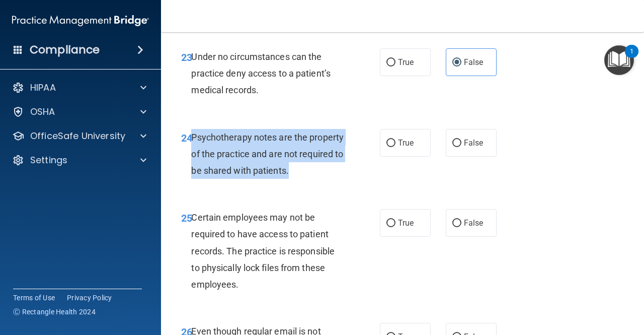
drag, startPoint x: 191, startPoint y: 201, endPoint x: 335, endPoint y: 237, distance: 148.3
click at [335, 179] on div "Psychotherapy notes are the property of the practice and are not required to be…" at bounding box center [271, 154] width 161 height 50
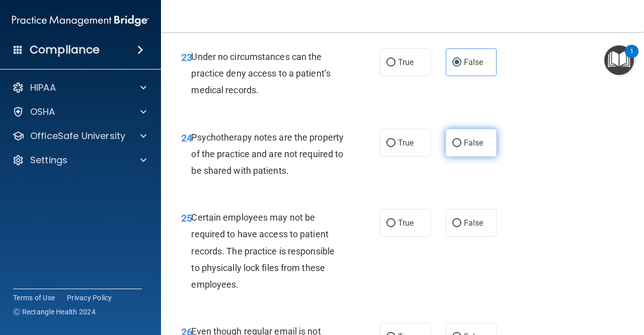
click at [464, 147] on span "False" at bounding box center [474, 143] width 20 height 10
click at [460, 147] on input "False" at bounding box center [456, 143] width 9 height 8
radio input "true"
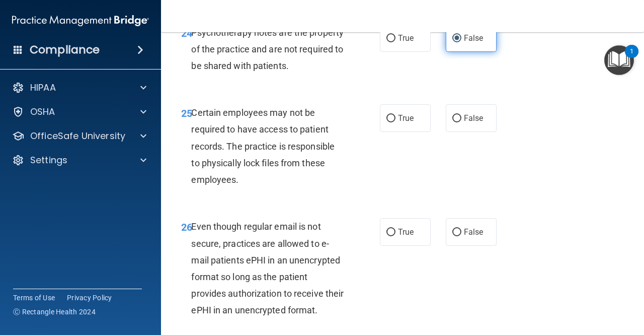
scroll to position [2680, 0]
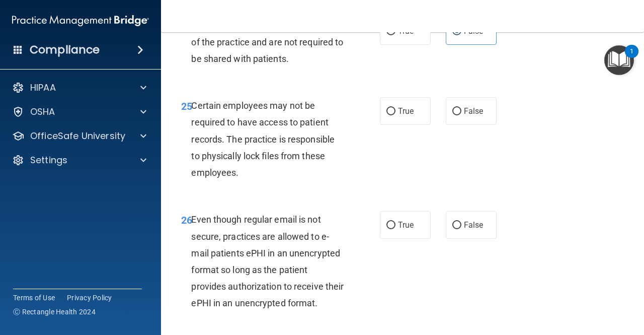
click at [194, 173] on span "Certain employees may not be required to have access to patient records. The pr…" at bounding box center [262, 139] width 143 height 78
drag, startPoint x: 192, startPoint y: 172, endPoint x: 285, endPoint y: 264, distance: 131.0
click at [285, 198] on div "25 Certain employees may not be required to have access to patient records. The…" at bounding box center [403, 142] width 458 height 114
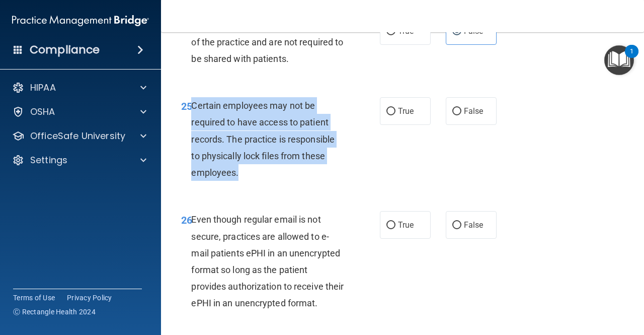
click at [240, 181] on div "Certain employees may not be required to have access to patient records. The pr…" at bounding box center [271, 139] width 161 height 84
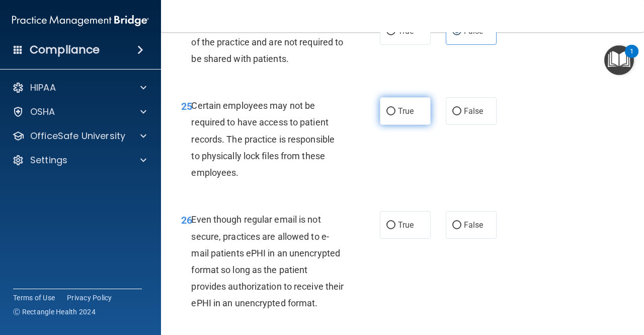
click at [420, 125] on label "True" at bounding box center [405, 111] width 51 height 28
click at [396, 115] on input "True" at bounding box center [391, 112] width 9 height 8
radio input "true"
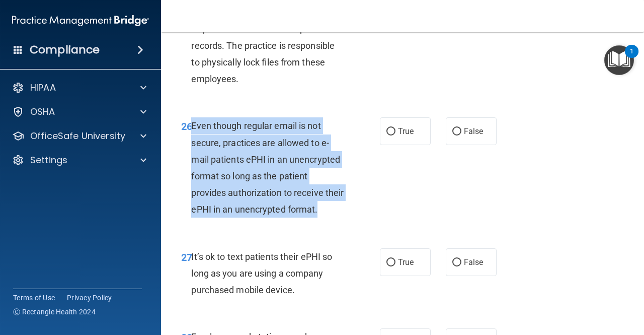
drag, startPoint x: 192, startPoint y: 193, endPoint x: 350, endPoint y: 283, distance: 182.1
click at [350, 222] on div "26 Even though regular email is not secure, practices are allowed to e-mail pat…" at bounding box center [280, 169] width 229 height 105
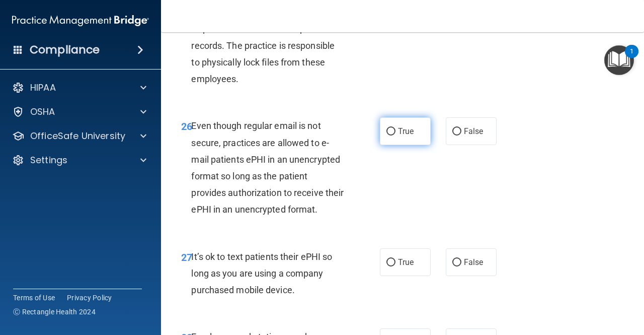
drag, startPoint x: 398, startPoint y: 202, endPoint x: 390, endPoint y: 198, distance: 8.8
click at [390, 135] on input "True" at bounding box center [391, 132] width 9 height 8
radio input "true"
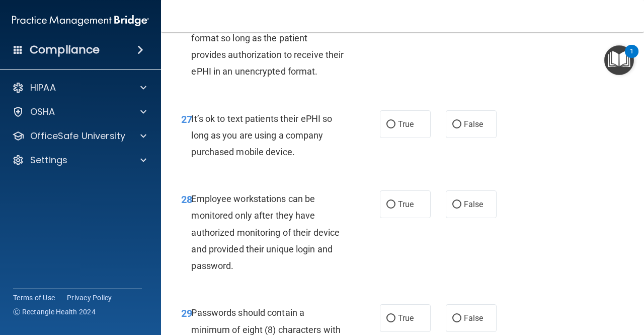
scroll to position [2915, 0]
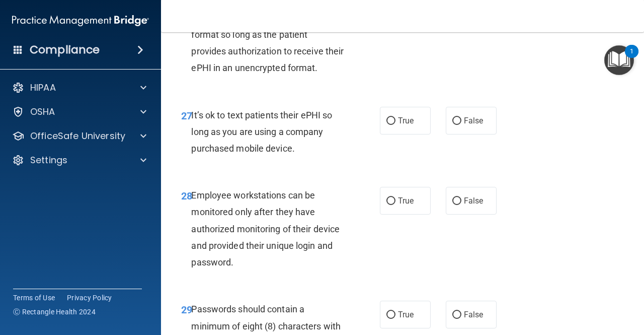
drag, startPoint x: 191, startPoint y: 180, endPoint x: 307, endPoint y: 213, distance: 120.6
click at [307, 157] on div "It’s ok to text patients their ePHI so long as you are using a company purchase…" at bounding box center [271, 132] width 161 height 50
click at [457, 134] on label "False" at bounding box center [471, 121] width 51 height 28
click at [457, 125] on input "False" at bounding box center [456, 121] width 9 height 8
radio input "true"
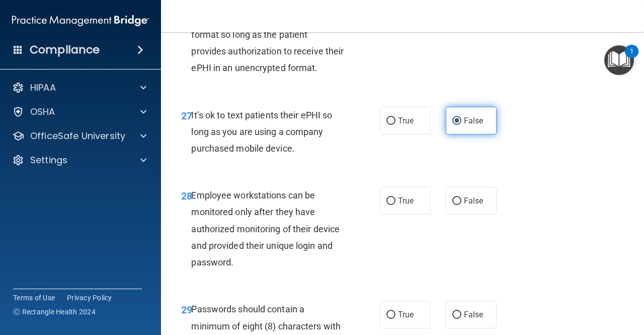
scroll to position [3055, 0]
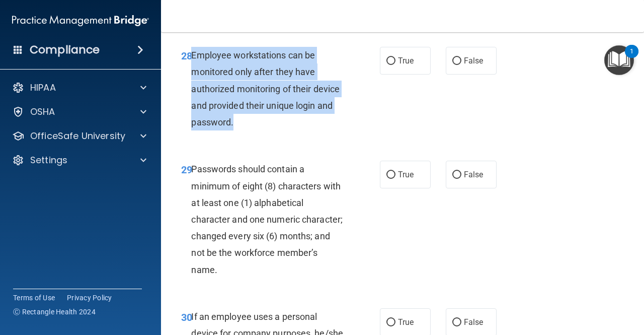
drag, startPoint x: 191, startPoint y: 121, endPoint x: 256, endPoint y: 188, distance: 92.9
click at [256, 130] on div "Employee workstations can be monitored only after they have authorized monitori…" at bounding box center [271, 89] width 161 height 84
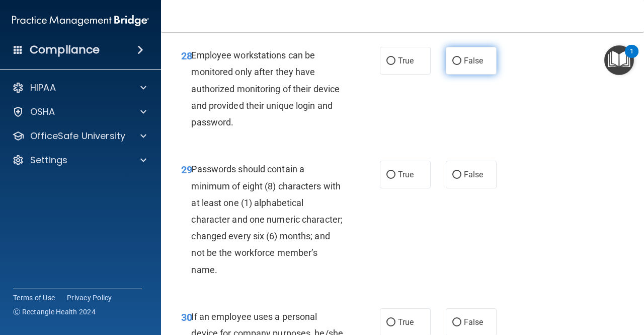
click at [461, 74] on label "False" at bounding box center [471, 61] width 51 height 28
click at [461, 65] on input "False" at bounding box center [456, 61] width 9 height 8
radio input "true"
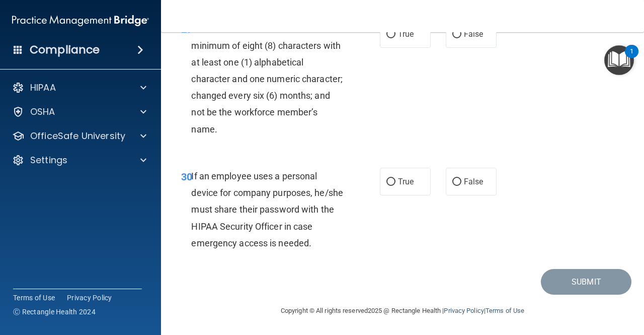
scroll to position [3220, 0]
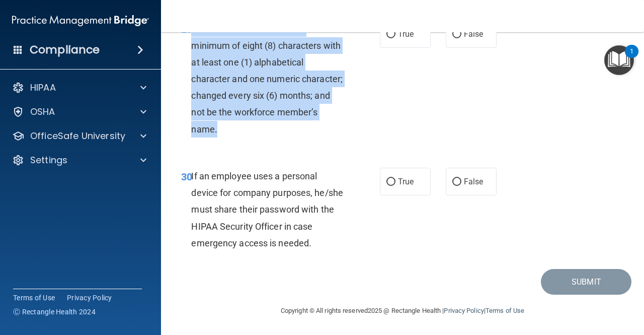
drag, startPoint x: 191, startPoint y: 68, endPoint x: 290, endPoint y: 173, distance: 144.2
click at [290, 137] on div "Passwords should contain a minimum of eight (8) characters with at least one (1…" at bounding box center [271, 78] width 161 height 117
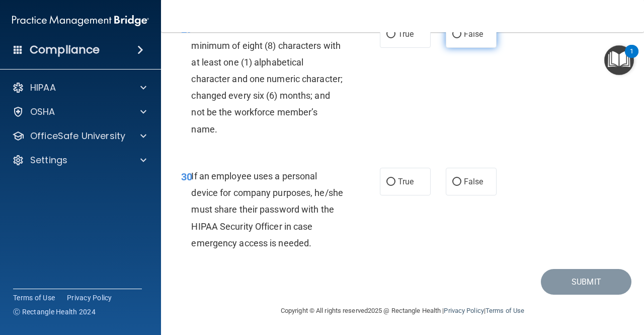
click at [466, 39] on span "False" at bounding box center [474, 34] width 20 height 10
click at [462, 38] on input "False" at bounding box center [456, 35] width 9 height 8
radio input "true"
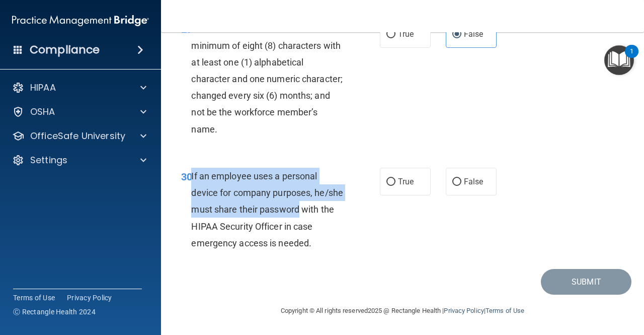
drag, startPoint x: 190, startPoint y: 176, endPoint x: 348, endPoint y: 210, distance: 161.7
click at [348, 210] on div "30 If an employee uses a personal device for company purposes, he/she must shar…" at bounding box center [280, 212] width 229 height 89
click at [348, 210] on div "If an employee uses a personal device for company purposes, he/she must share t…" at bounding box center [271, 210] width 161 height 84
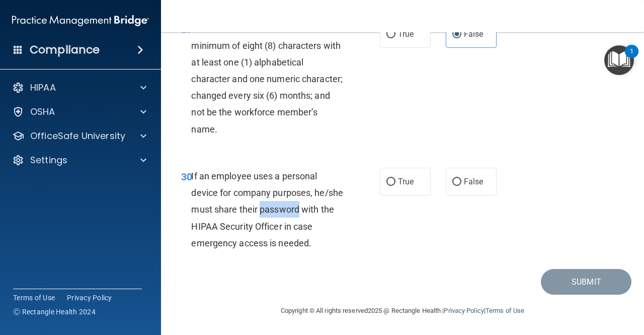
click at [348, 214] on div "If an employee uses a personal device for company purposes, he/she must share t…" at bounding box center [271, 210] width 161 height 84
click at [193, 177] on span "If an employee uses a personal device for company purposes, he/she must share t…" at bounding box center [267, 210] width 152 height 78
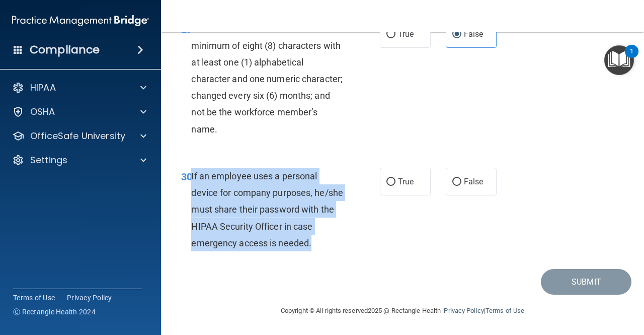
drag, startPoint x: 190, startPoint y: 175, endPoint x: 345, endPoint y: 251, distance: 172.6
click at [345, 251] on div "30 If an employee uses a personal device for company purposes, he/she must shar…" at bounding box center [280, 212] width 229 height 89
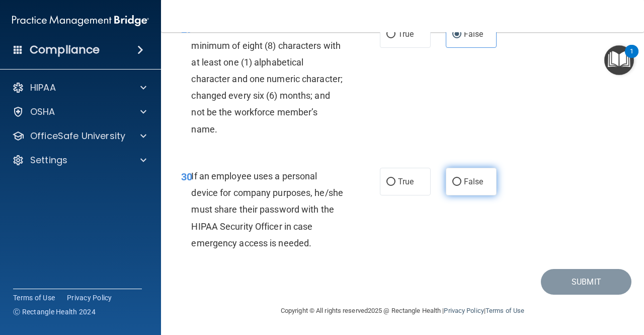
click at [465, 183] on span "False" at bounding box center [474, 182] width 20 height 10
click at [462, 183] on input "False" at bounding box center [456, 182] width 9 height 8
radio input "true"
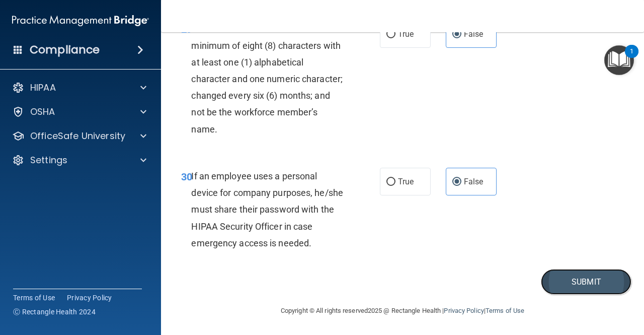
click at [585, 274] on button "Submit" at bounding box center [586, 282] width 91 height 26
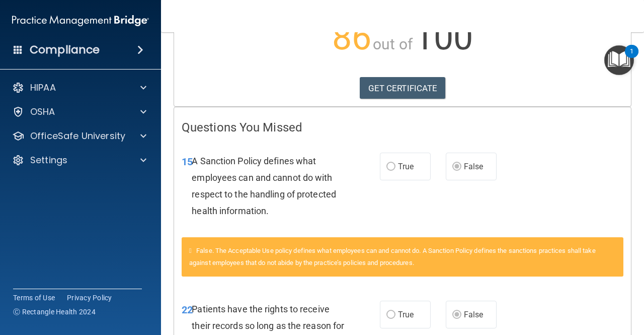
scroll to position [132, 0]
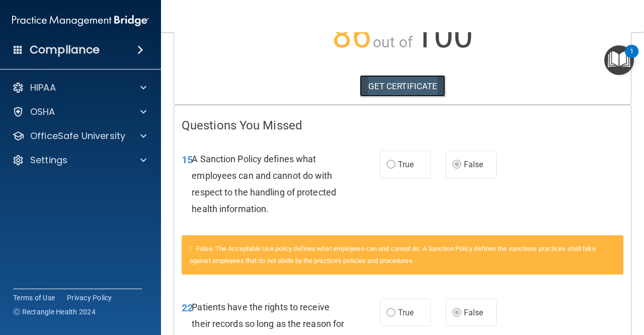
click at [403, 97] on link "GET CERTIFICATE" at bounding box center [403, 86] width 86 height 22
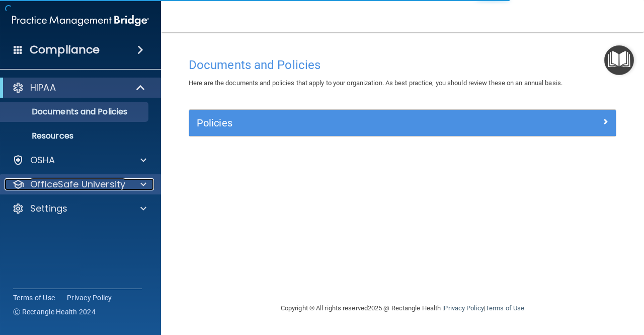
click at [125, 187] on div "OfficeSafe University" at bounding box center [67, 184] width 125 height 12
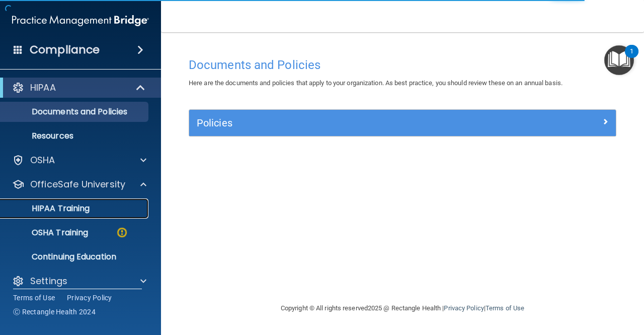
click at [110, 214] on link "HIPAA Training" at bounding box center [69, 208] width 159 height 20
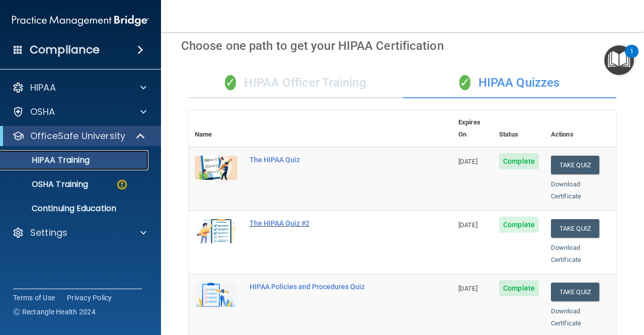
scroll to position [33, 0]
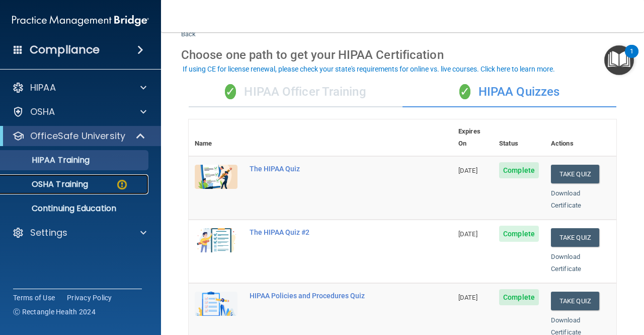
click at [92, 181] on div "OSHA Training" at bounding box center [75, 184] width 137 height 10
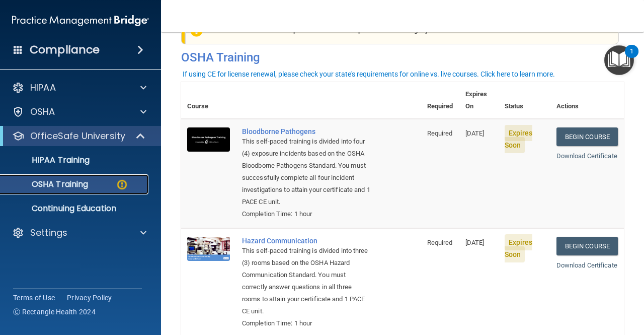
scroll to position [35, 0]
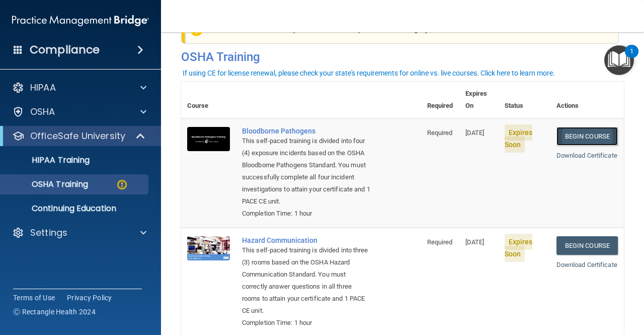
click at [583, 127] on link "Begin Course" at bounding box center [587, 136] width 61 height 19
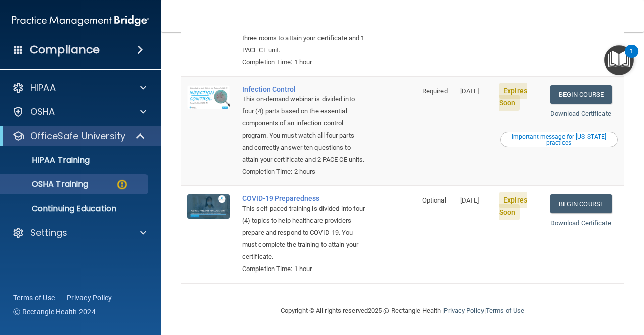
scroll to position [308, 0]
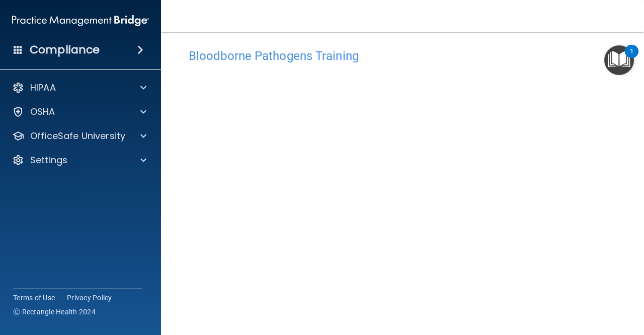
scroll to position [96, 0]
